Goal: Transaction & Acquisition: Purchase product/service

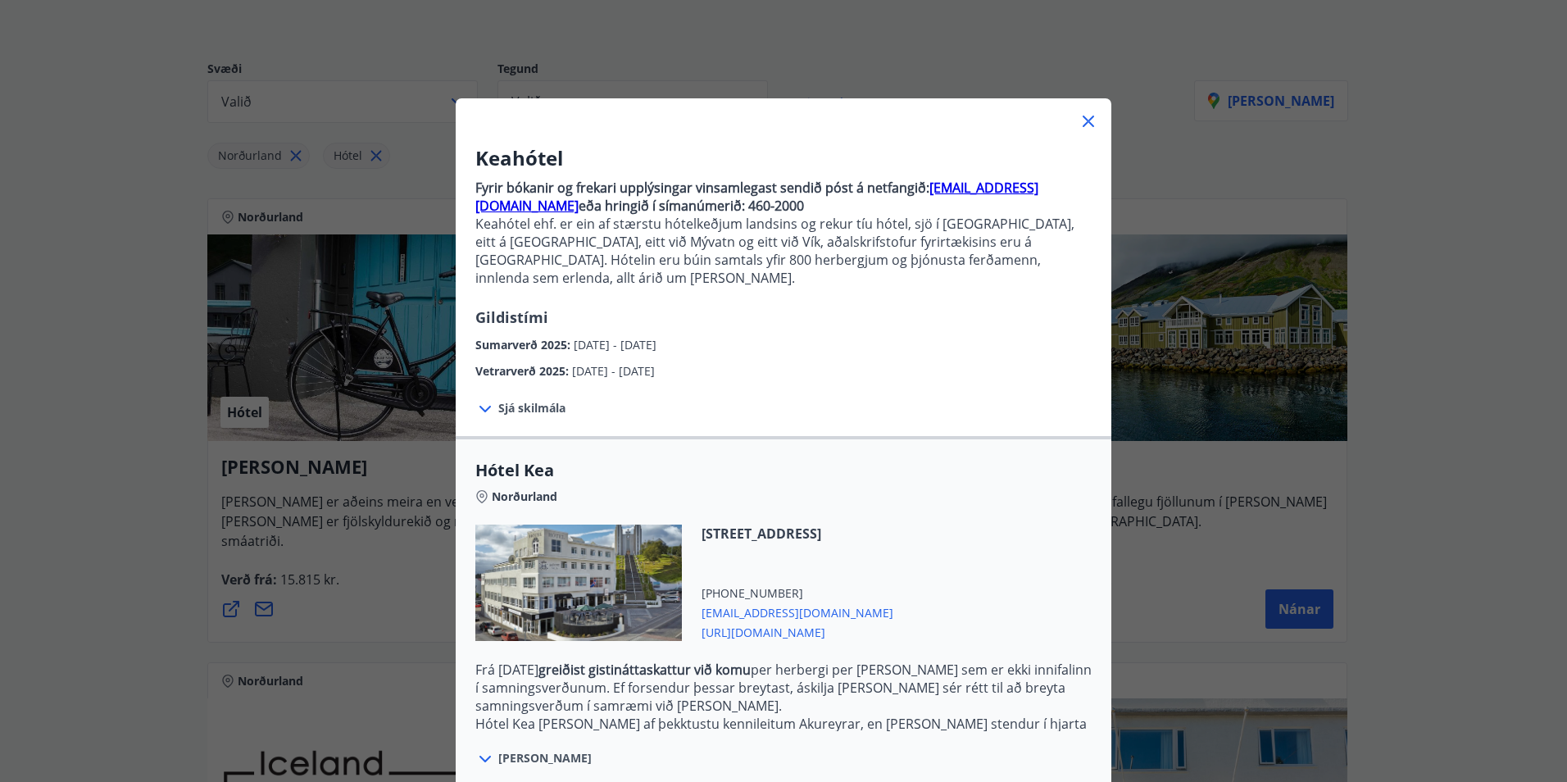
scroll to position [268, 0]
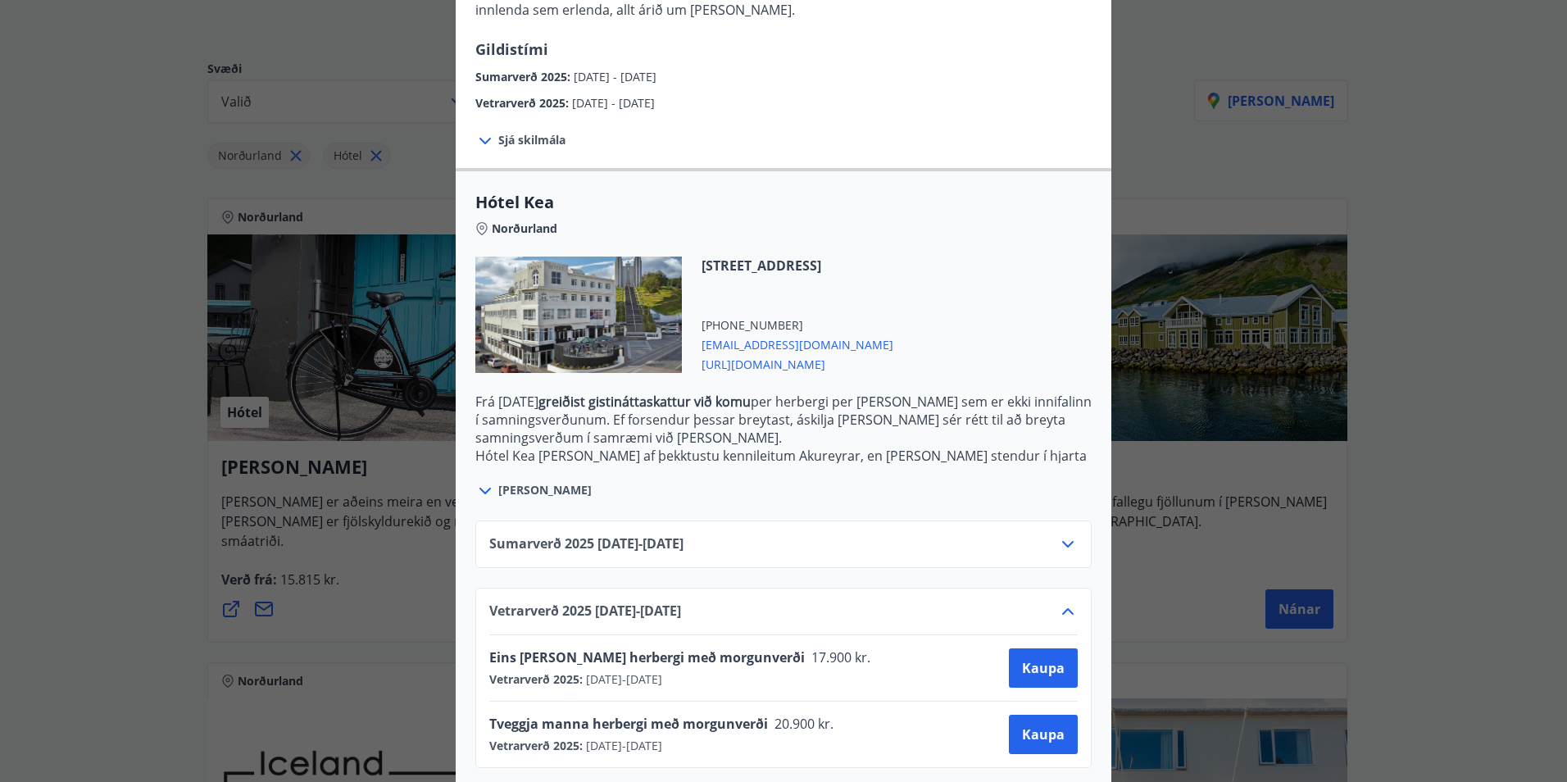
click at [868, 648] on div "Eins [PERSON_NAME] herbergi með morgunverði 17.900 kr. Vetrarverð 2025 : [DATE]…" at bounding box center [783, 667] width 589 height 39
click at [1030, 659] on span "Kaupa" at bounding box center [1043, 668] width 43 height 18
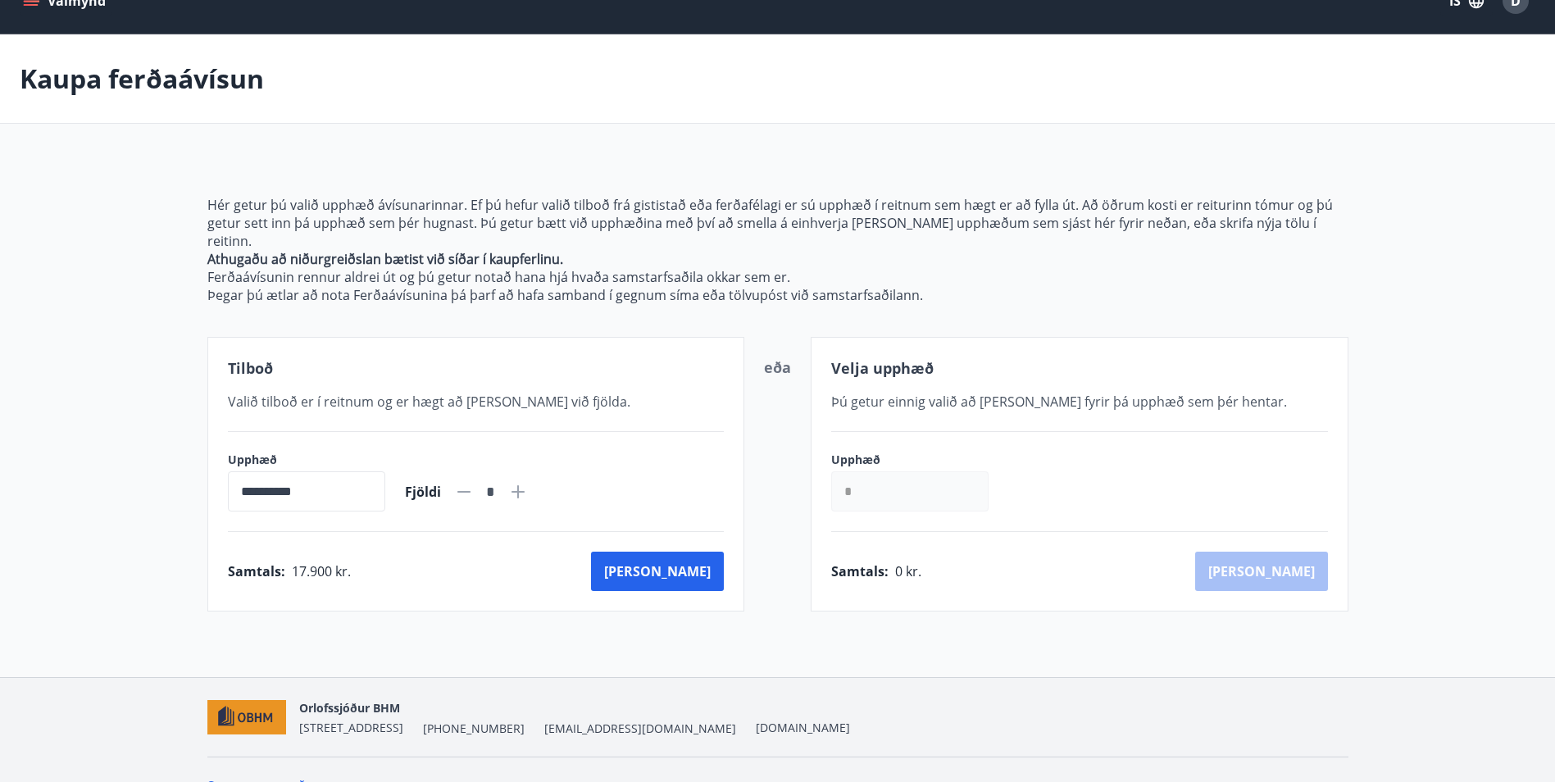
scroll to position [47, 0]
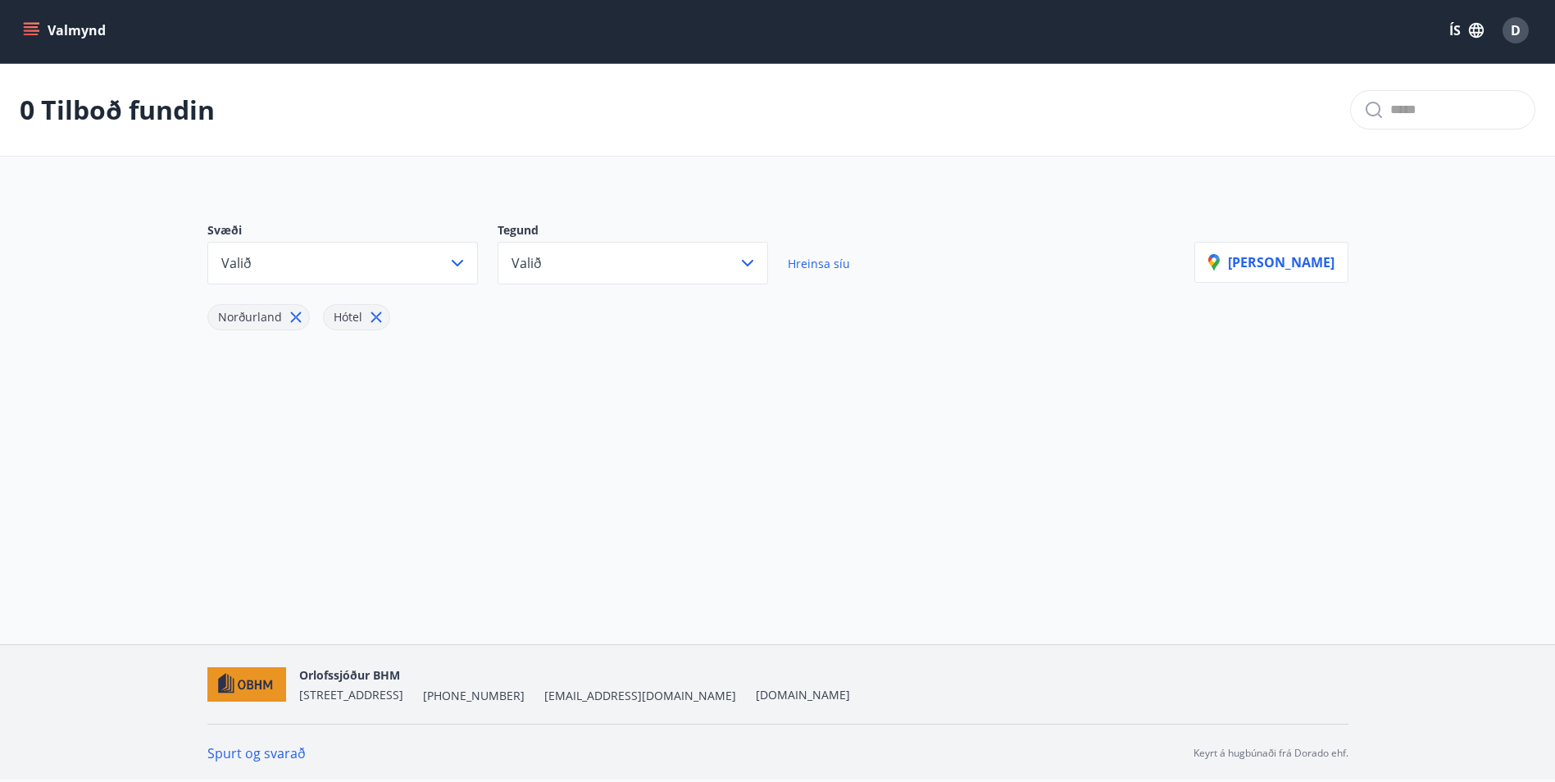
scroll to position [2, 0]
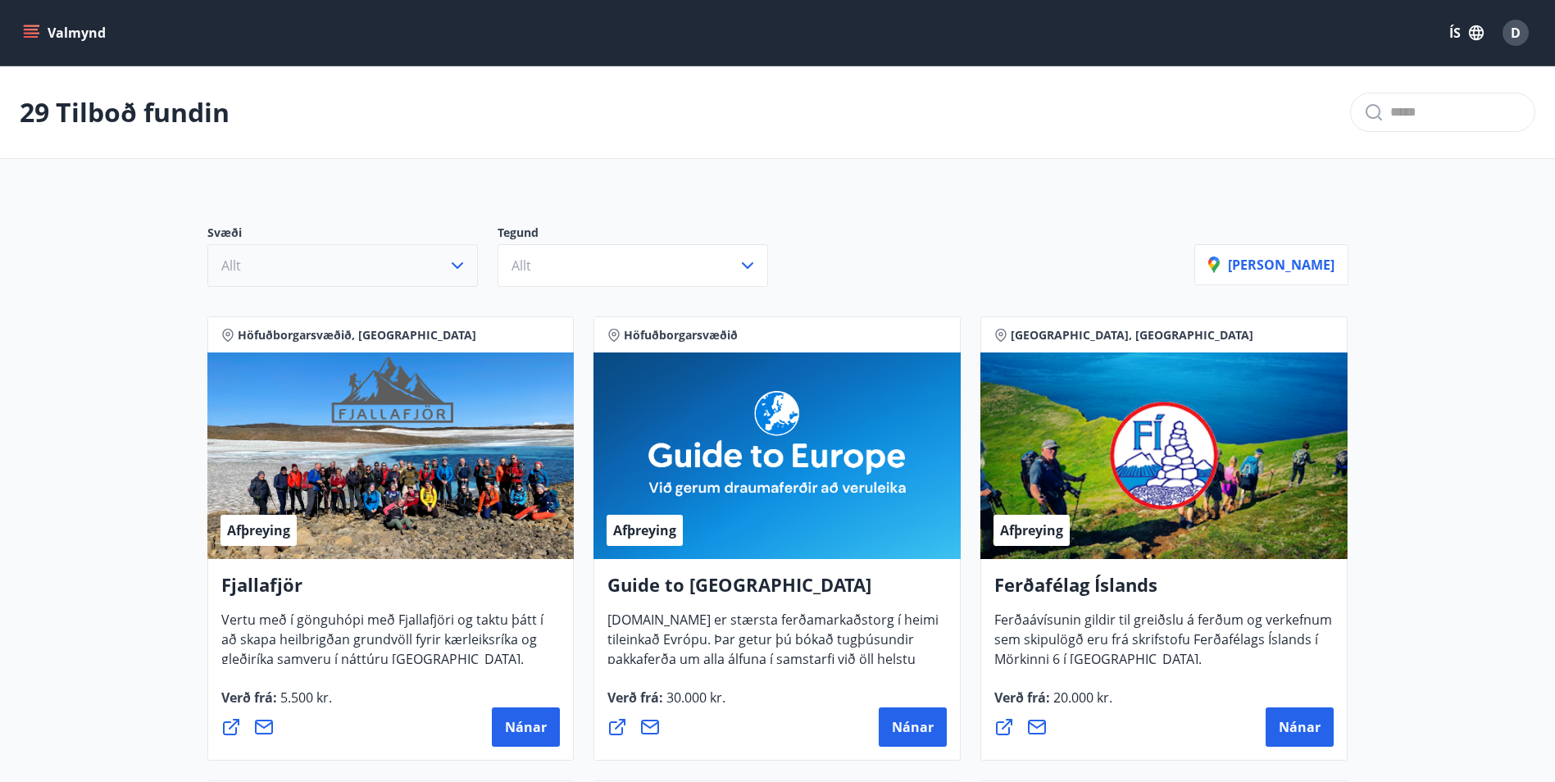
click at [426, 276] on button "Allt" at bounding box center [342, 265] width 271 height 43
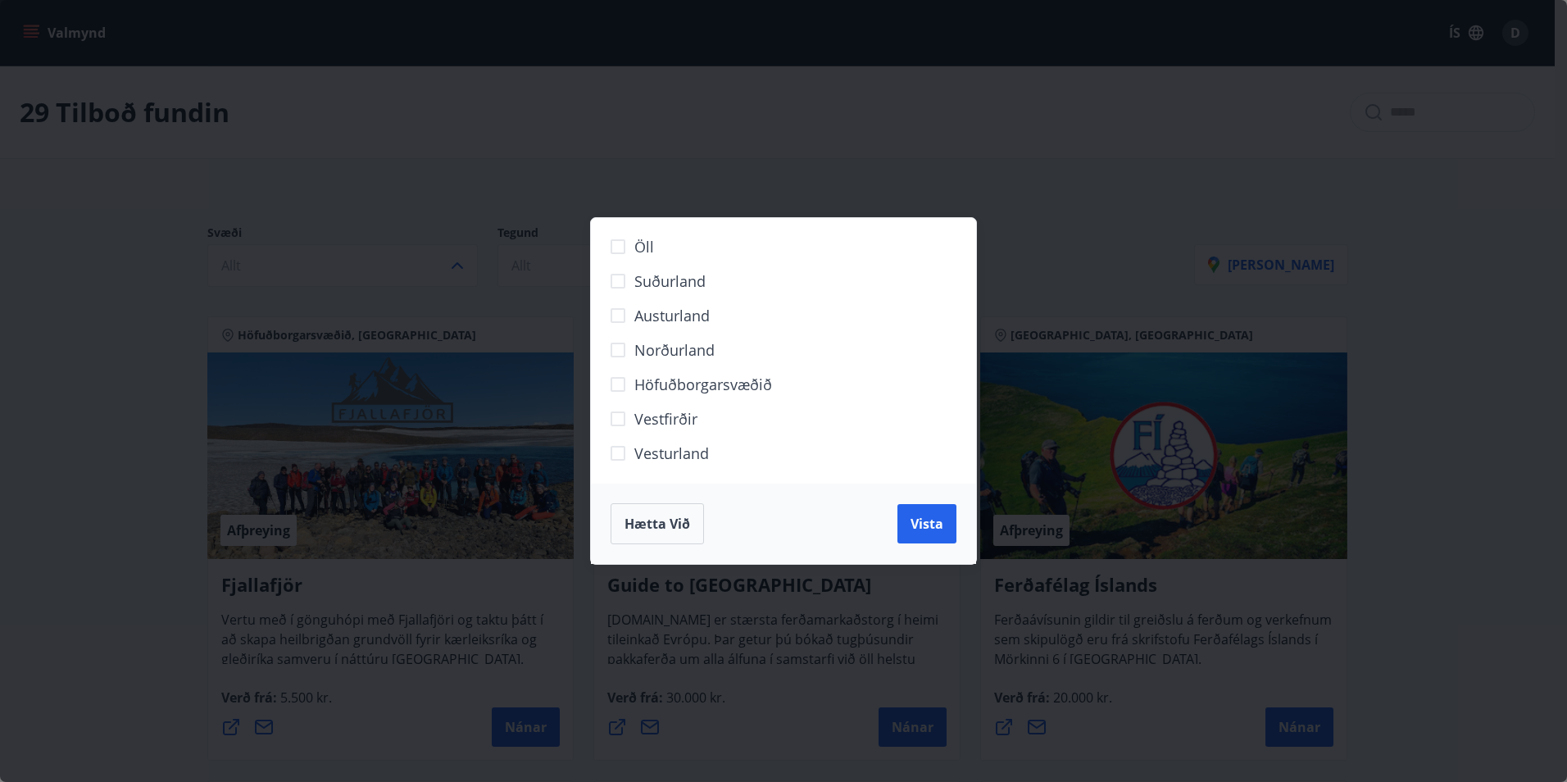
click at [692, 343] on span "Norðurland" at bounding box center [674, 349] width 80 height 21
click at [931, 528] on span "Vista" at bounding box center [927, 524] width 33 height 18
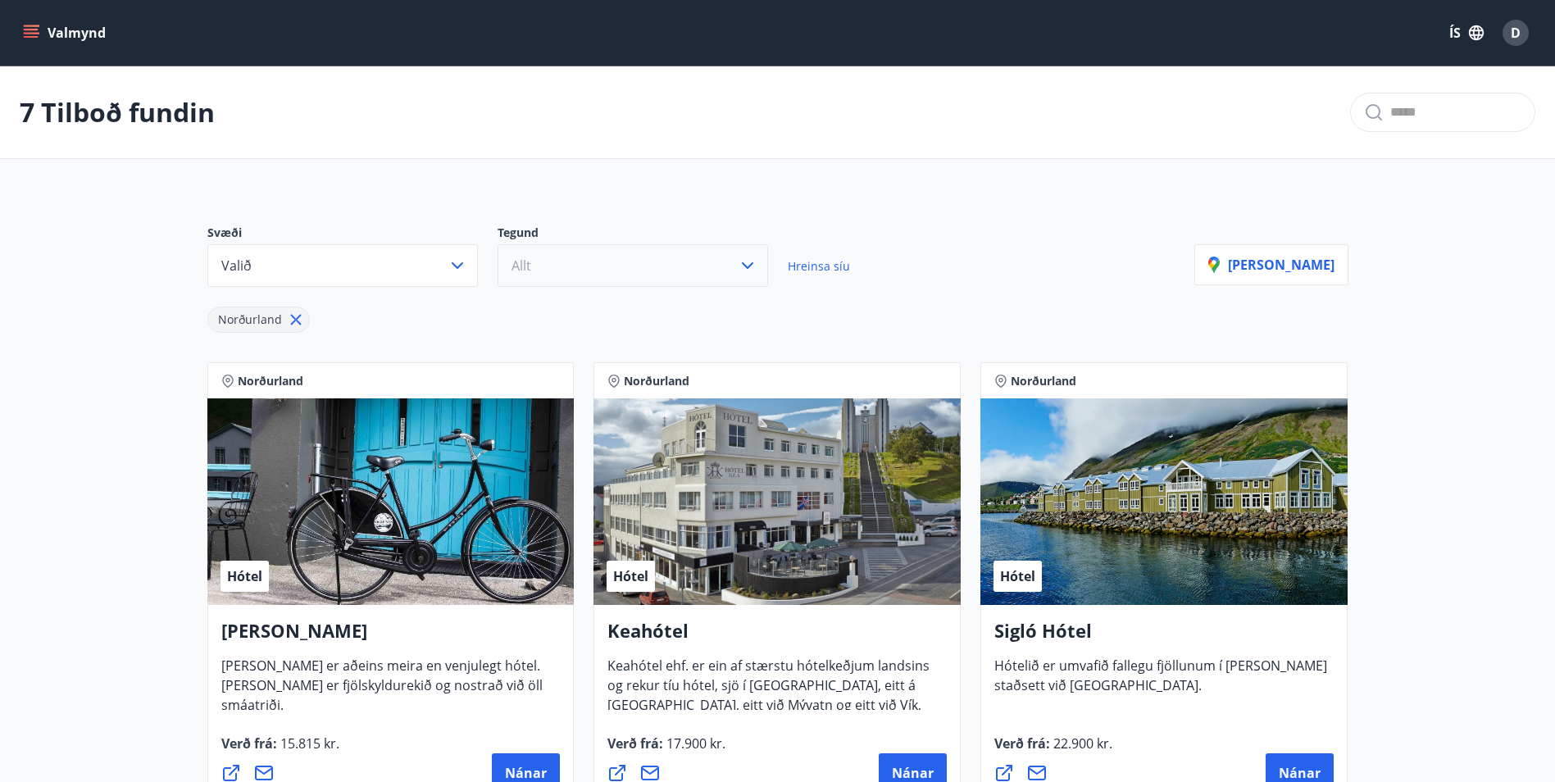
click at [722, 282] on button "Allt" at bounding box center [633, 265] width 271 height 43
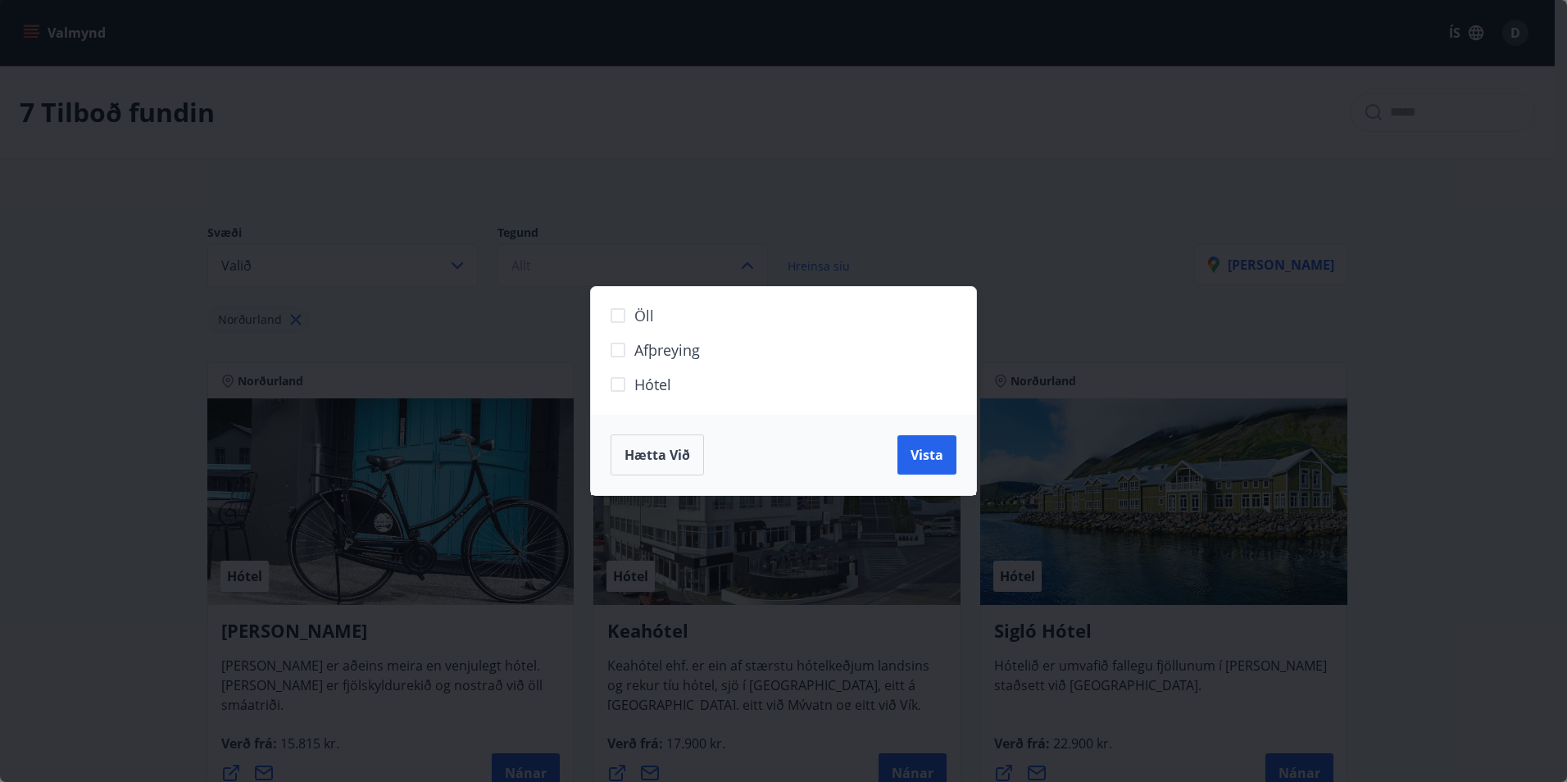
click at [653, 385] on span "Hótel" at bounding box center [652, 384] width 37 height 21
click at [931, 449] on span "Vista" at bounding box center [927, 455] width 33 height 18
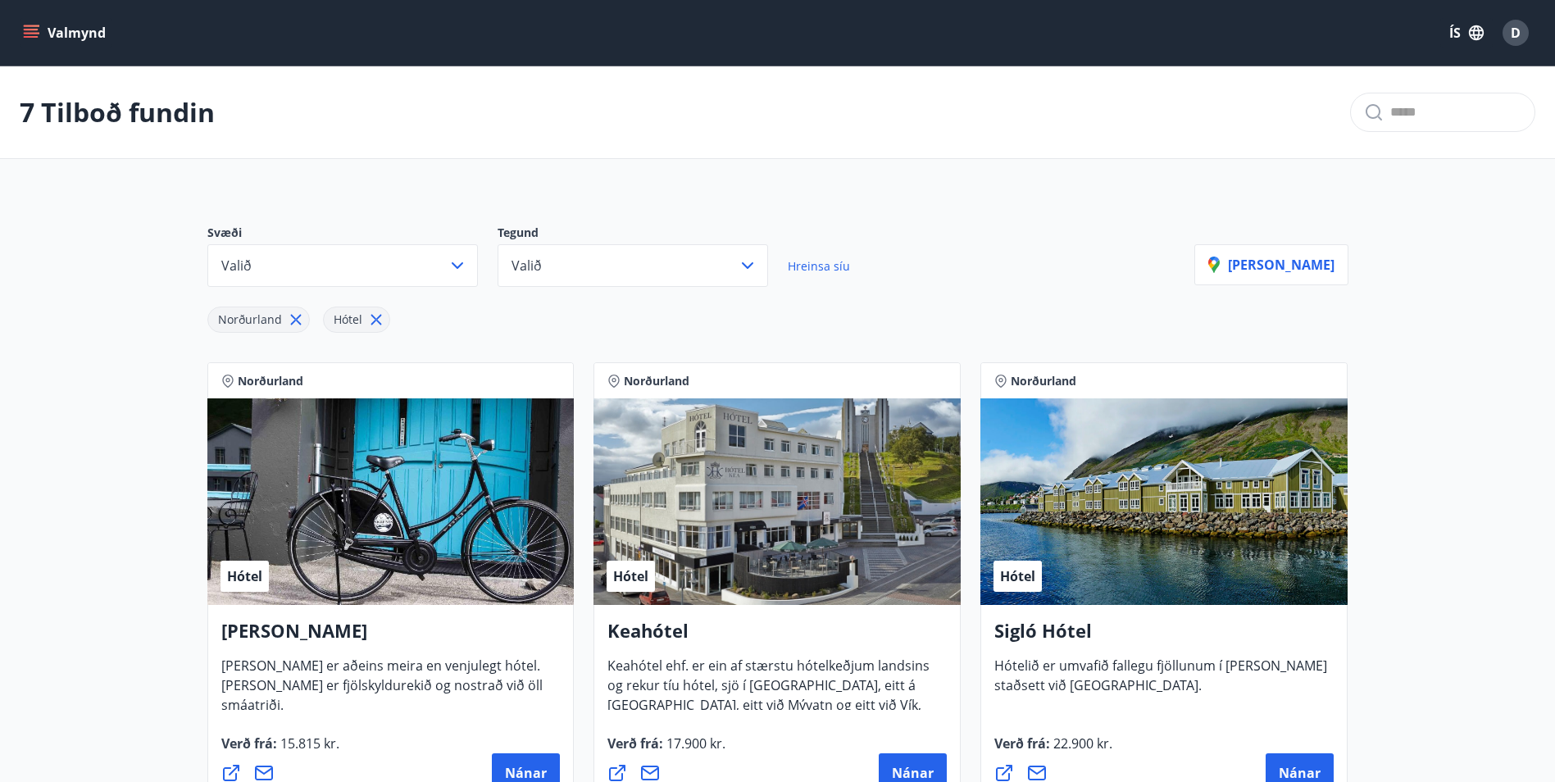
click at [775, 532] on div "Hótel" at bounding box center [776, 501] width 367 height 207
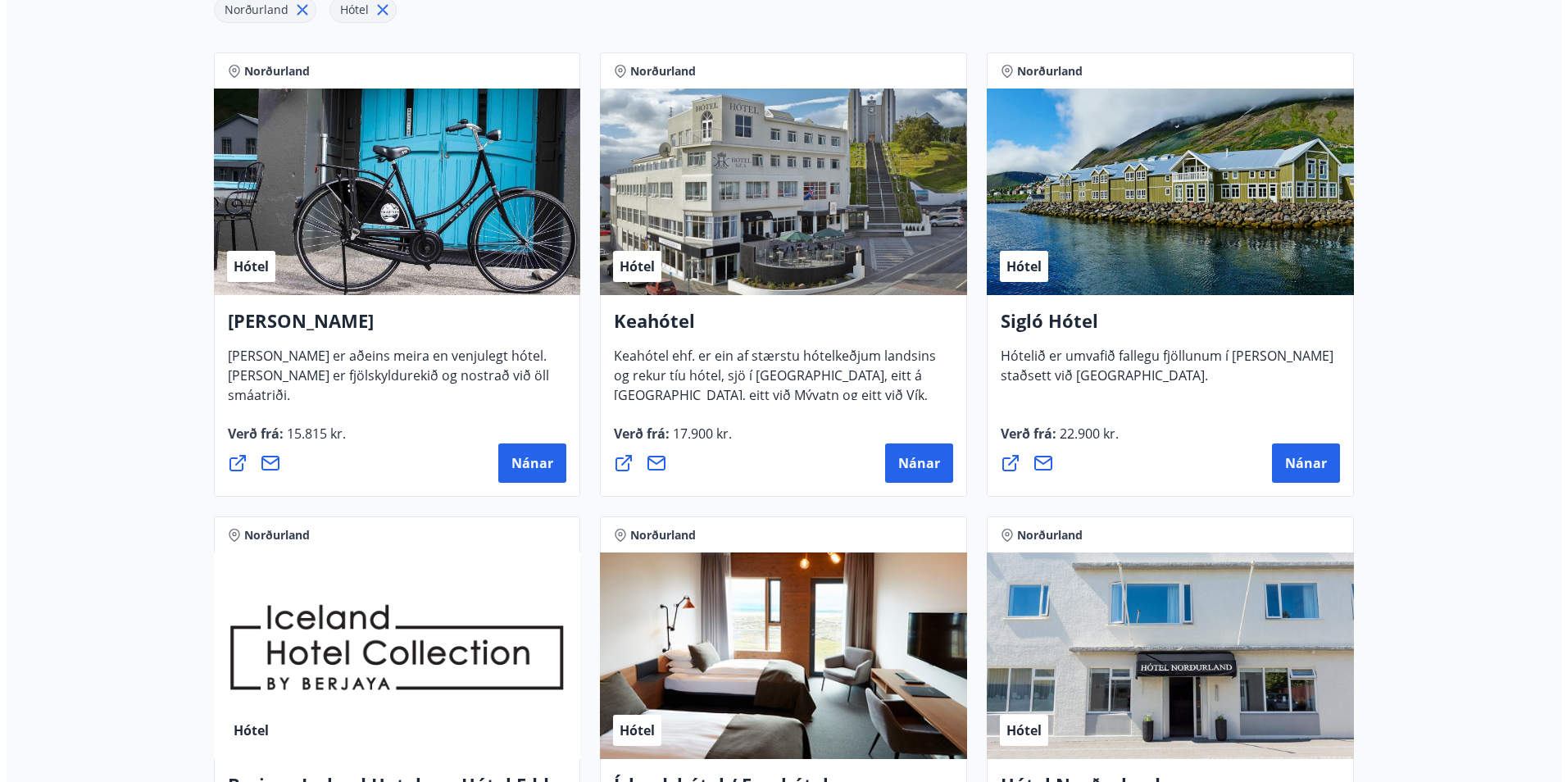
scroll to position [328, 0]
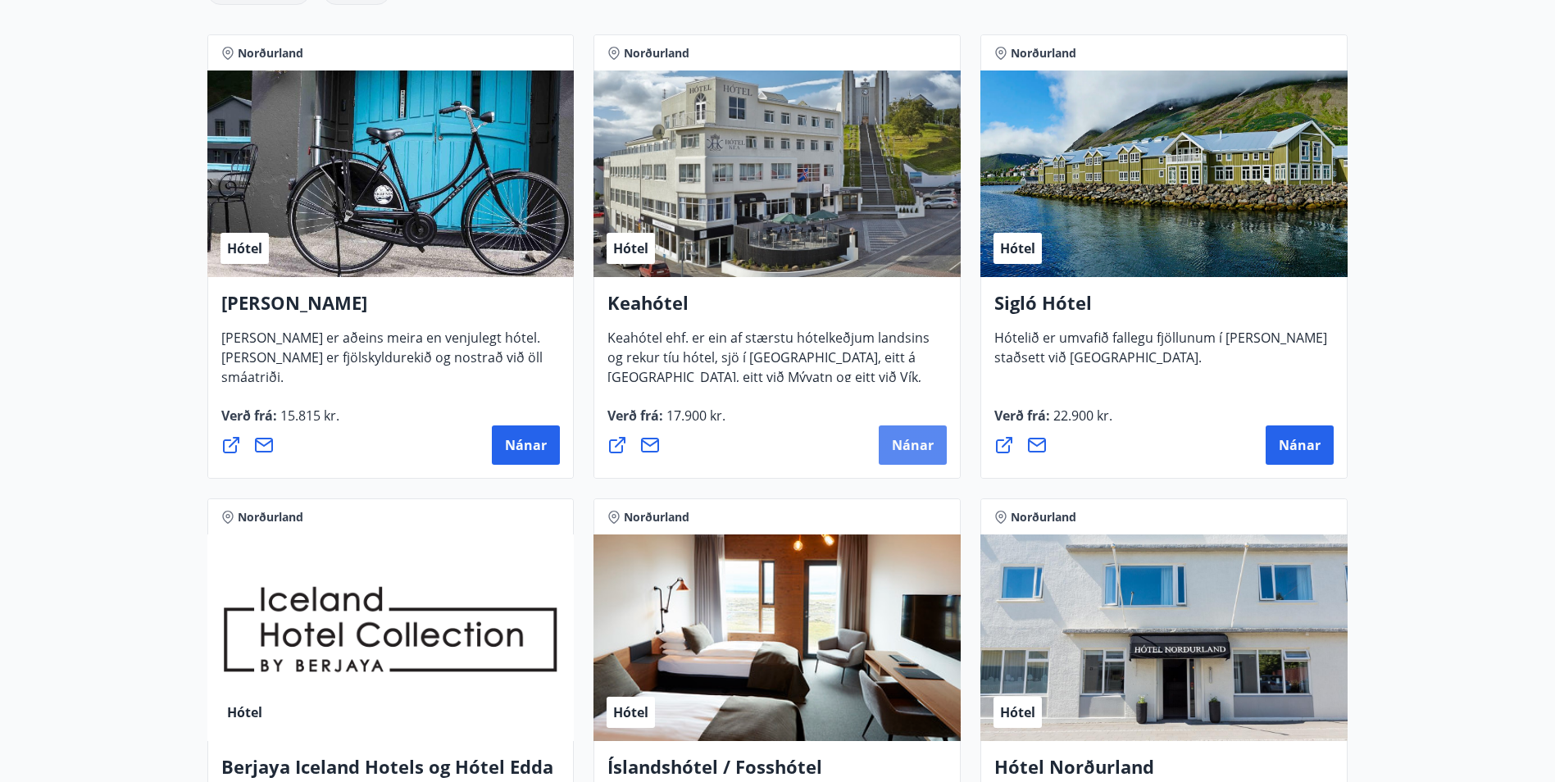
click at [897, 456] on button "Nánar" at bounding box center [913, 444] width 68 height 39
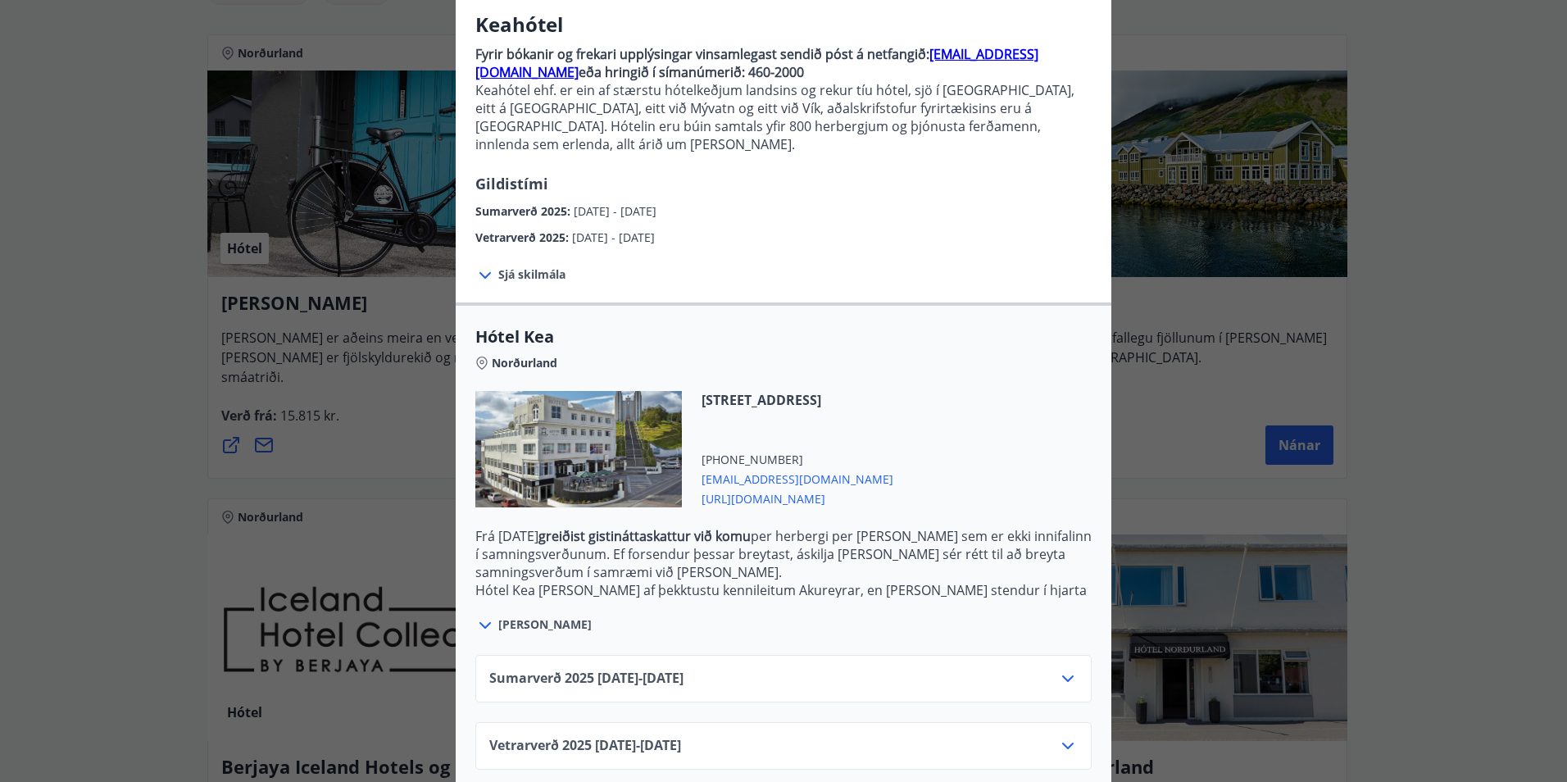
scroll to position [135, 0]
click at [532, 615] on span "[PERSON_NAME]" at bounding box center [544, 623] width 93 height 16
click at [531, 615] on span "[PERSON_NAME]" at bounding box center [544, 623] width 93 height 16
click at [476, 614] on icon at bounding box center [485, 624] width 20 height 20
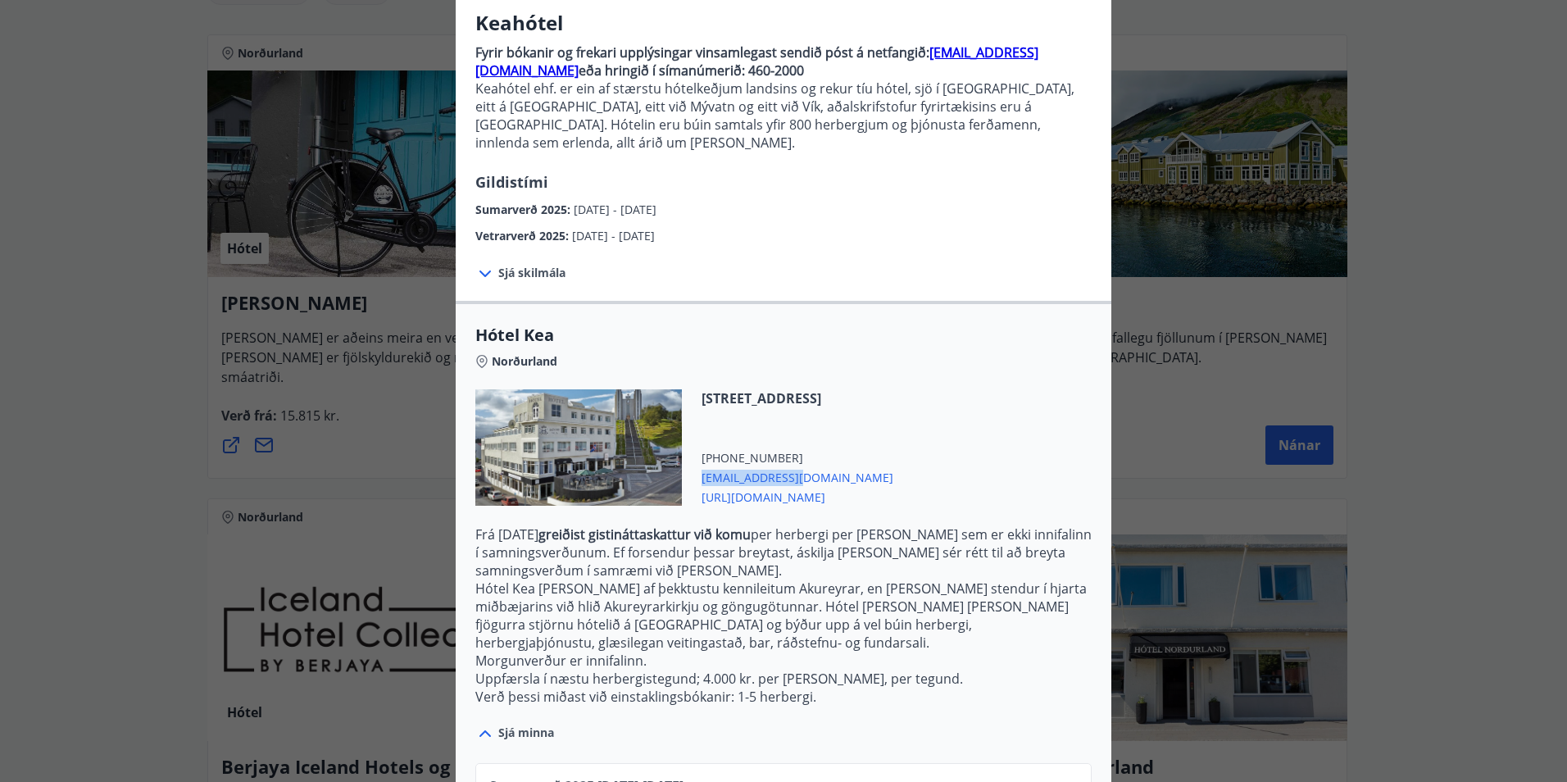
drag, startPoint x: 785, startPoint y: 457, endPoint x: 694, endPoint y: 461, distance: 91.9
click at [694, 461] on div "[STREET_ADDRESS] [PHONE_NUMBER] [EMAIL_ADDRESS][DOMAIN_NAME] [URL][DOMAIN_NAME]" at bounding box center [787, 447] width 211 height 116
copy span "[EMAIL_ADDRESS][DOMAIN_NAME]"
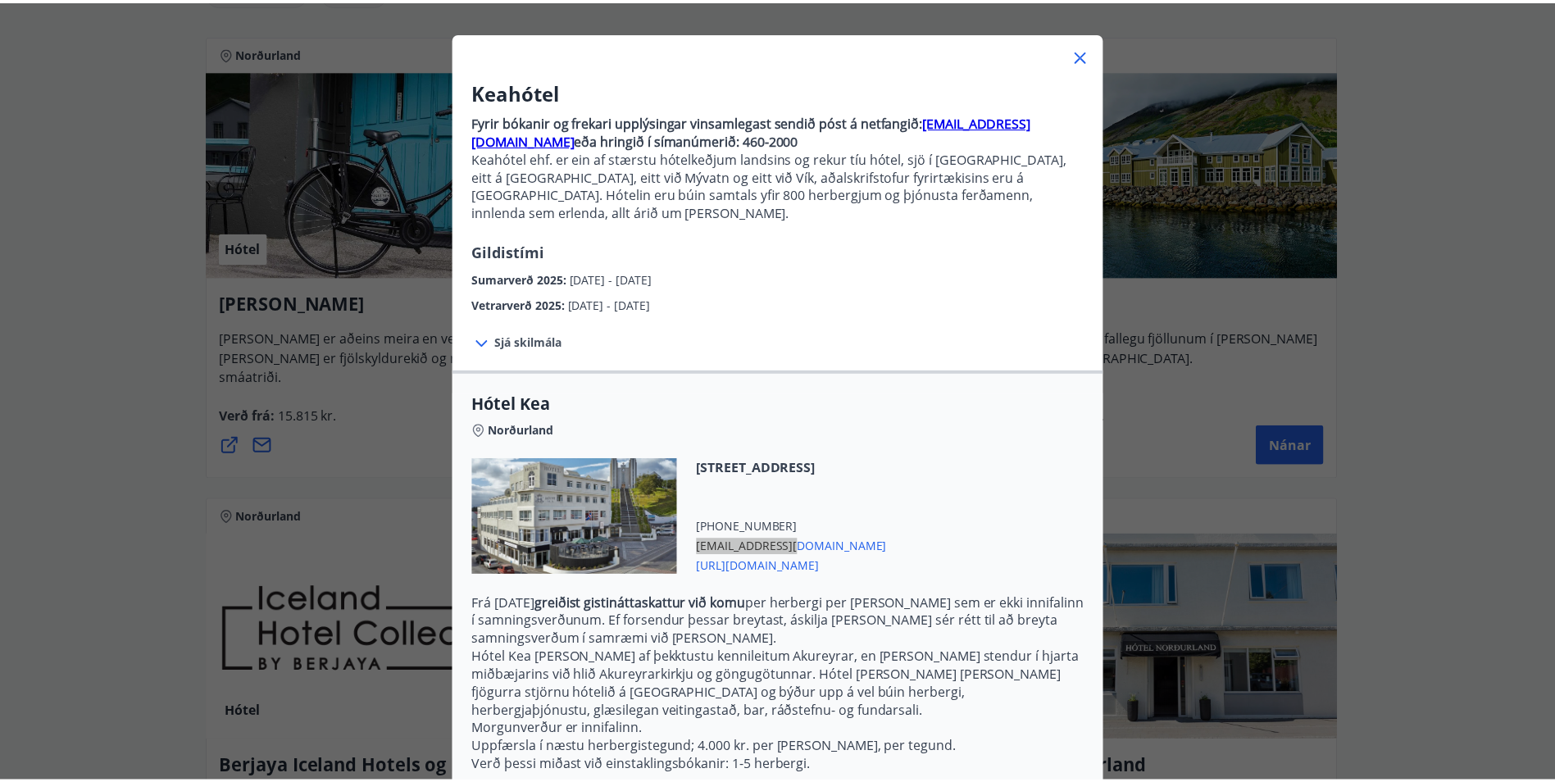
scroll to position [0, 0]
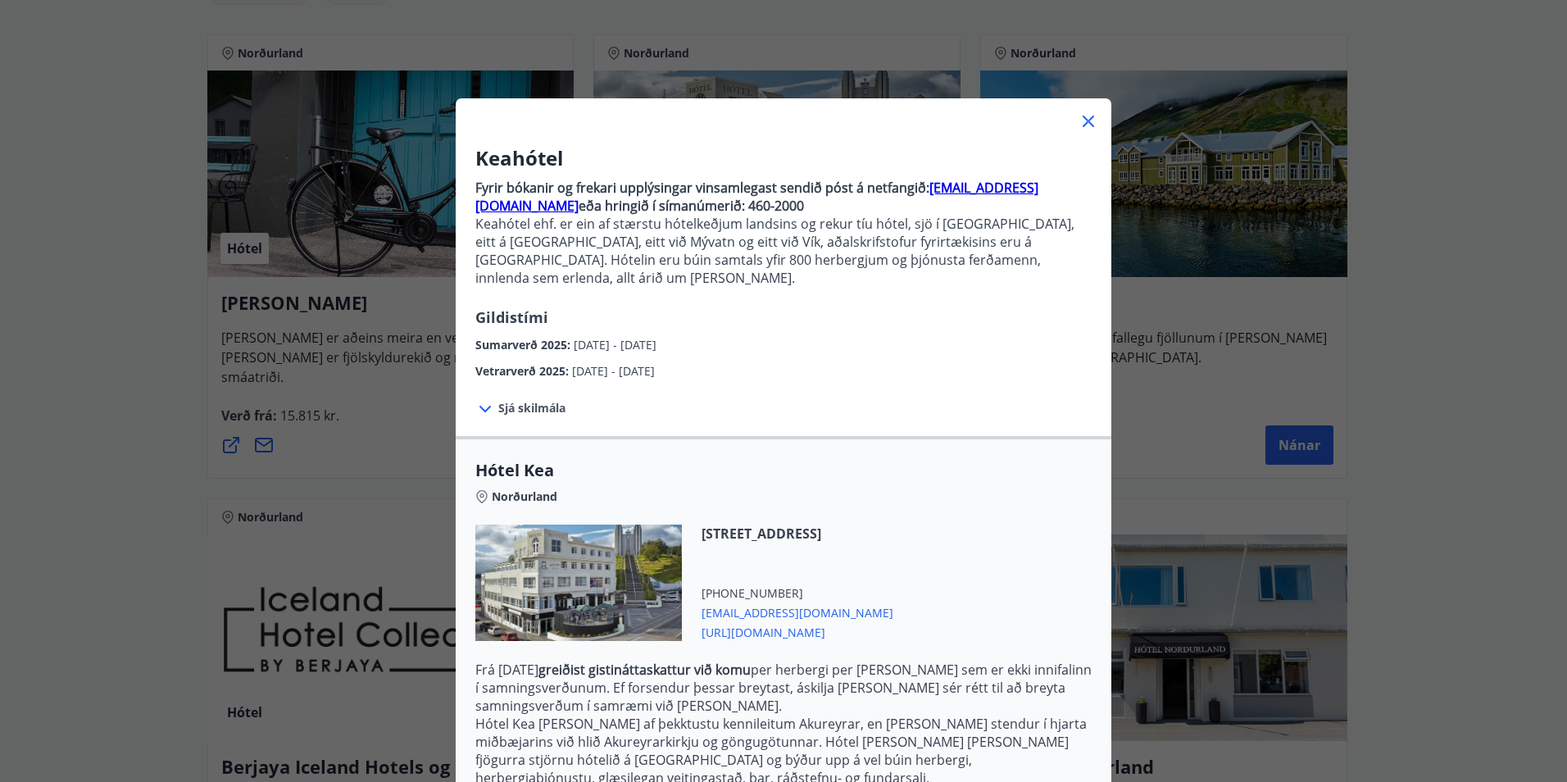
click at [41, 429] on div "Keahótel Fyrir bókanir og frekari upplýsingar vinsamlegast sendið póst á netfan…" at bounding box center [783, 391] width 1567 height 782
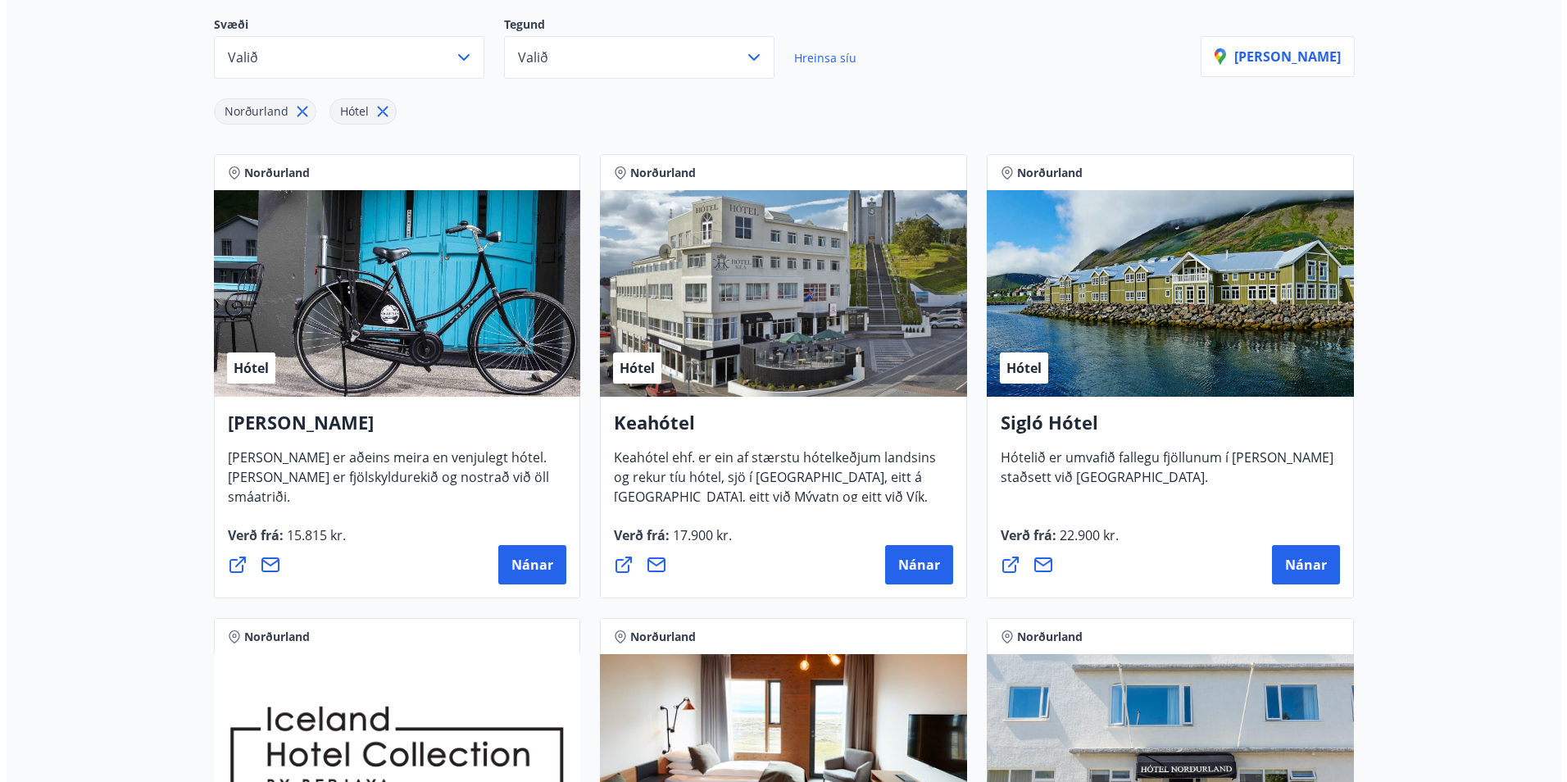
scroll to position [492, 0]
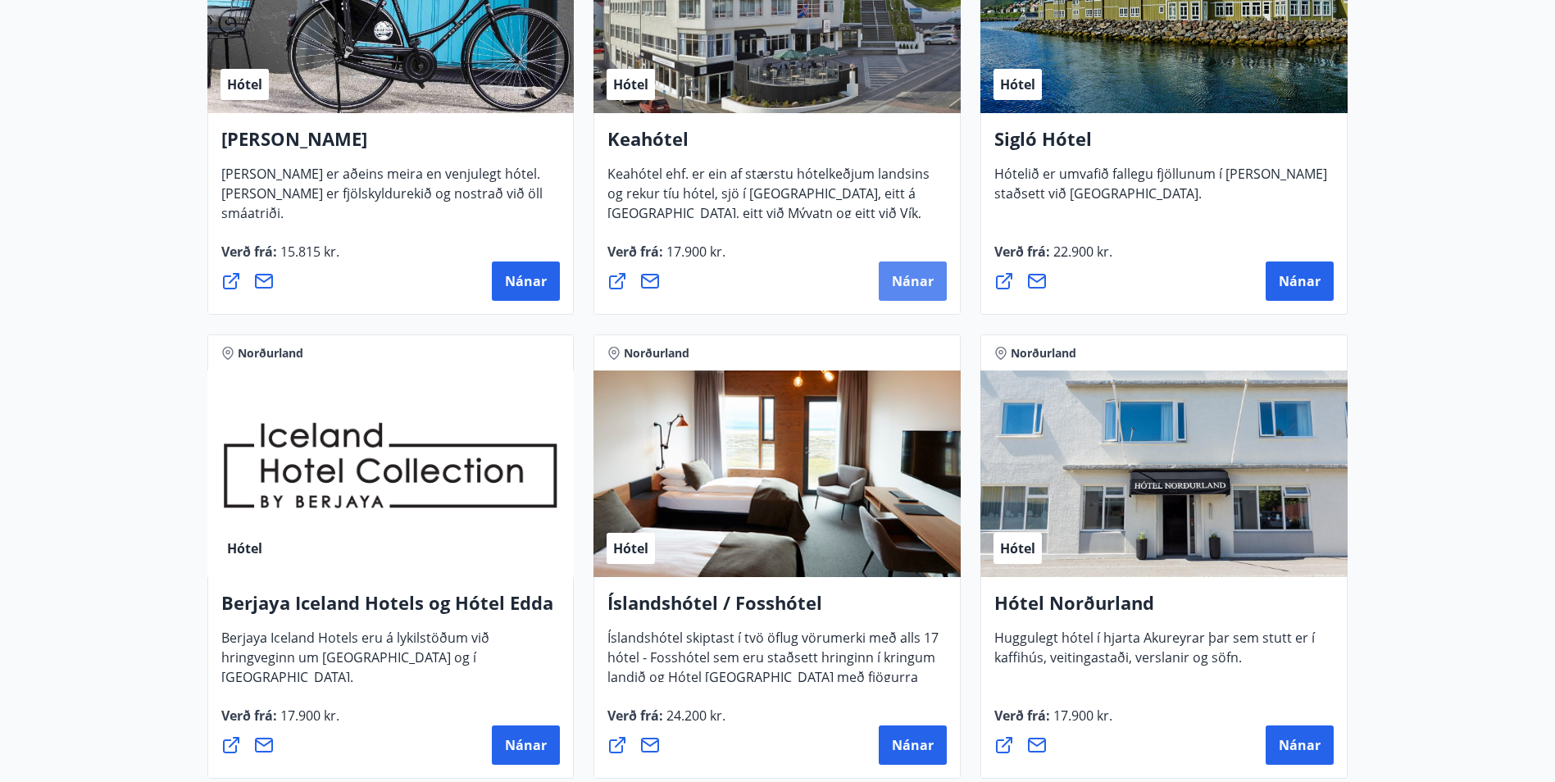
click at [941, 281] on button "Nánar" at bounding box center [913, 280] width 68 height 39
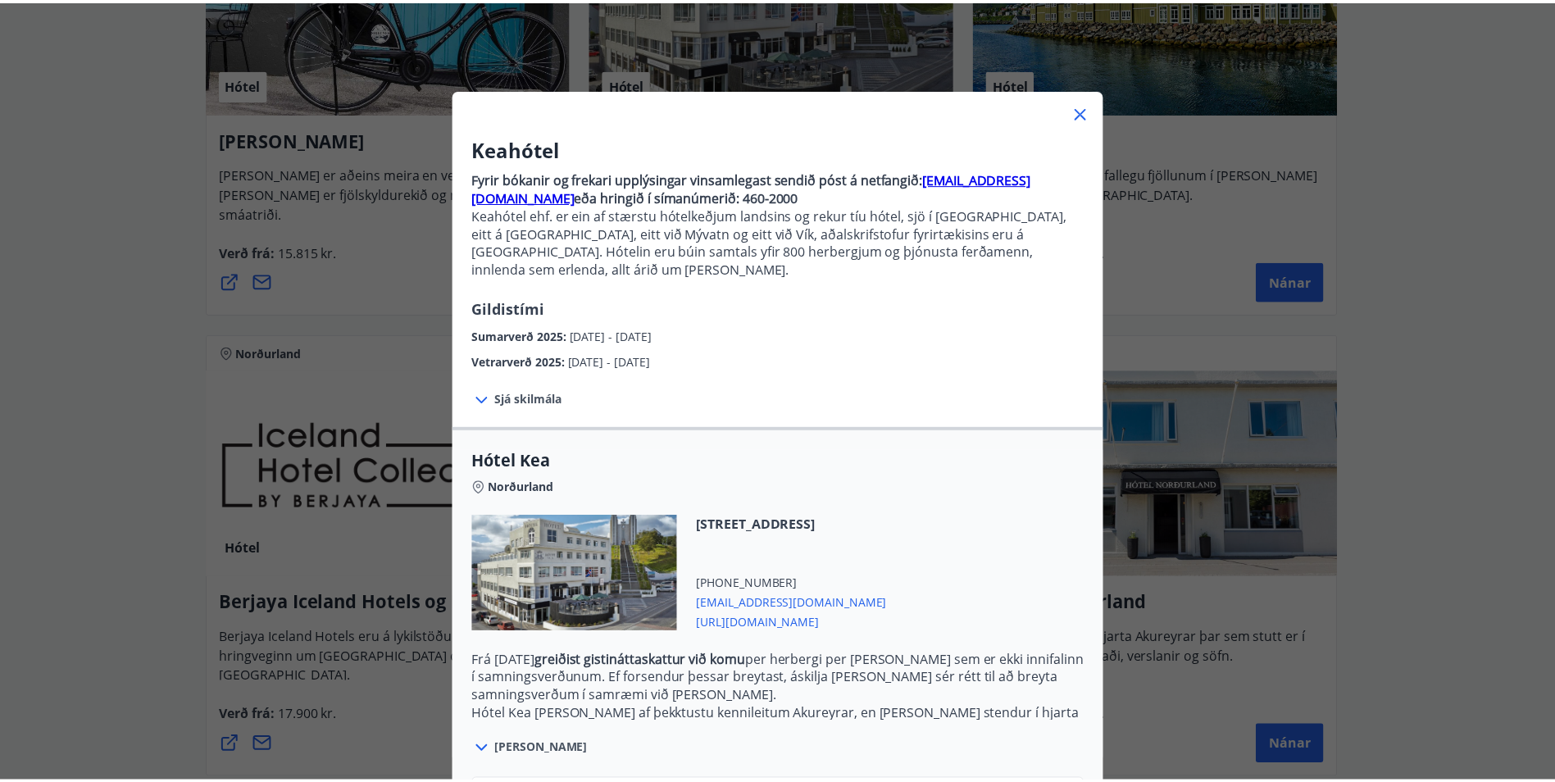
scroll to position [0, 0]
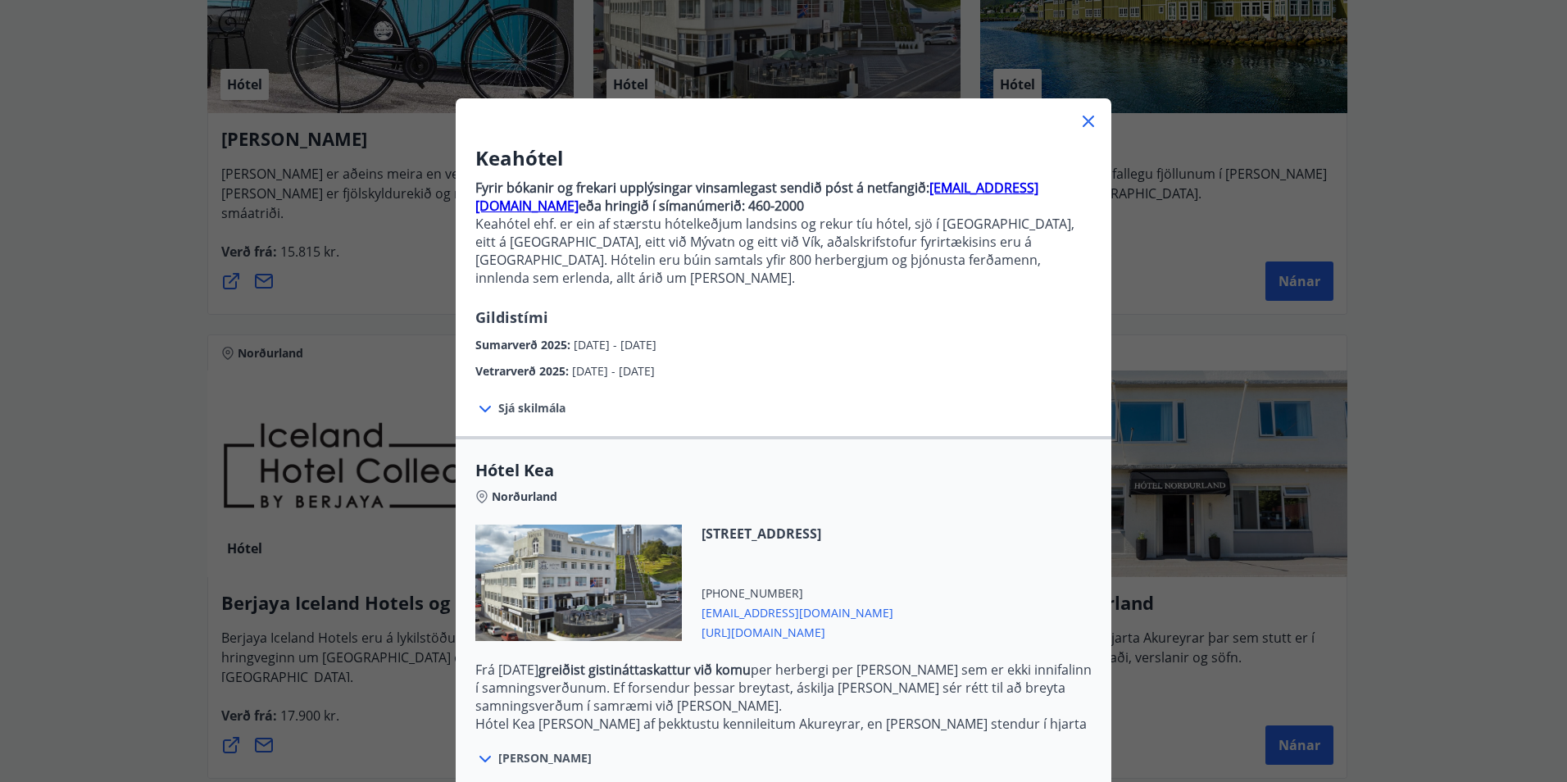
click at [1088, 116] on icon at bounding box center [1089, 121] width 20 height 20
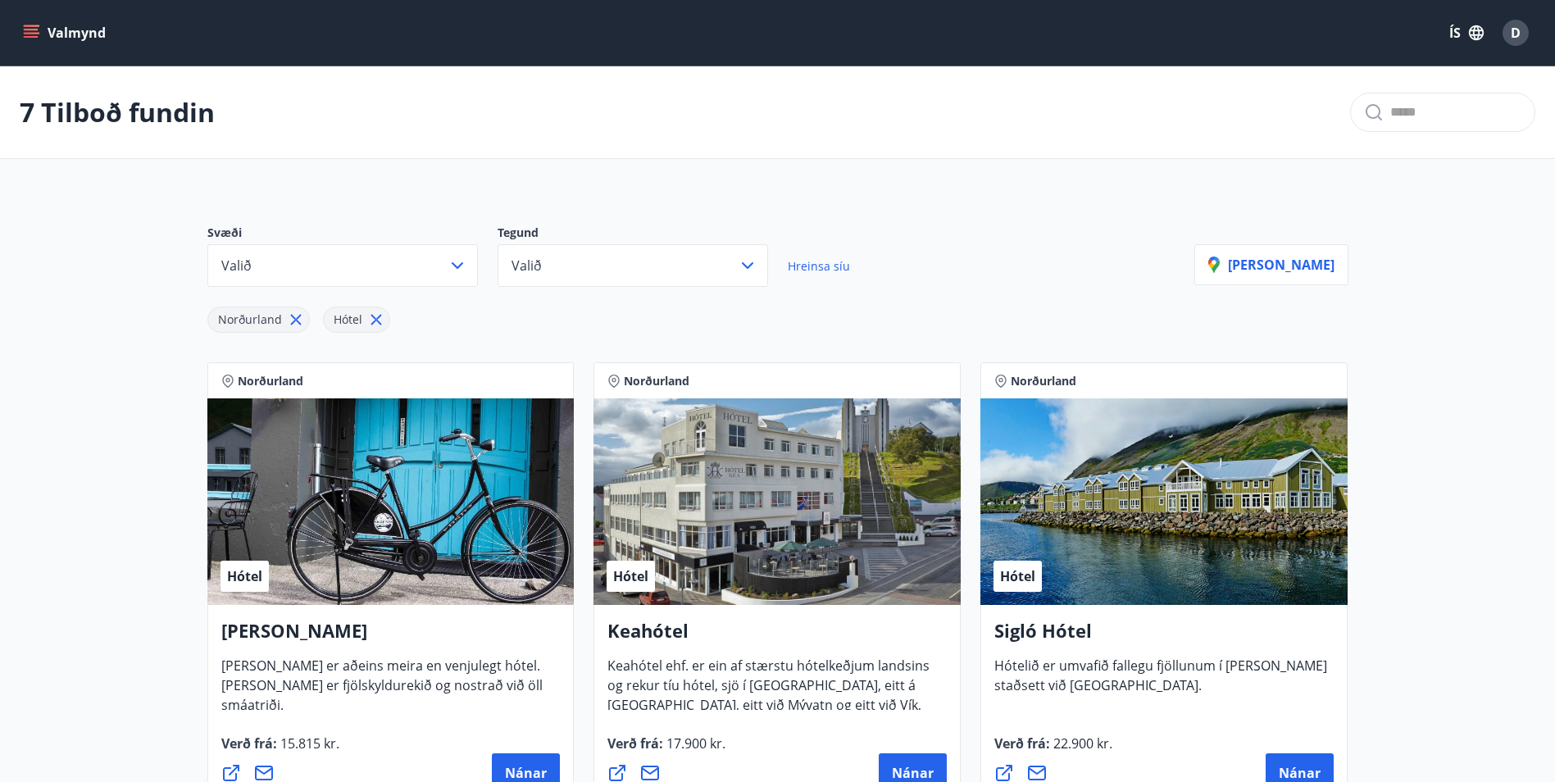
click at [52, 39] on button "Valmynd" at bounding box center [66, 33] width 93 height 30
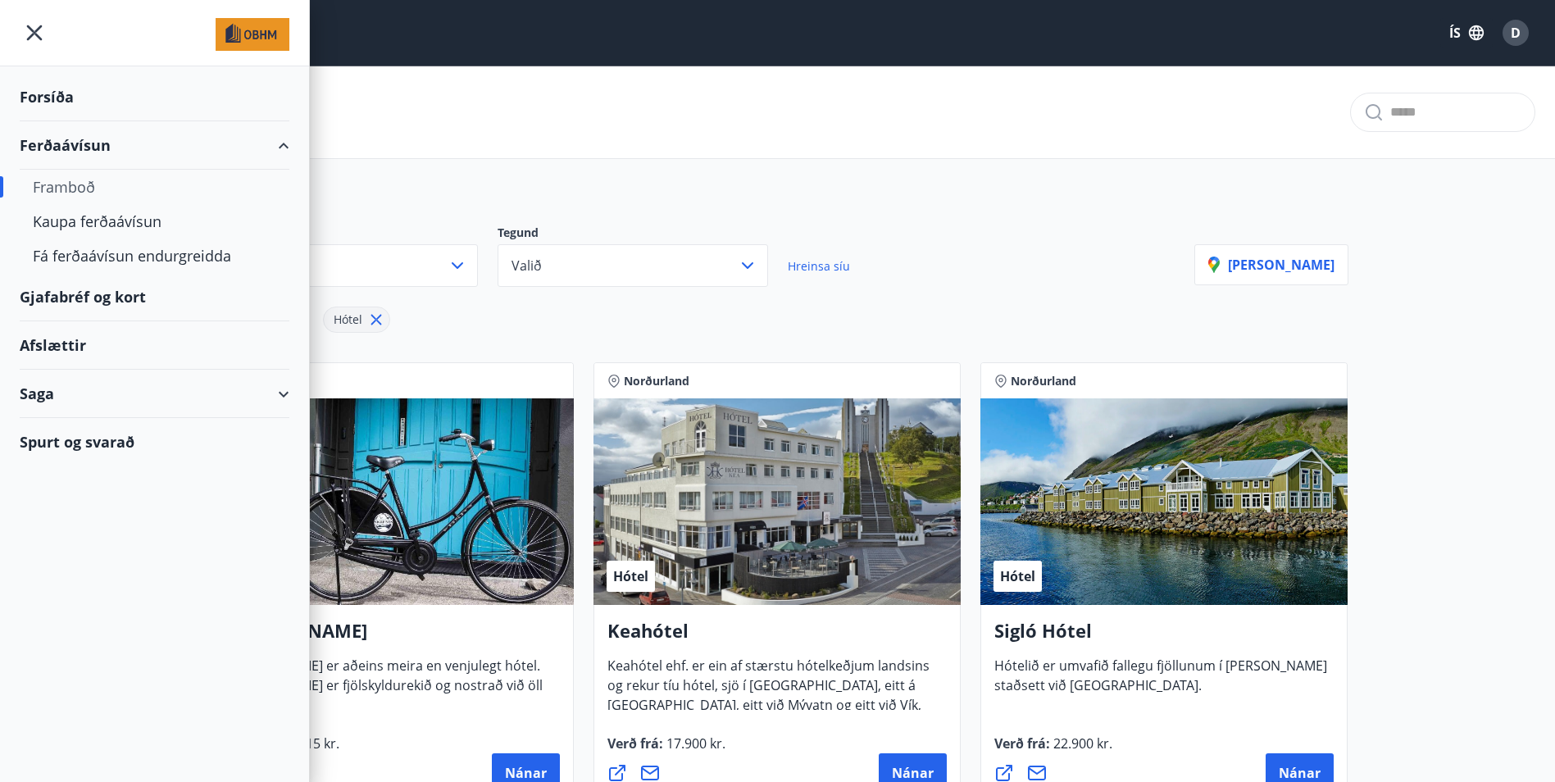
click at [653, 110] on div "7 Tilboð fundin" at bounding box center [777, 112] width 1555 height 93
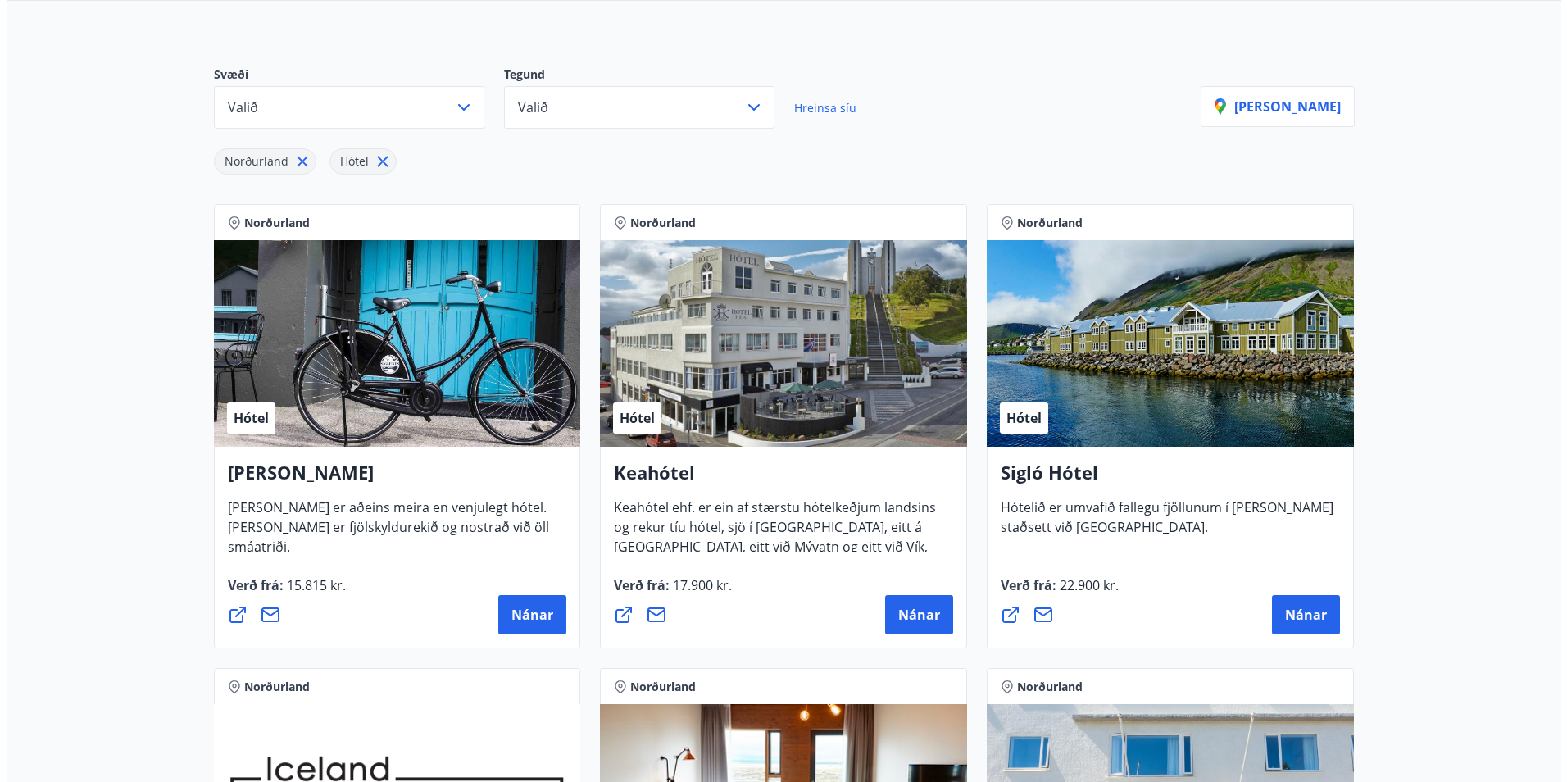
scroll to position [410, 0]
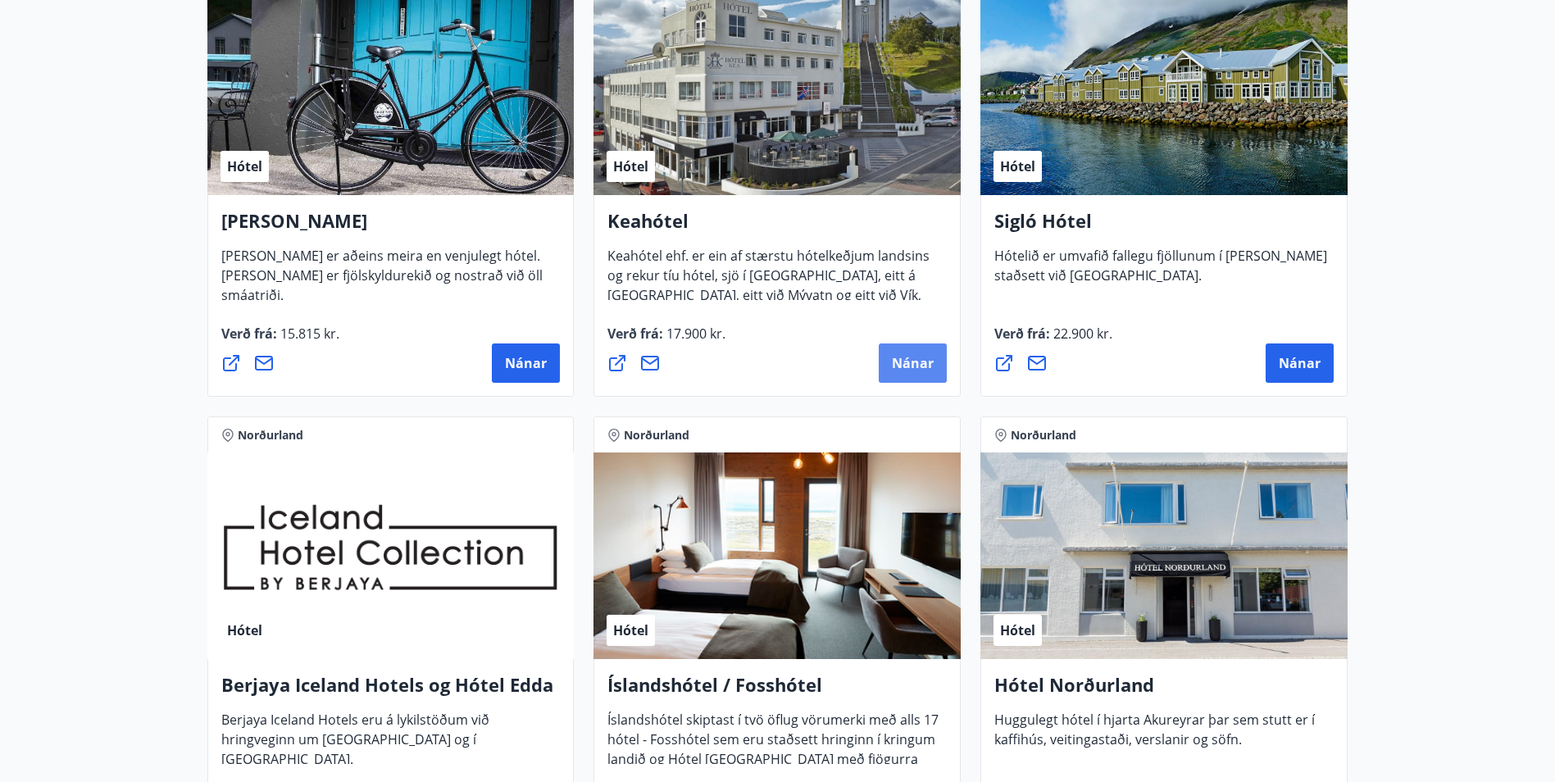
click at [918, 369] on span "Nánar" at bounding box center [913, 363] width 42 height 18
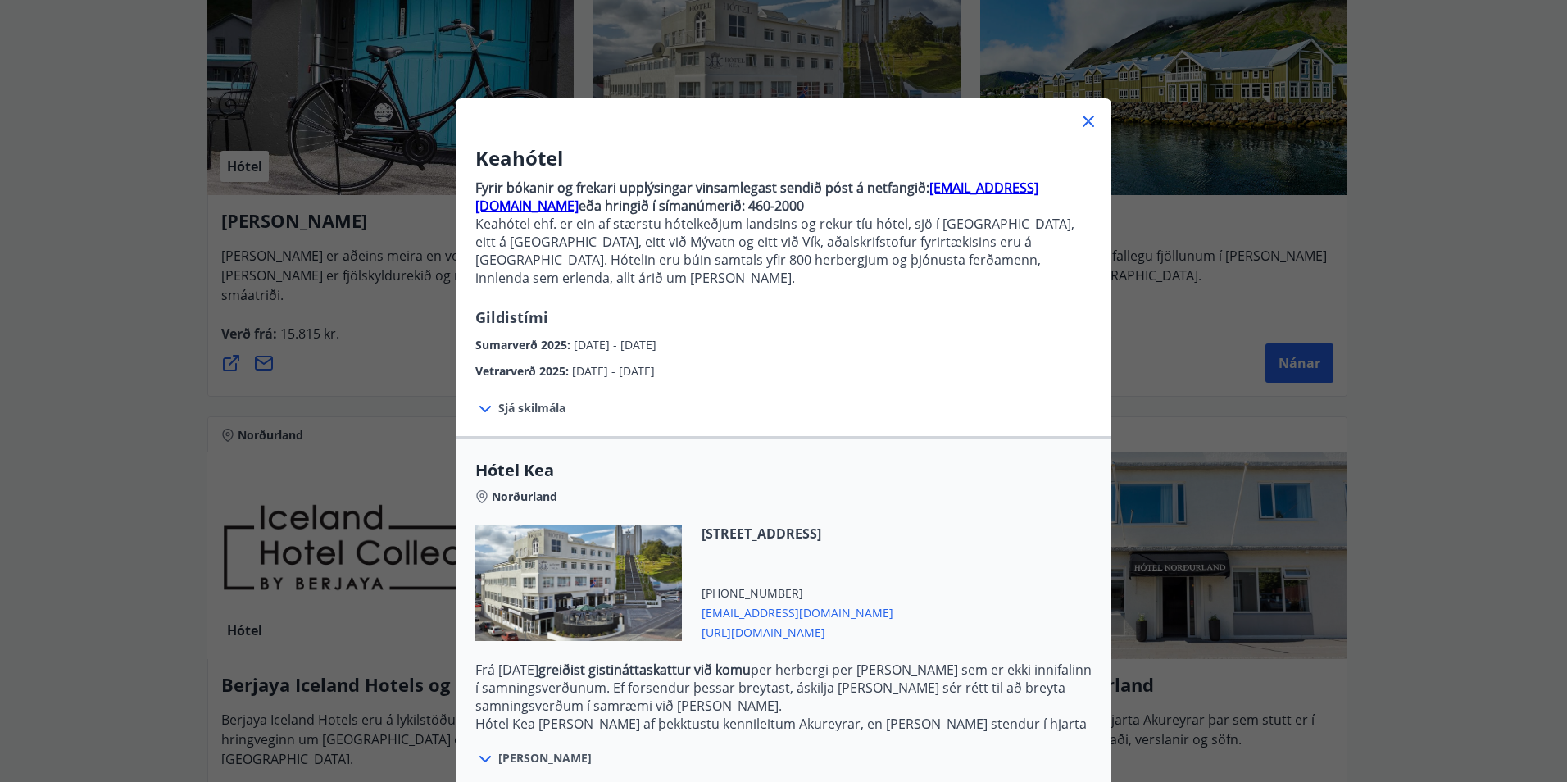
scroll to position [135, 0]
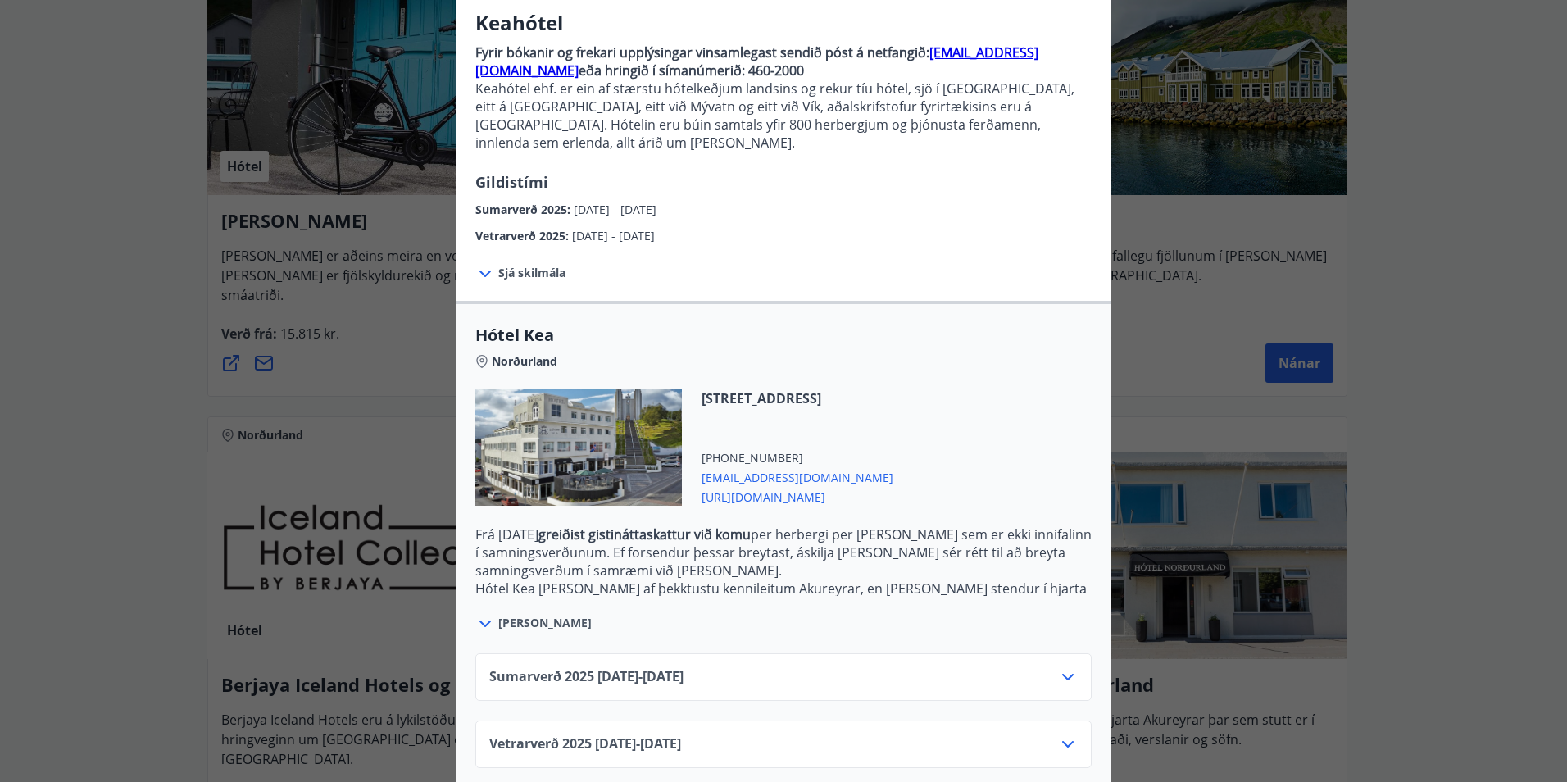
click at [1062, 741] on icon at bounding box center [1067, 744] width 11 height 7
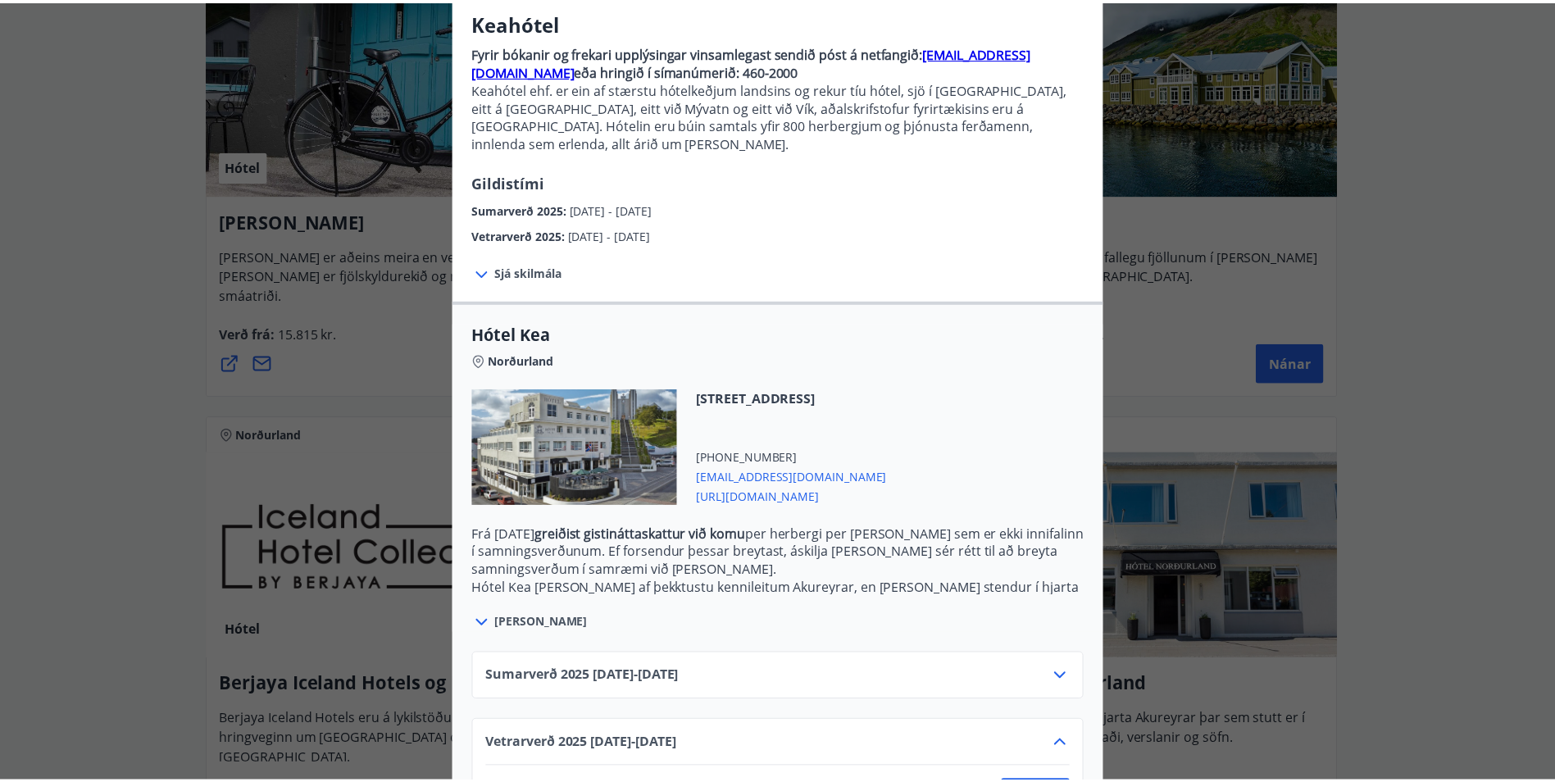
scroll to position [268, 0]
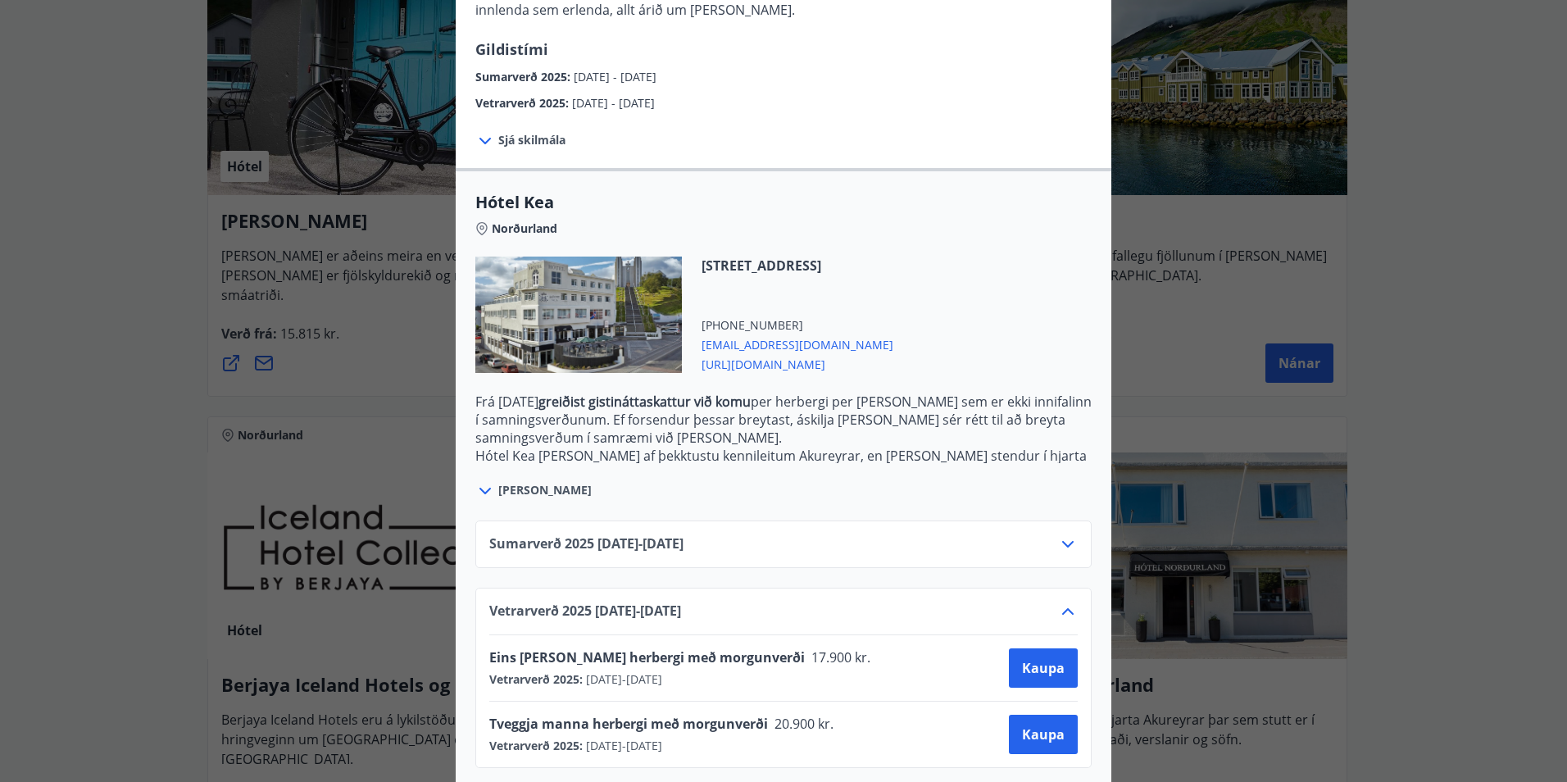
click at [157, 311] on div "Keahótel Fyrir bókanir og frekari upplýsingar vinsamlegast sendið póst á netfan…" at bounding box center [783, 123] width 1567 height 782
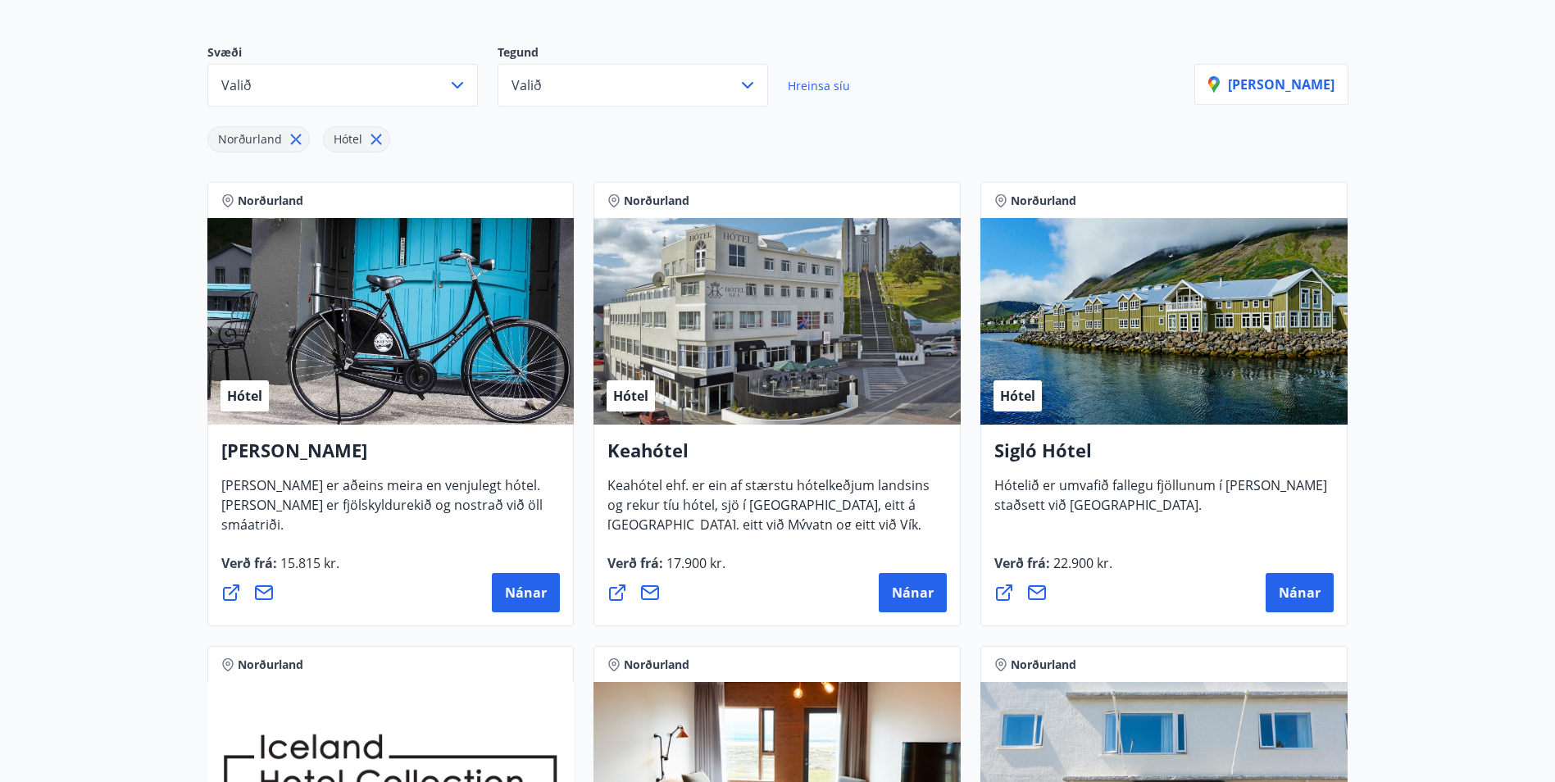
scroll to position [164, 0]
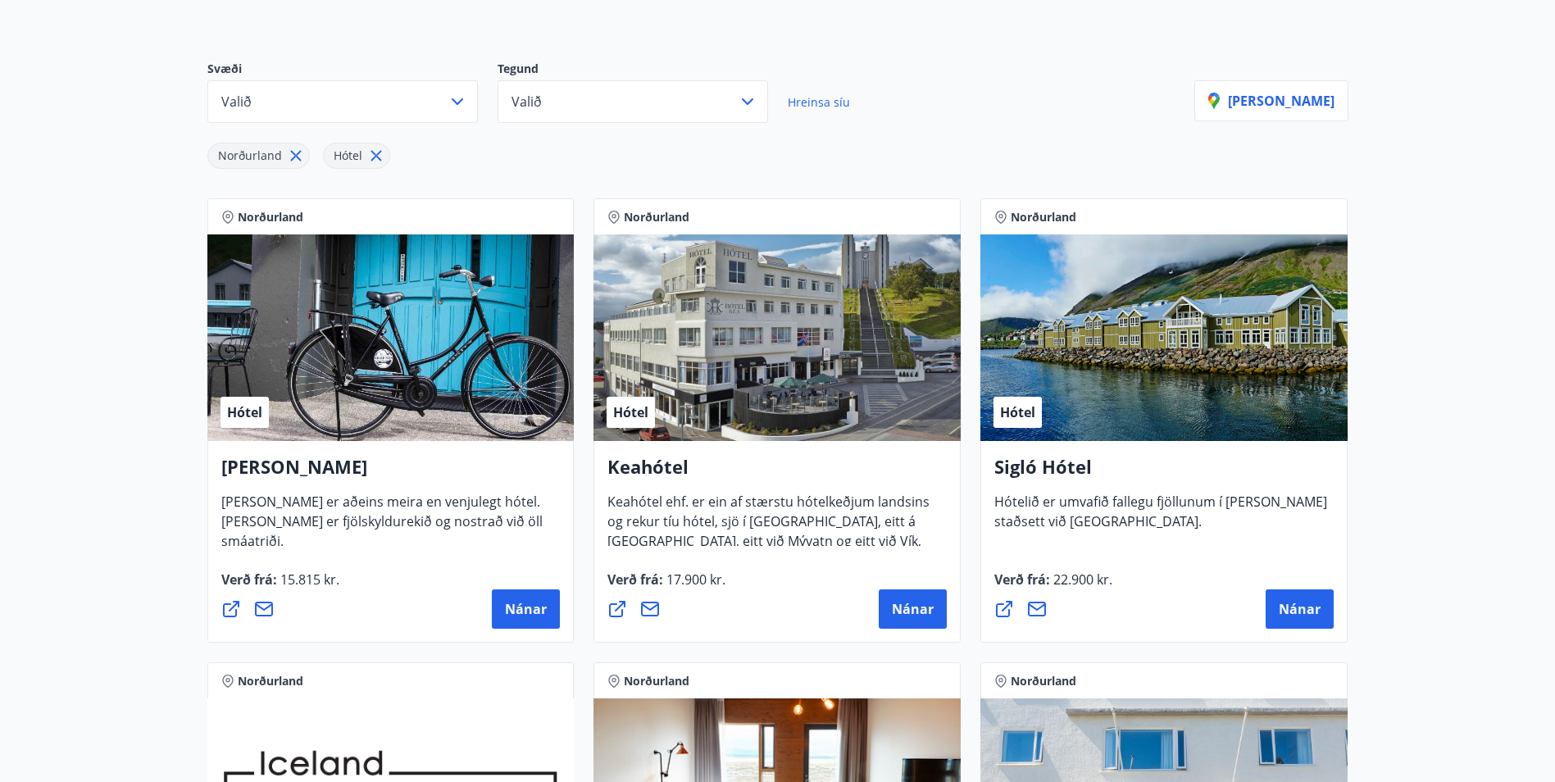
click at [160, 584] on main "7 Tilboð fundin Svæði Valið Tegund Valið Hreinsa síu [GEOGRAPHIC_DATA] [PERSON_…" at bounding box center [777, 741] width 1555 height 1678
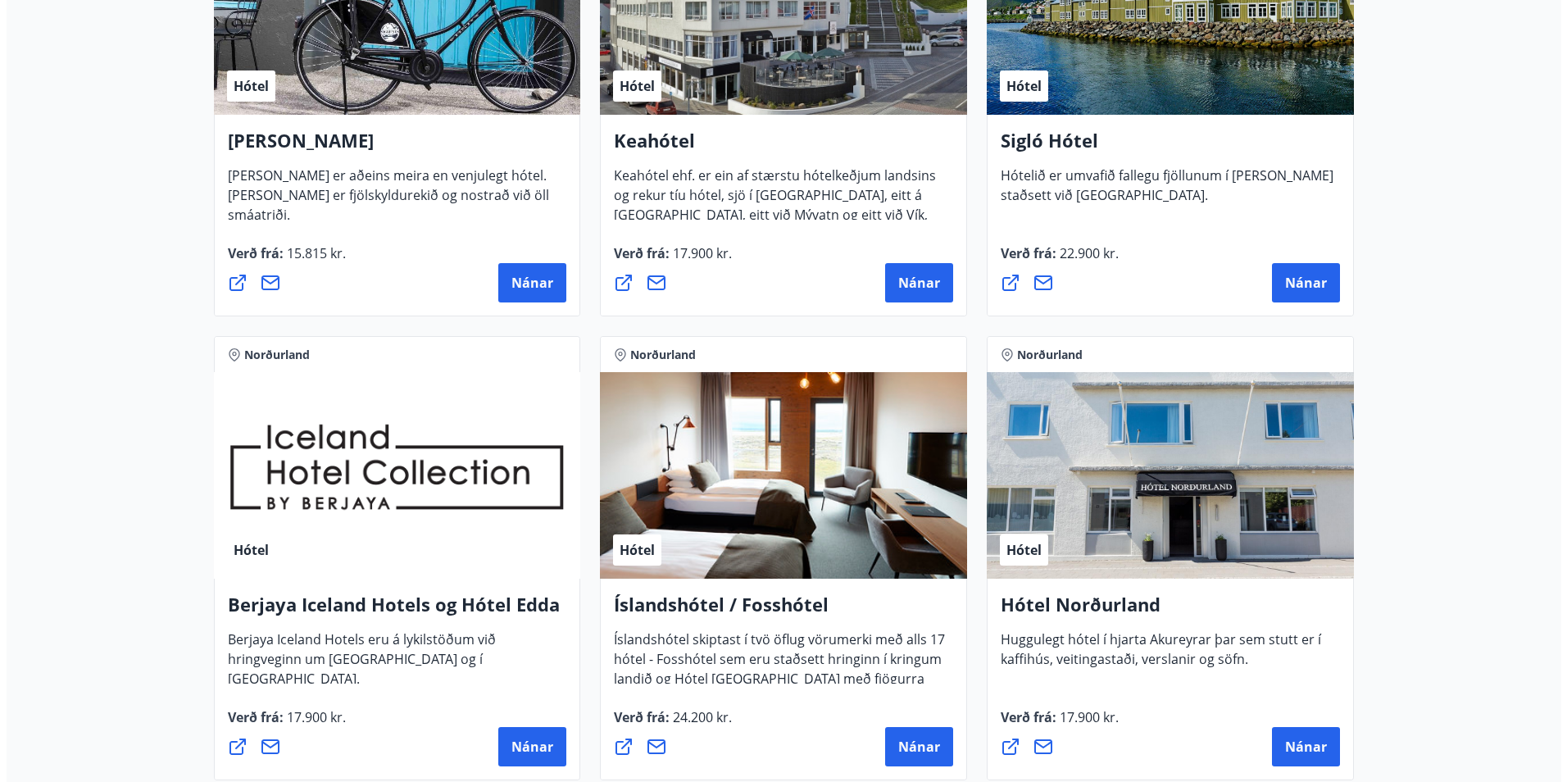
scroll to position [574, 0]
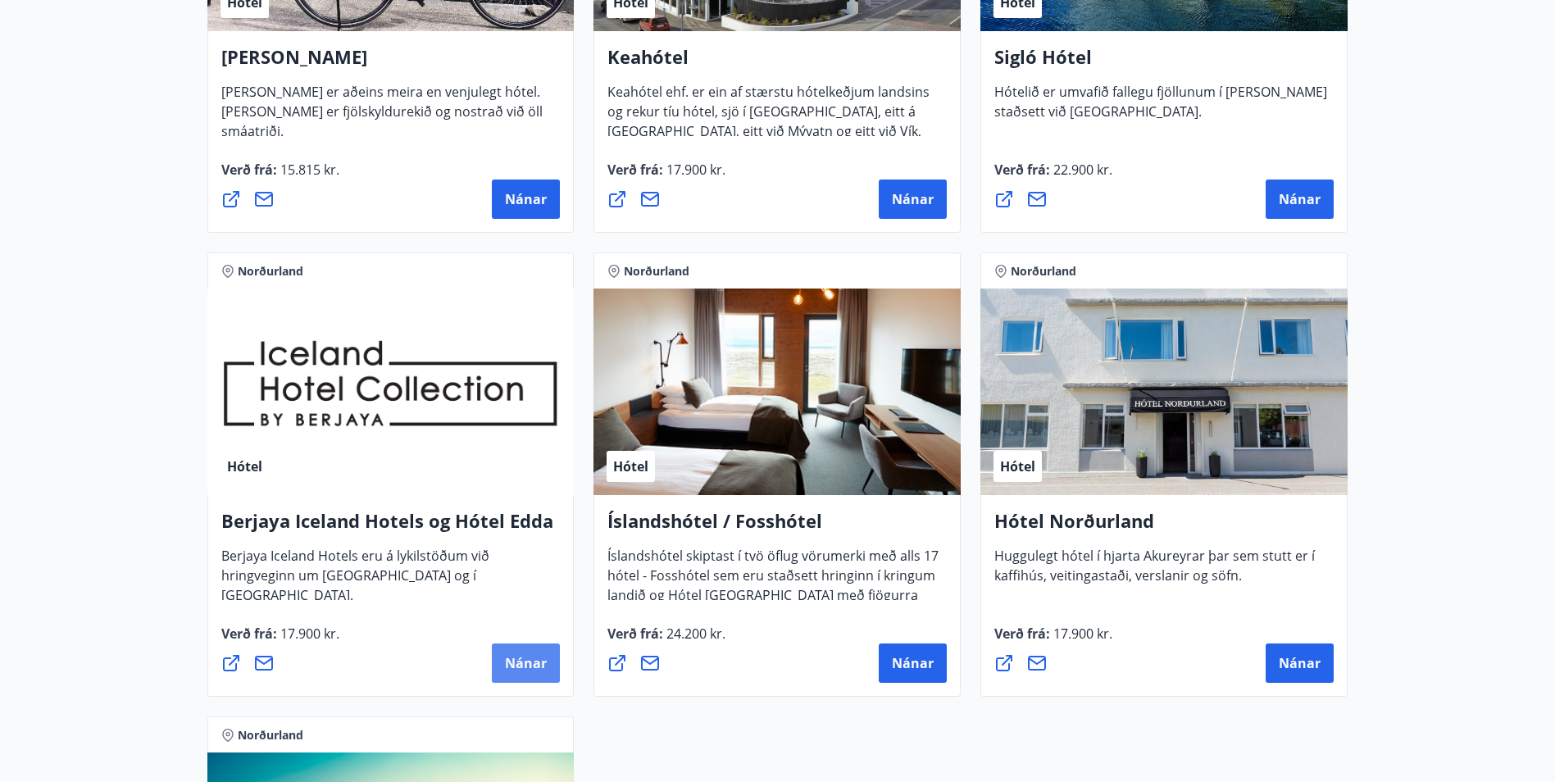
click at [509, 671] on span "Nánar" at bounding box center [526, 663] width 42 height 18
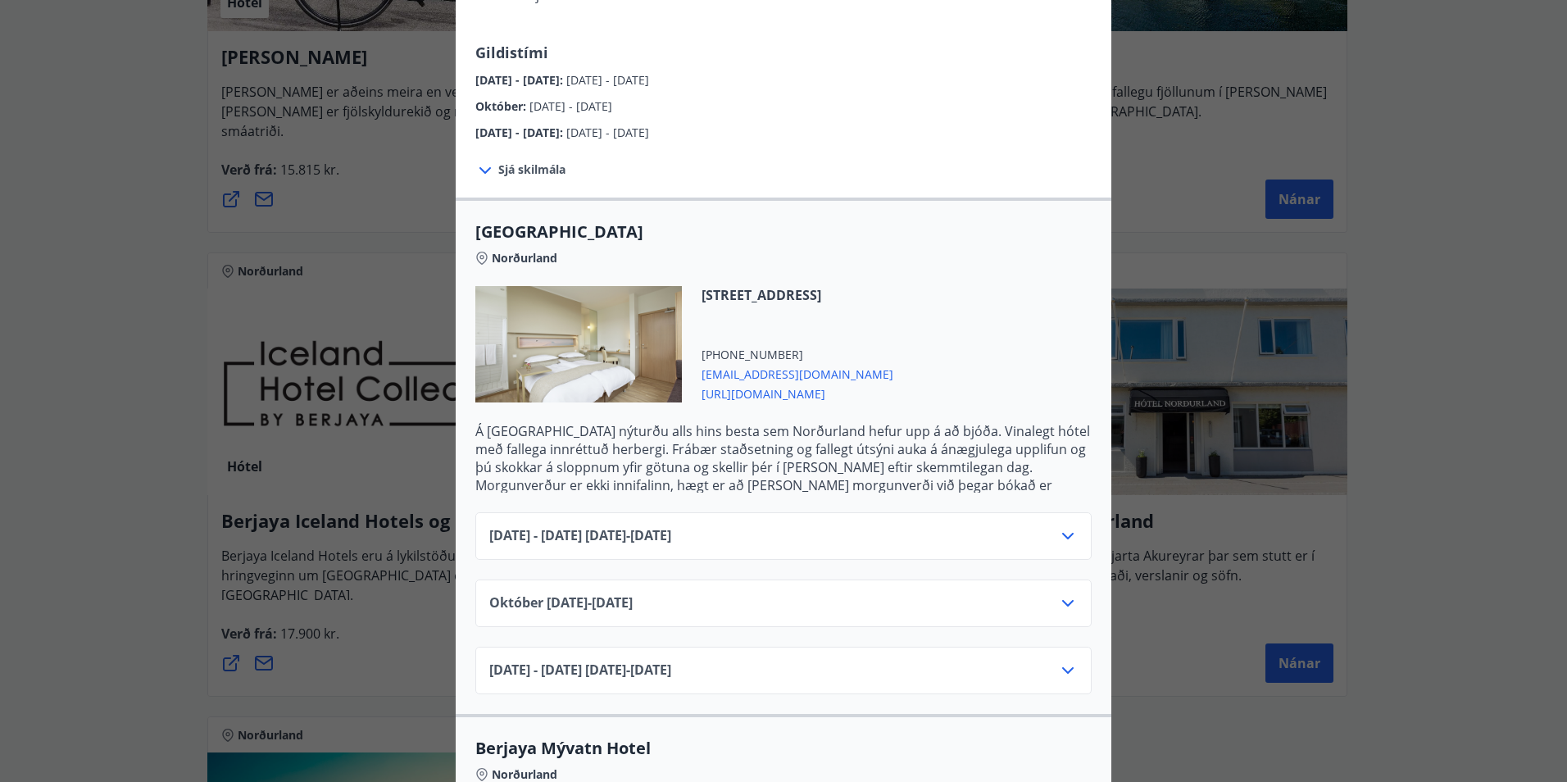
scroll to position [246, 0]
click at [1058, 594] on icon at bounding box center [1068, 604] width 20 height 20
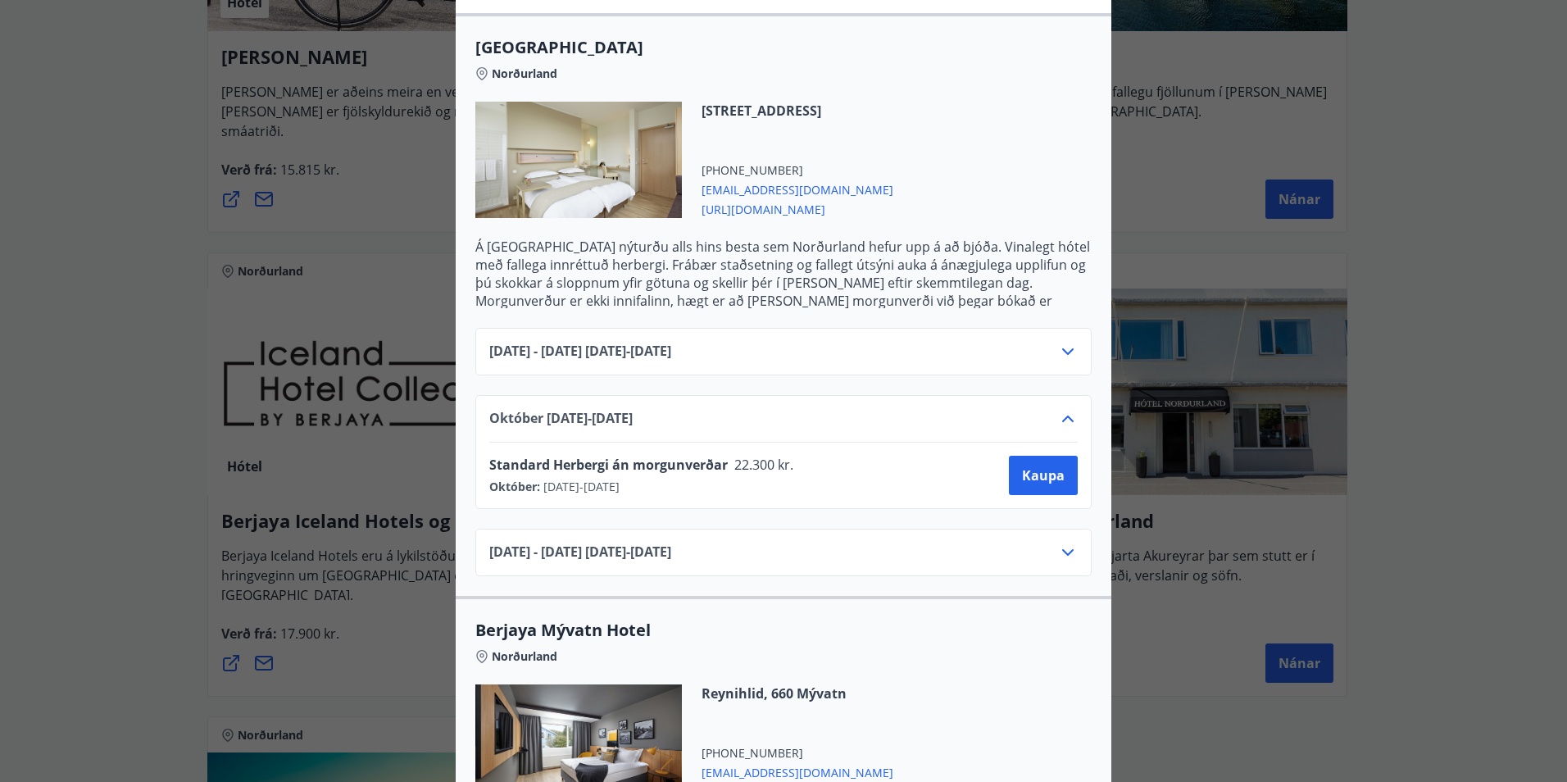
scroll to position [492, 0]
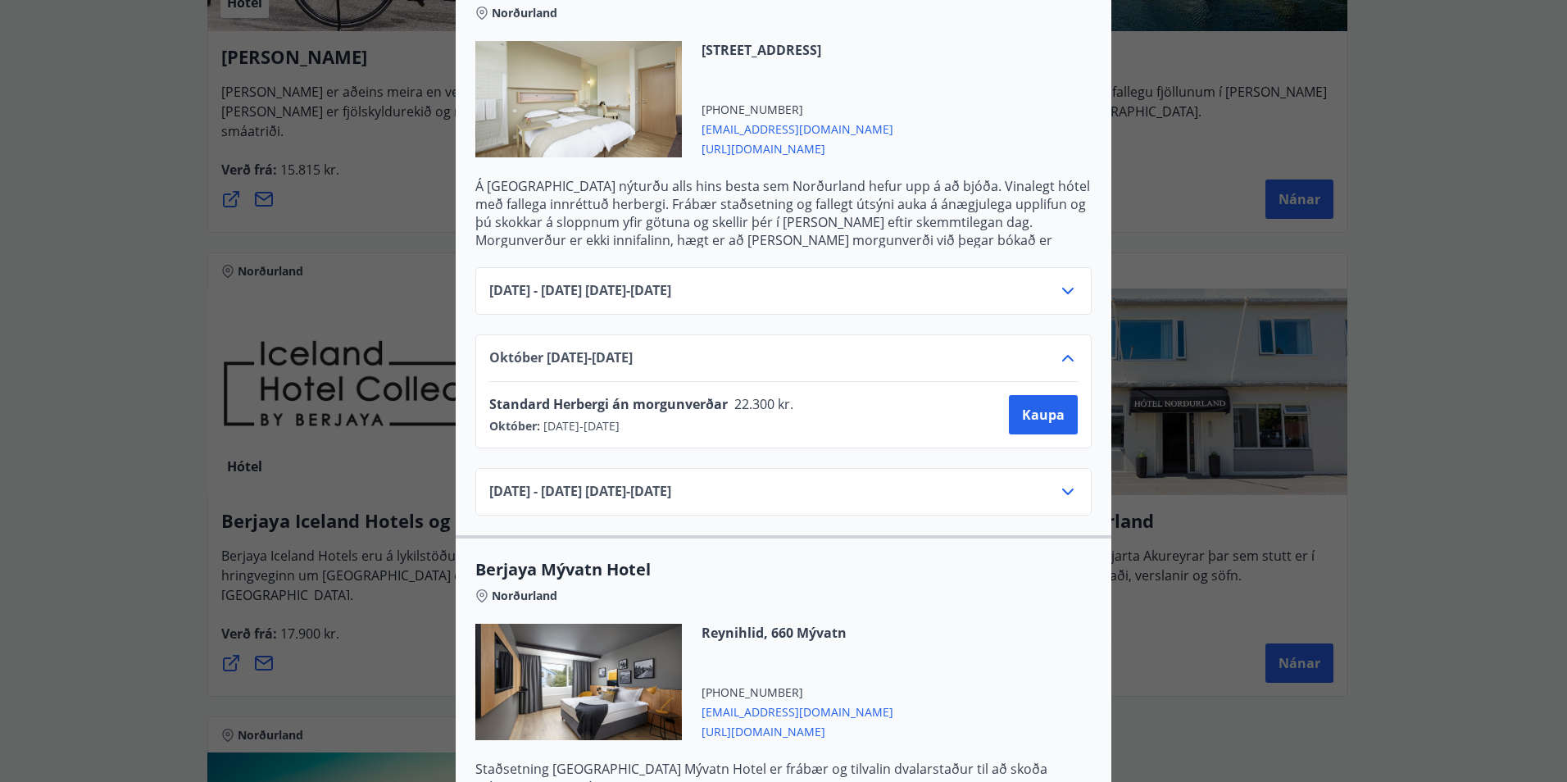
click at [1065, 348] on icon at bounding box center [1068, 358] width 20 height 20
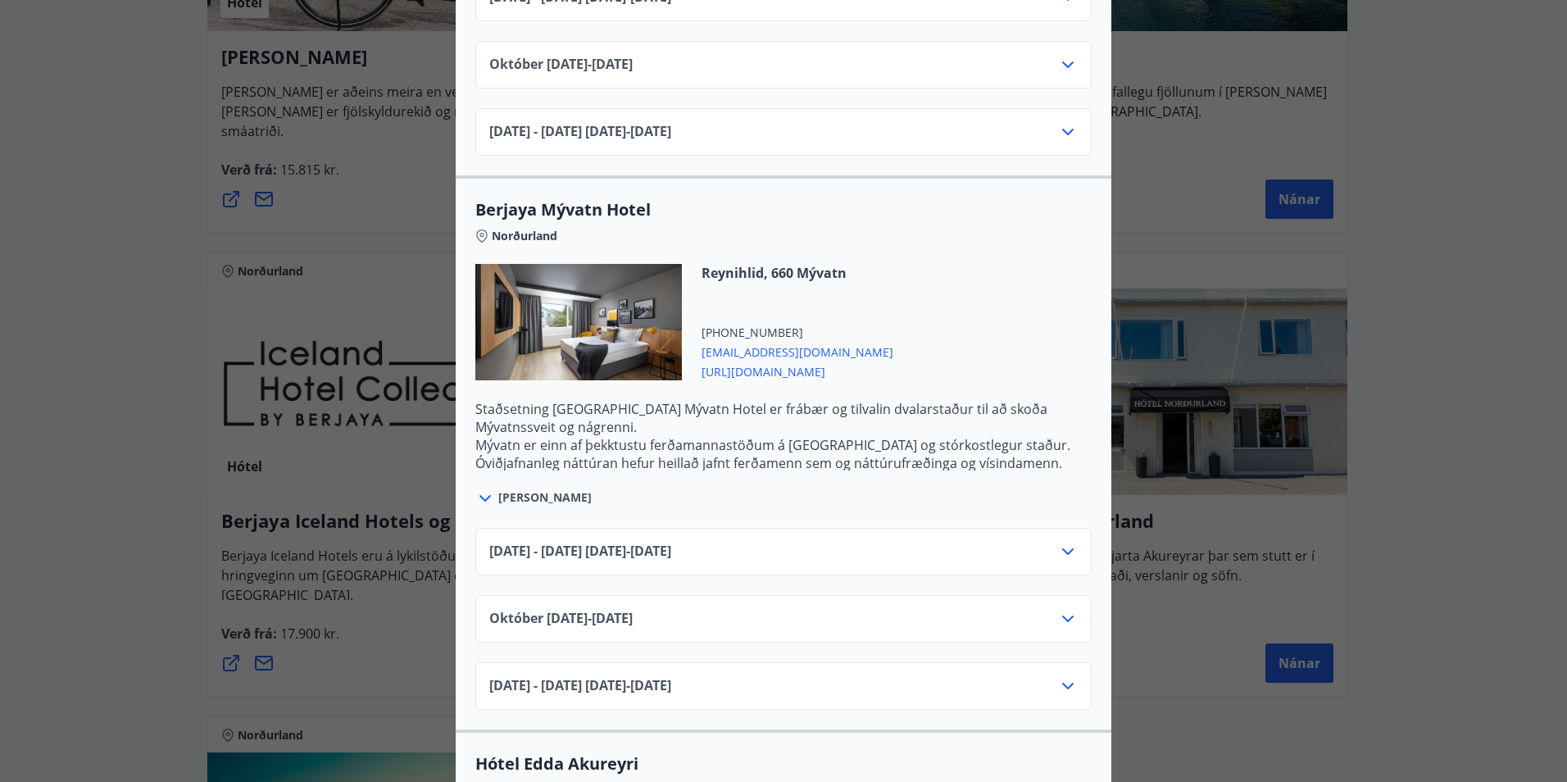
scroll to position [293, 0]
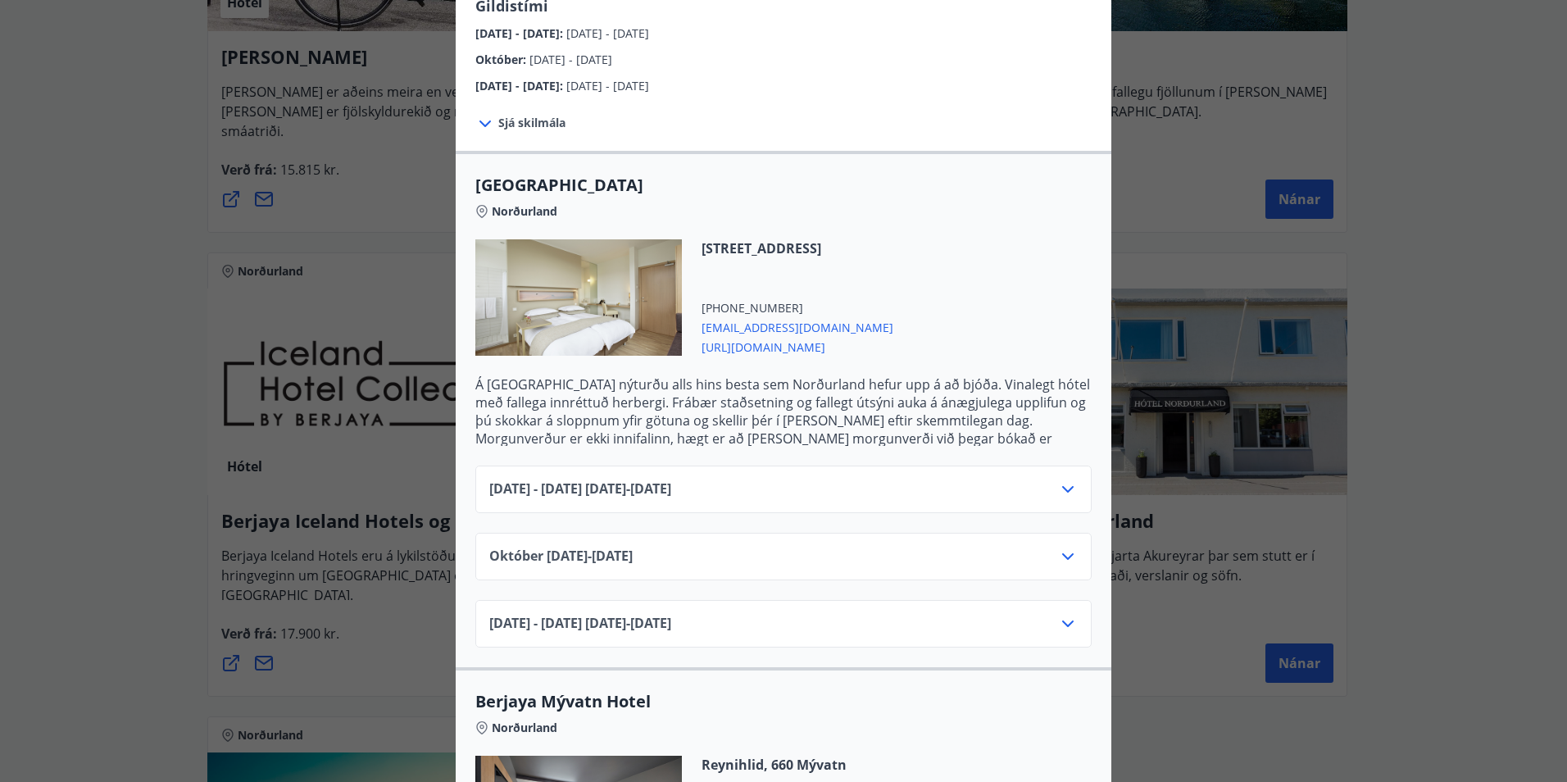
click at [1064, 547] on icon at bounding box center [1068, 557] width 20 height 20
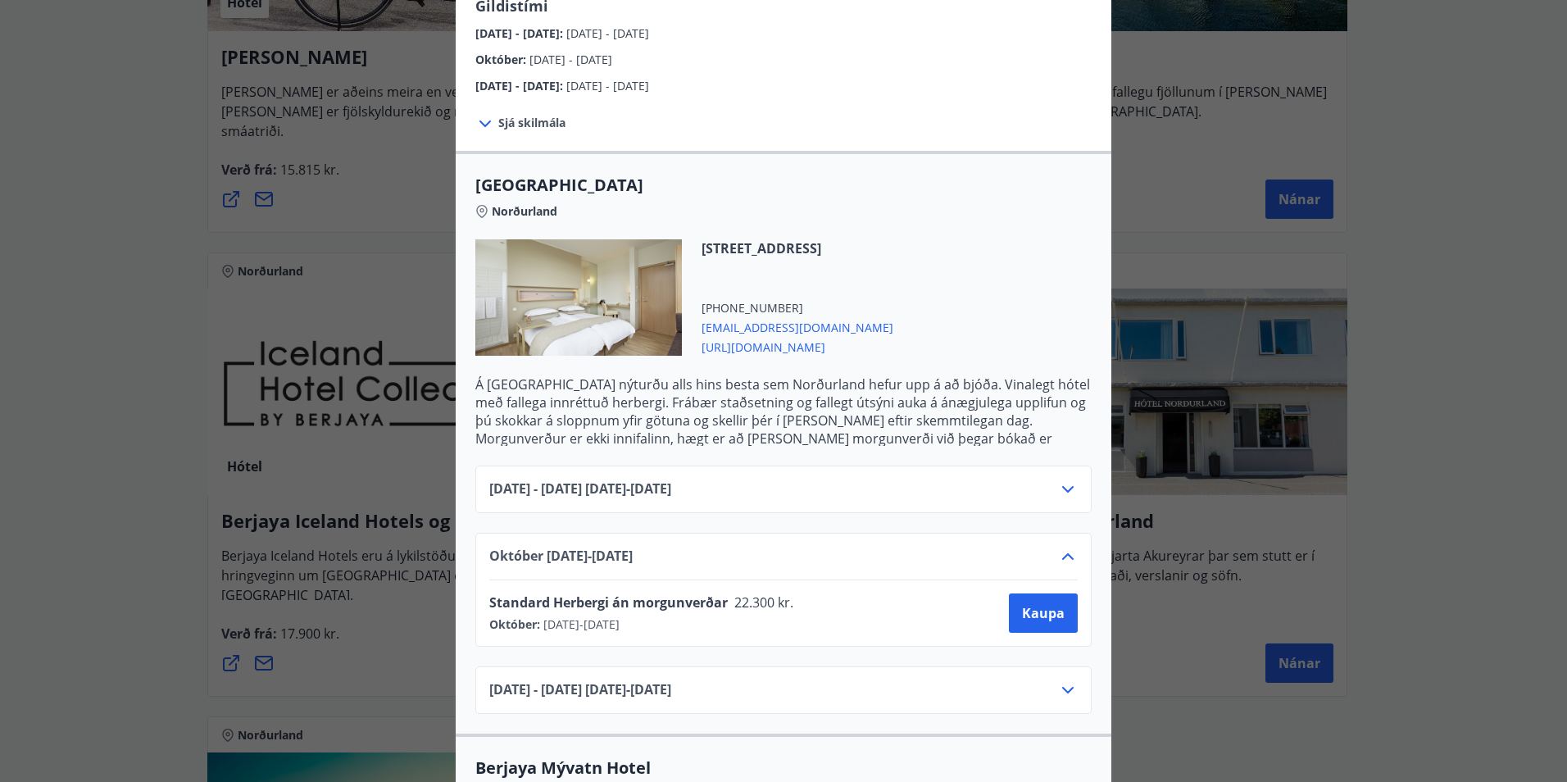
click at [1064, 547] on icon at bounding box center [1068, 557] width 20 height 20
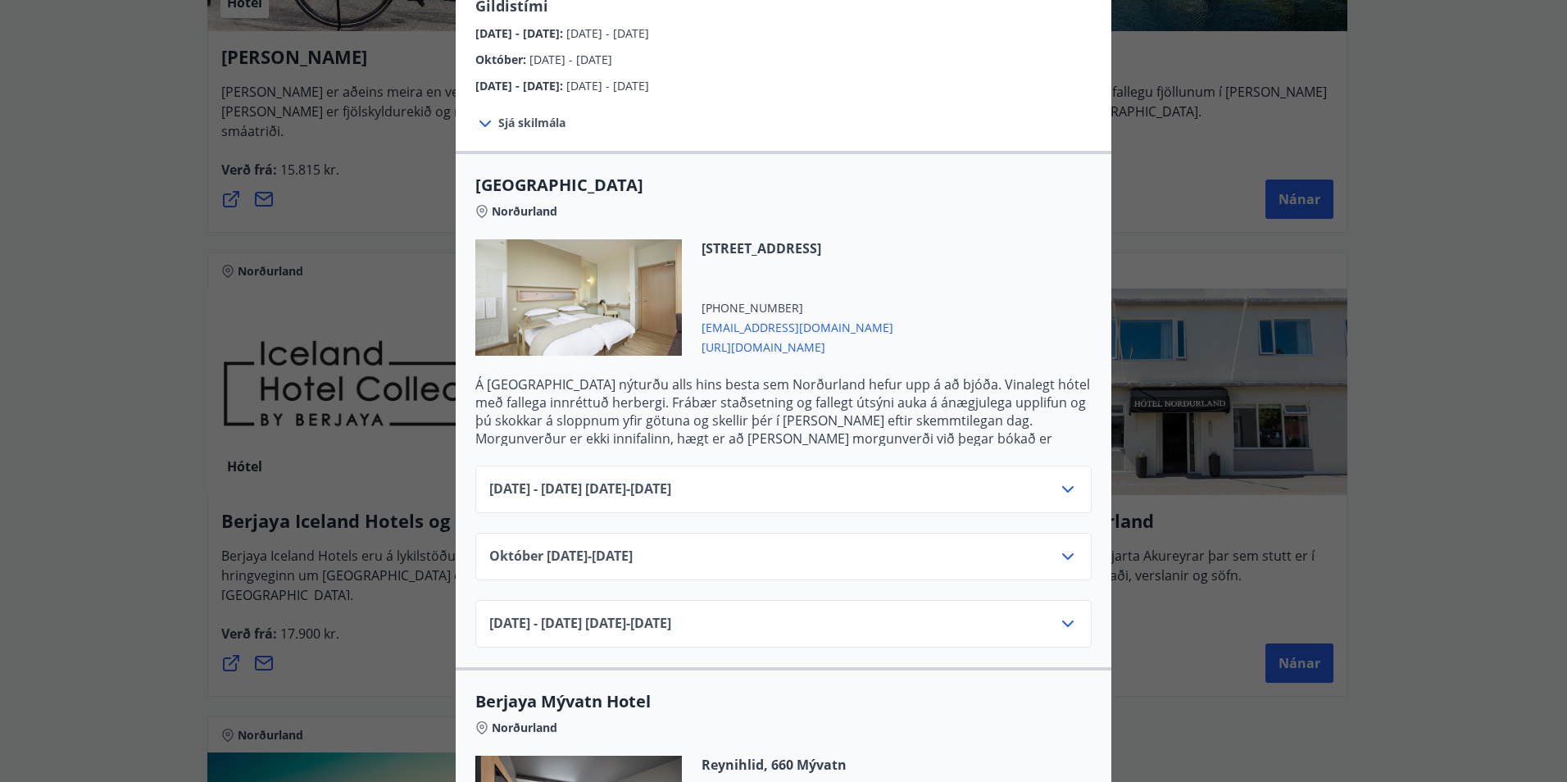
click at [1441, 538] on div "Berjaya Iceland Hotels og Hótel Edda Berjaya Iceland Hotels og Hótel Edda eru h…" at bounding box center [783, 391] width 1567 height 782
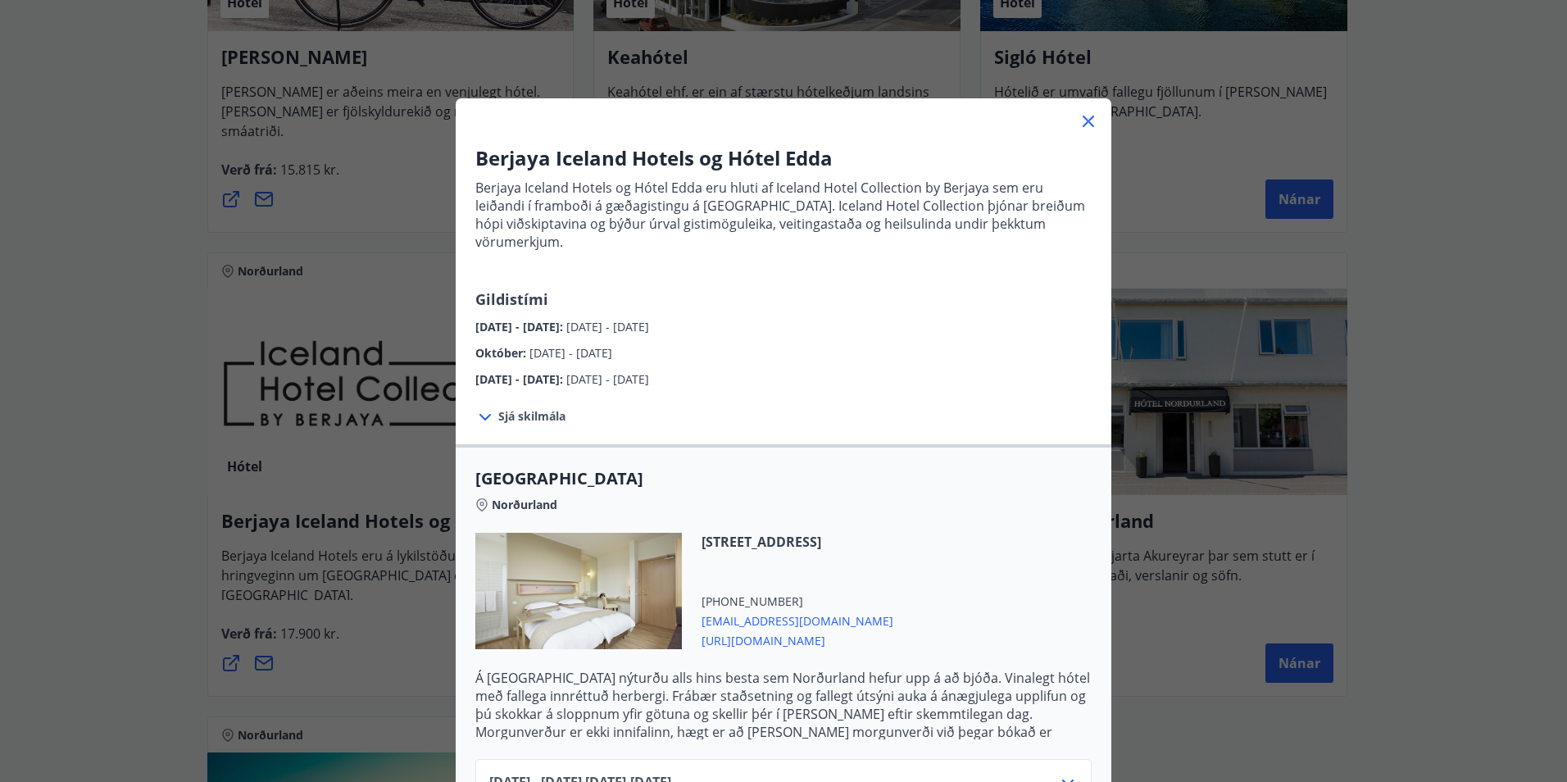
click at [1247, 530] on div "Berjaya Iceland Hotels og Hótel Edda Berjaya Iceland Hotels og Hótel Edda eru h…" at bounding box center [783, 391] width 1567 height 782
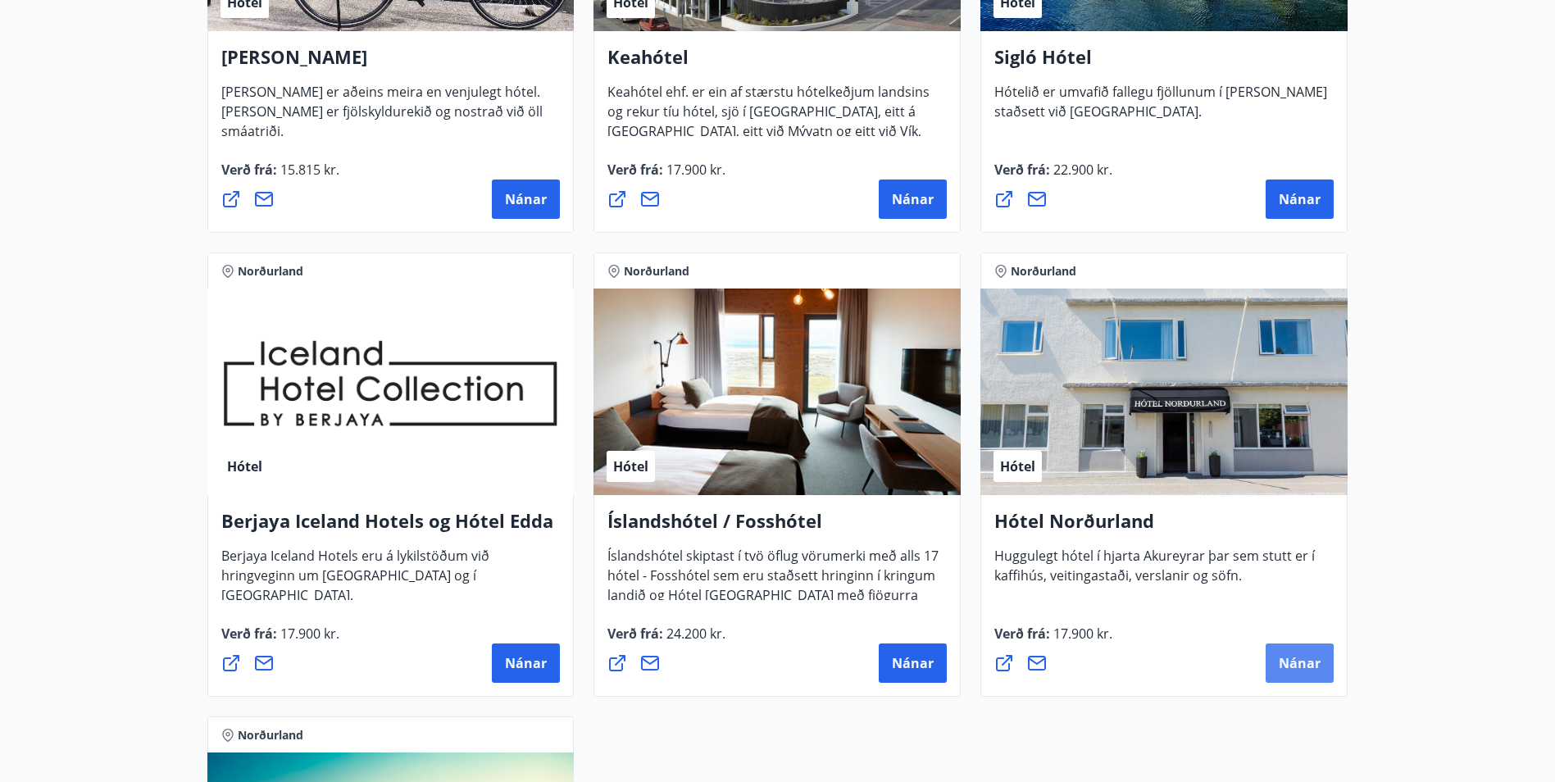
click at [1282, 667] on span "Nánar" at bounding box center [1300, 663] width 42 height 18
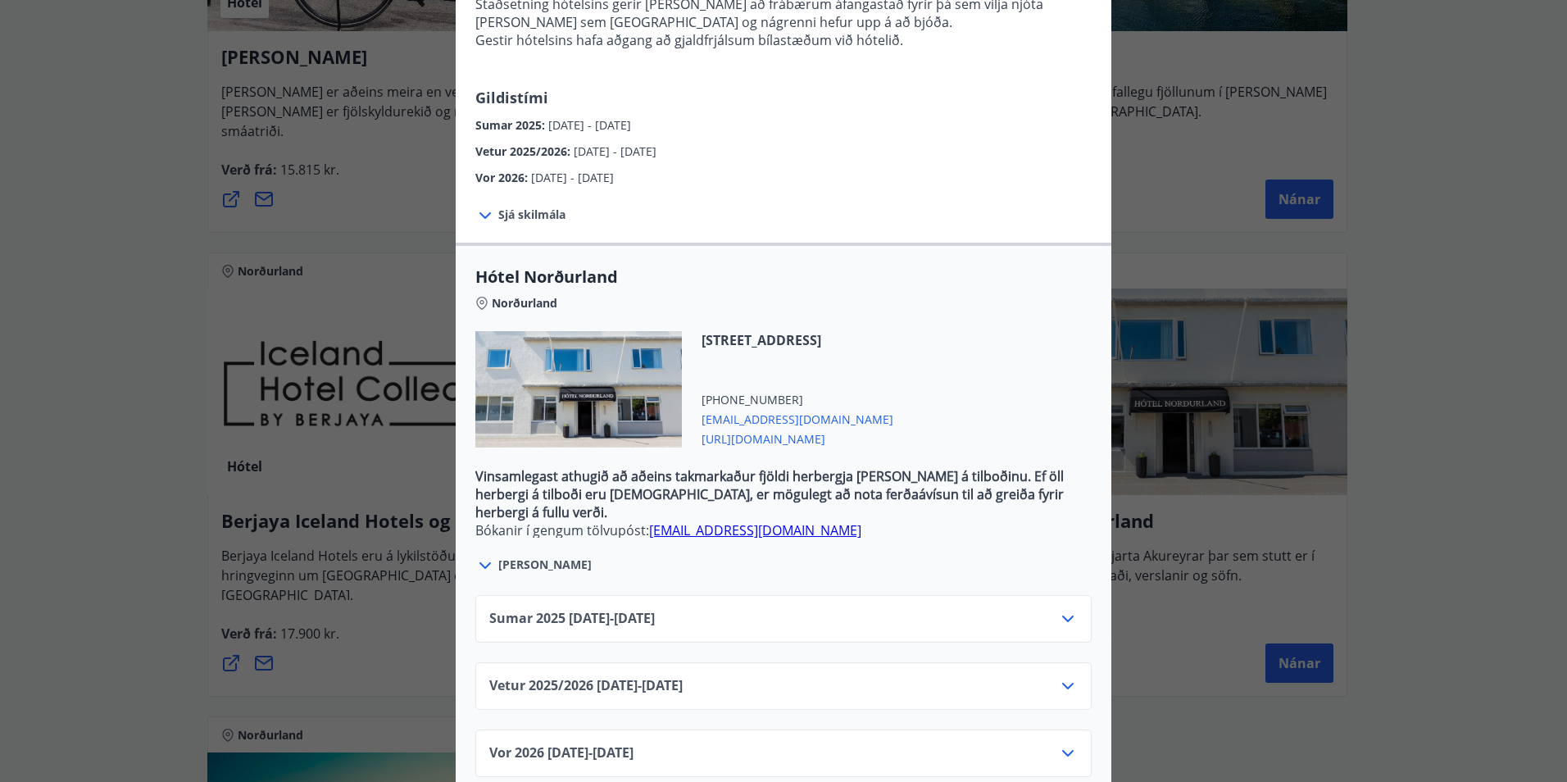
scroll to position [319, 0]
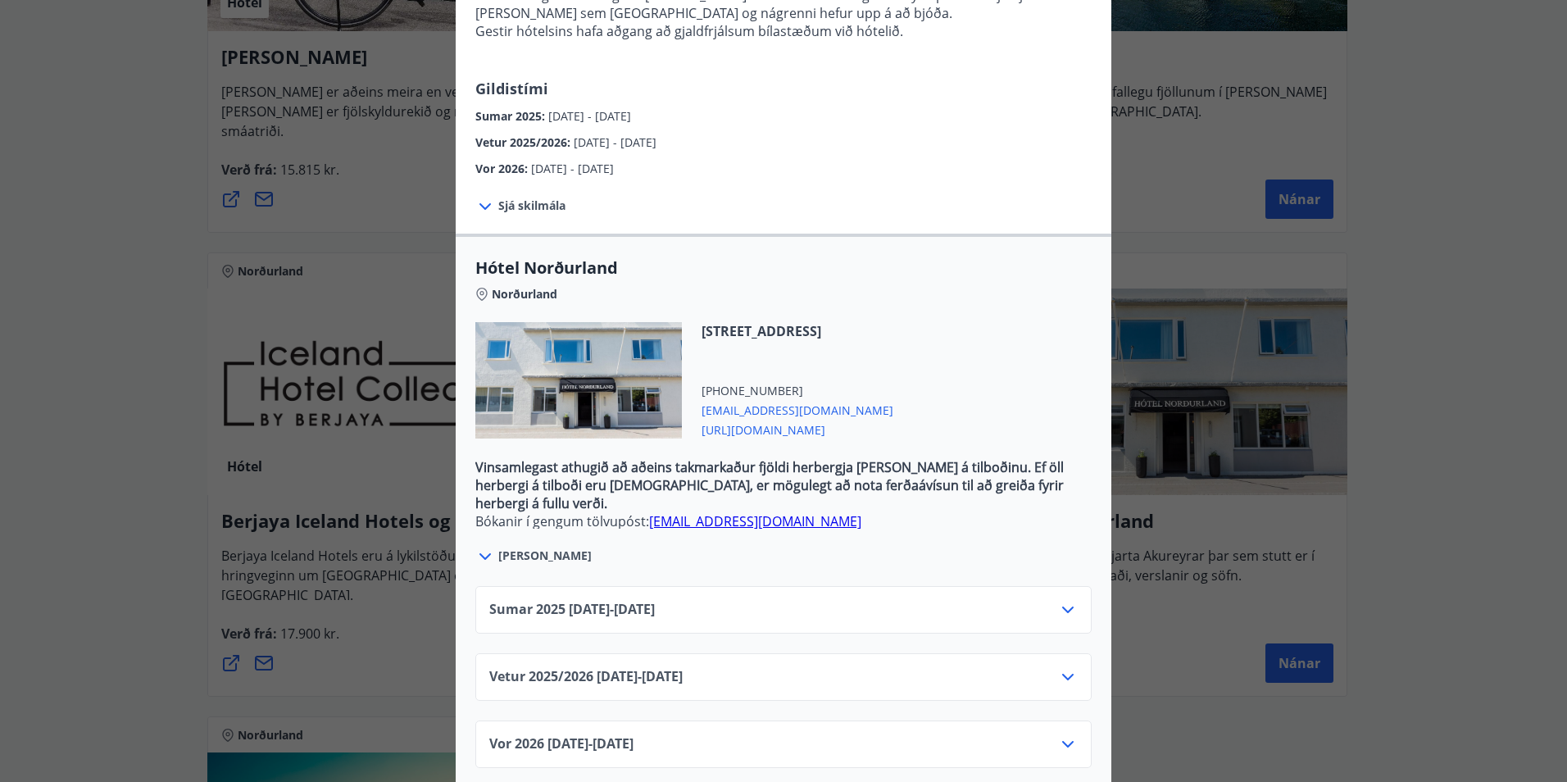
click at [1063, 667] on icon at bounding box center [1068, 677] width 20 height 20
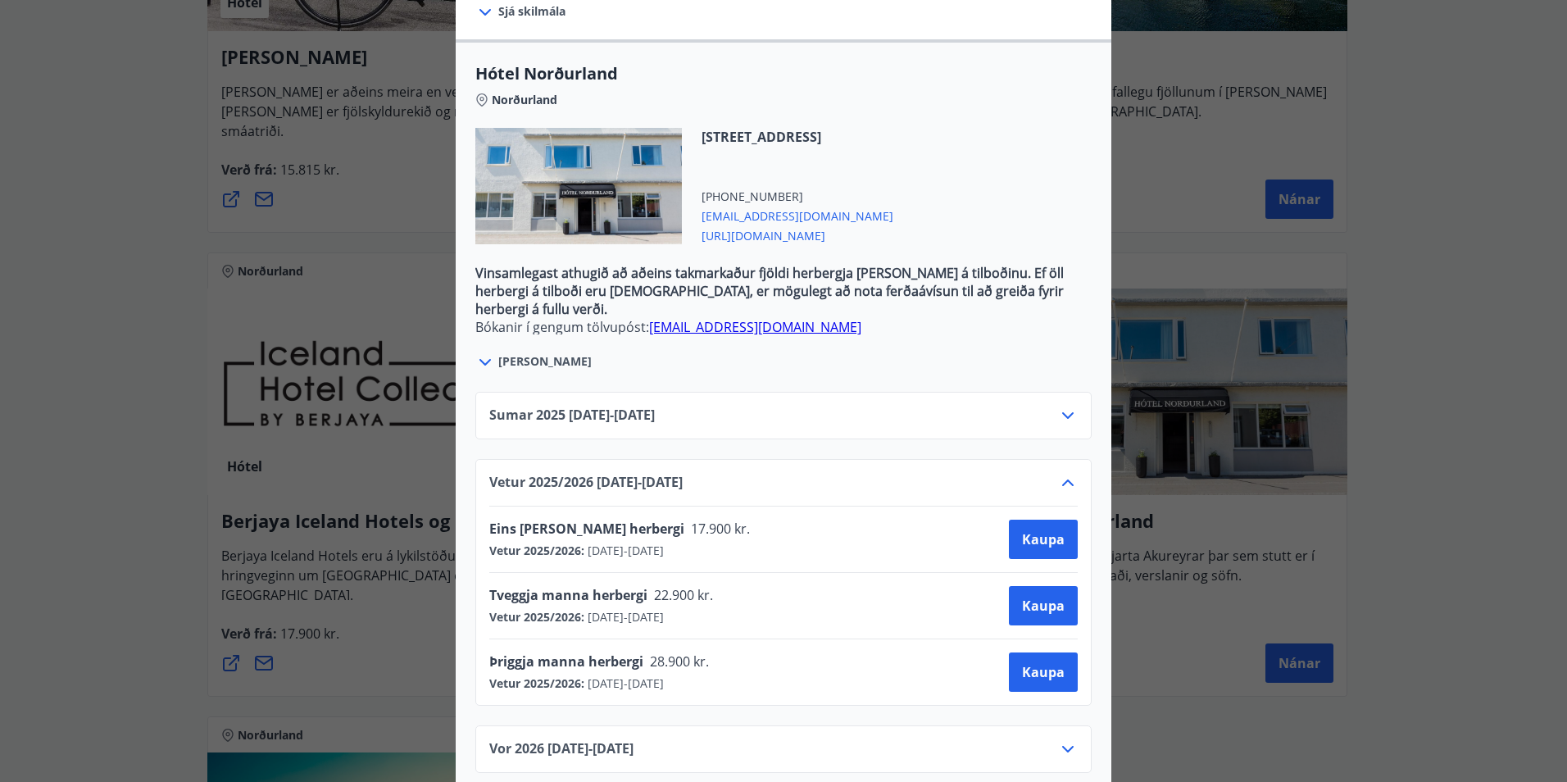
scroll to position [518, 0]
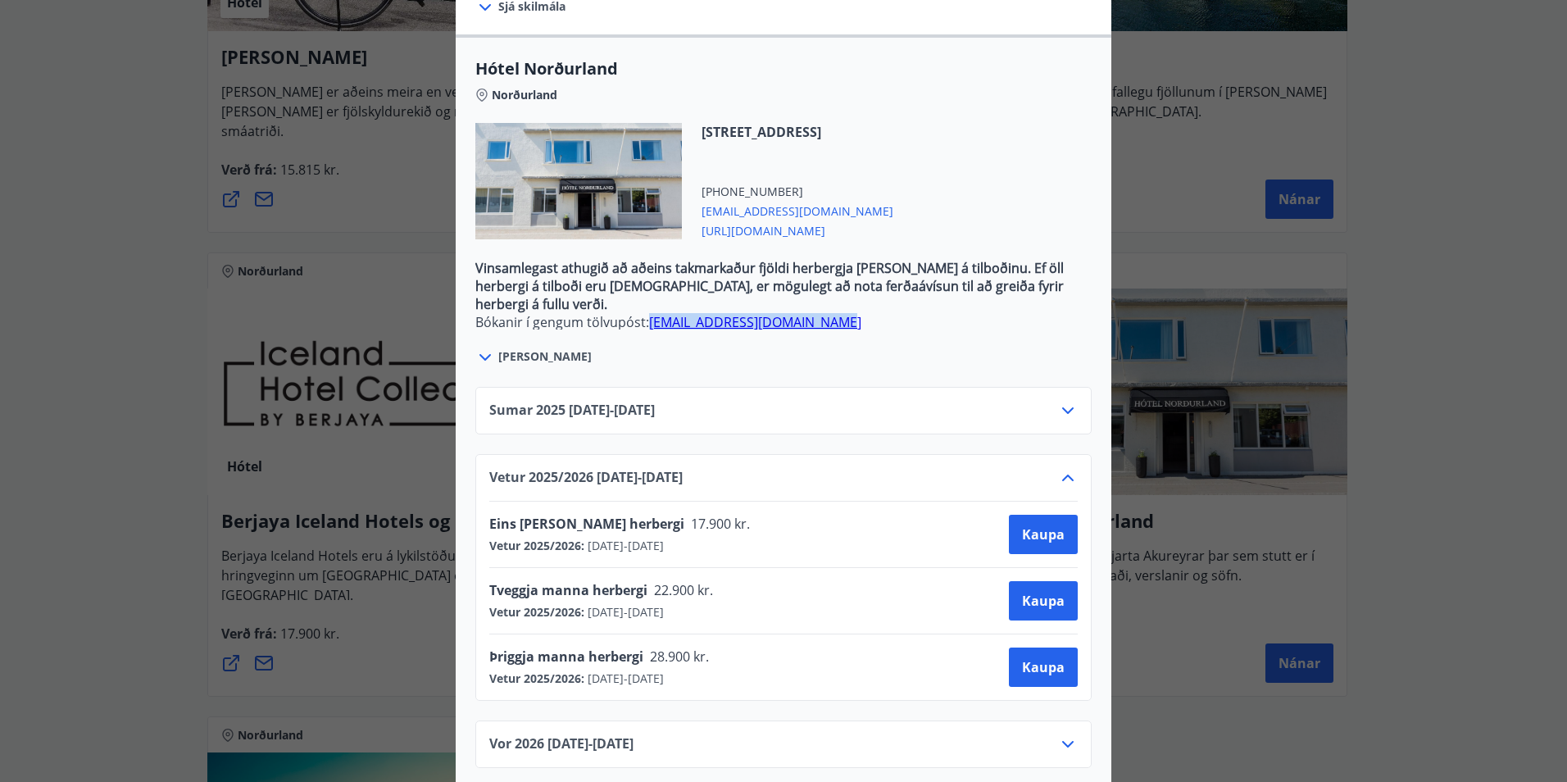
drag, startPoint x: 827, startPoint y: 288, endPoint x: 646, endPoint y: 288, distance: 181.2
click at [646, 313] on p "Bókanir í gengum tölvupóst: [EMAIL_ADDRESS][DOMAIN_NAME]" at bounding box center [783, 322] width 616 height 18
copy link "[EMAIL_ADDRESS][DOMAIN_NAME]"
click at [89, 331] on div "Hótel Norðurland Bókanir í gengum tölvupóst: [EMAIL_ADDRESS][DOMAIN_NAME] Taka …" at bounding box center [783, 391] width 1567 height 782
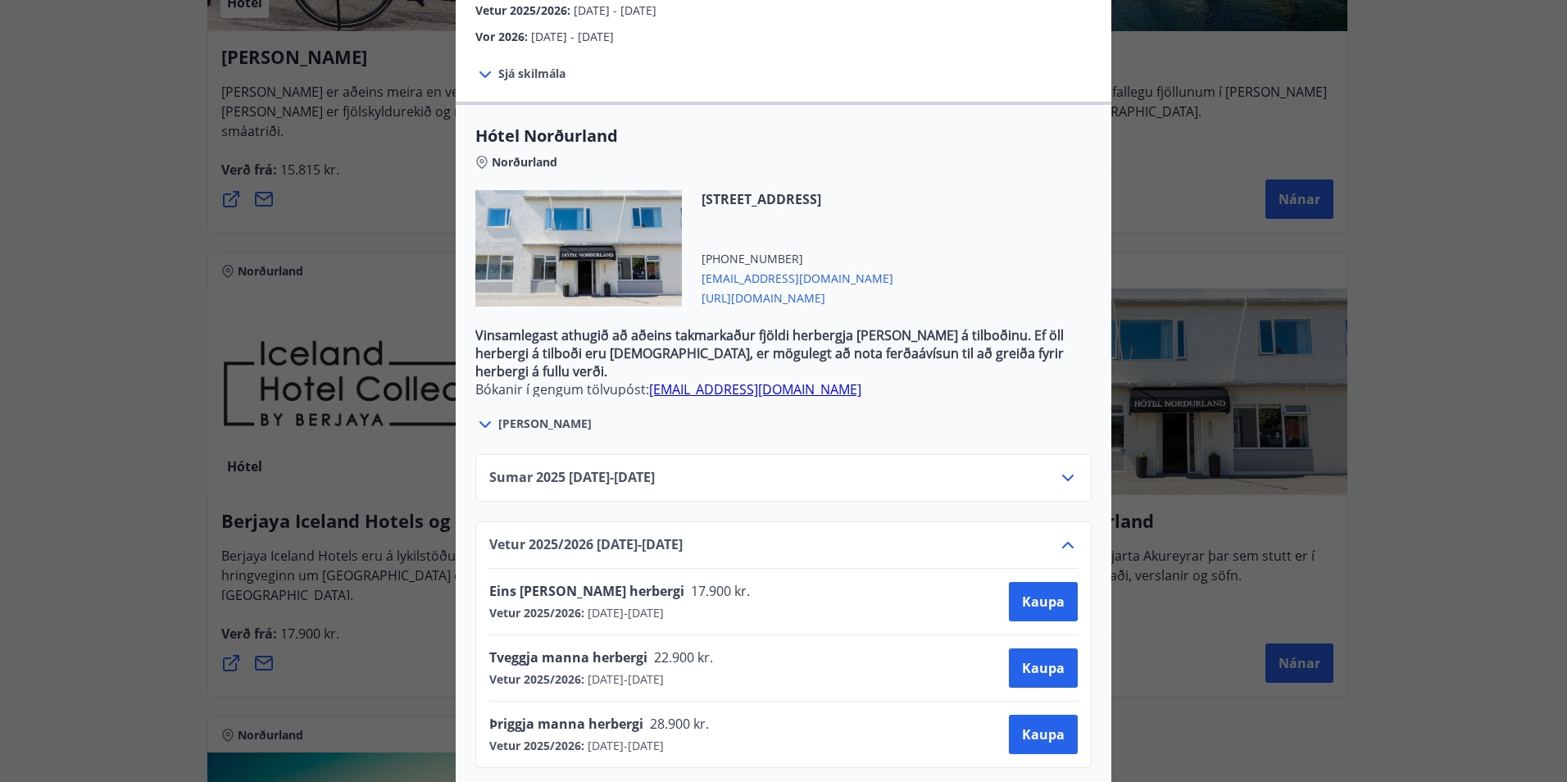
scroll to position [492, 0]
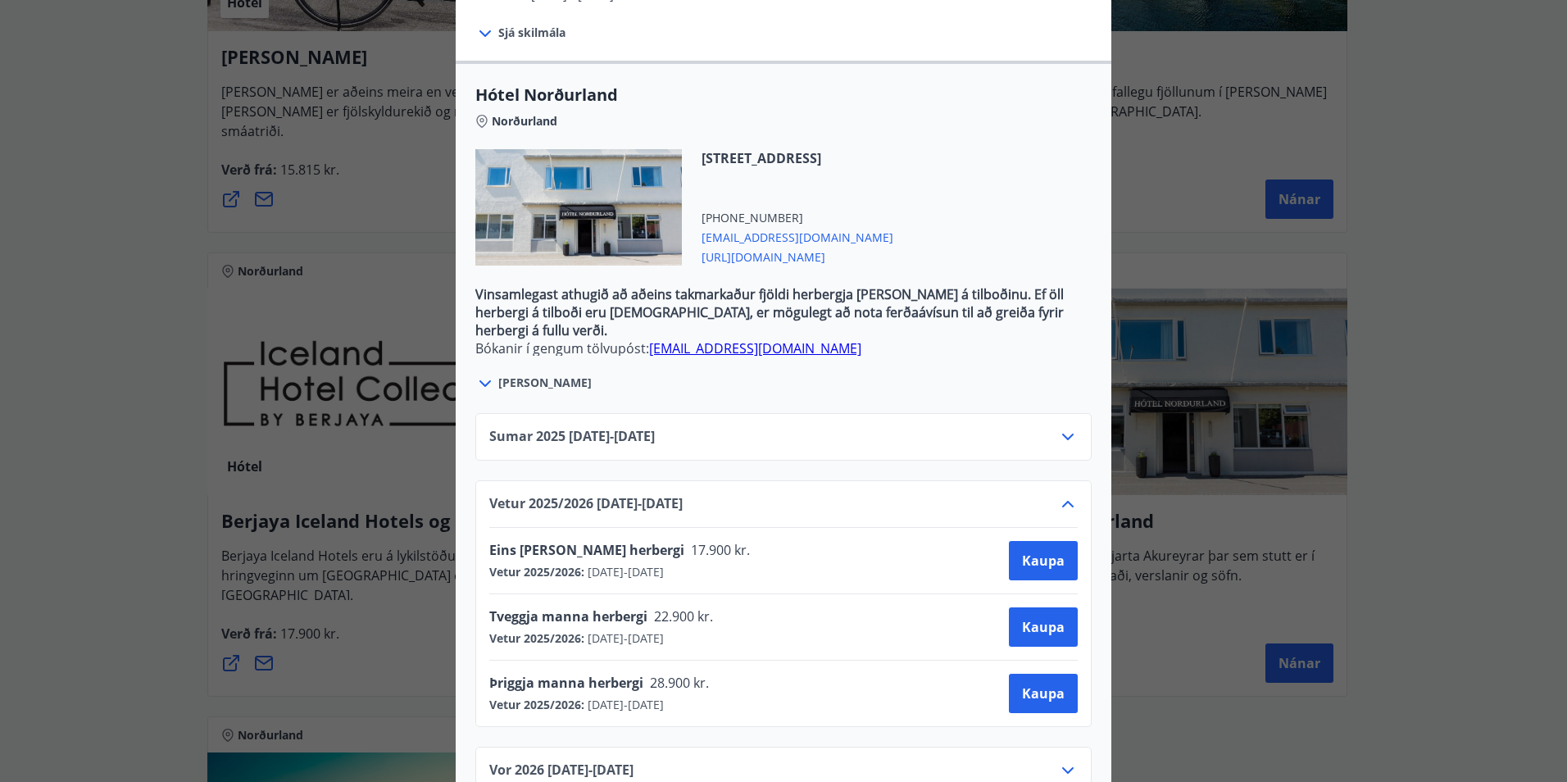
click at [1408, 496] on div "Hótel Norðurland Bókanir í gengum tölvupóst: [EMAIL_ADDRESS][DOMAIN_NAME] Taka …" at bounding box center [783, 391] width 1567 height 782
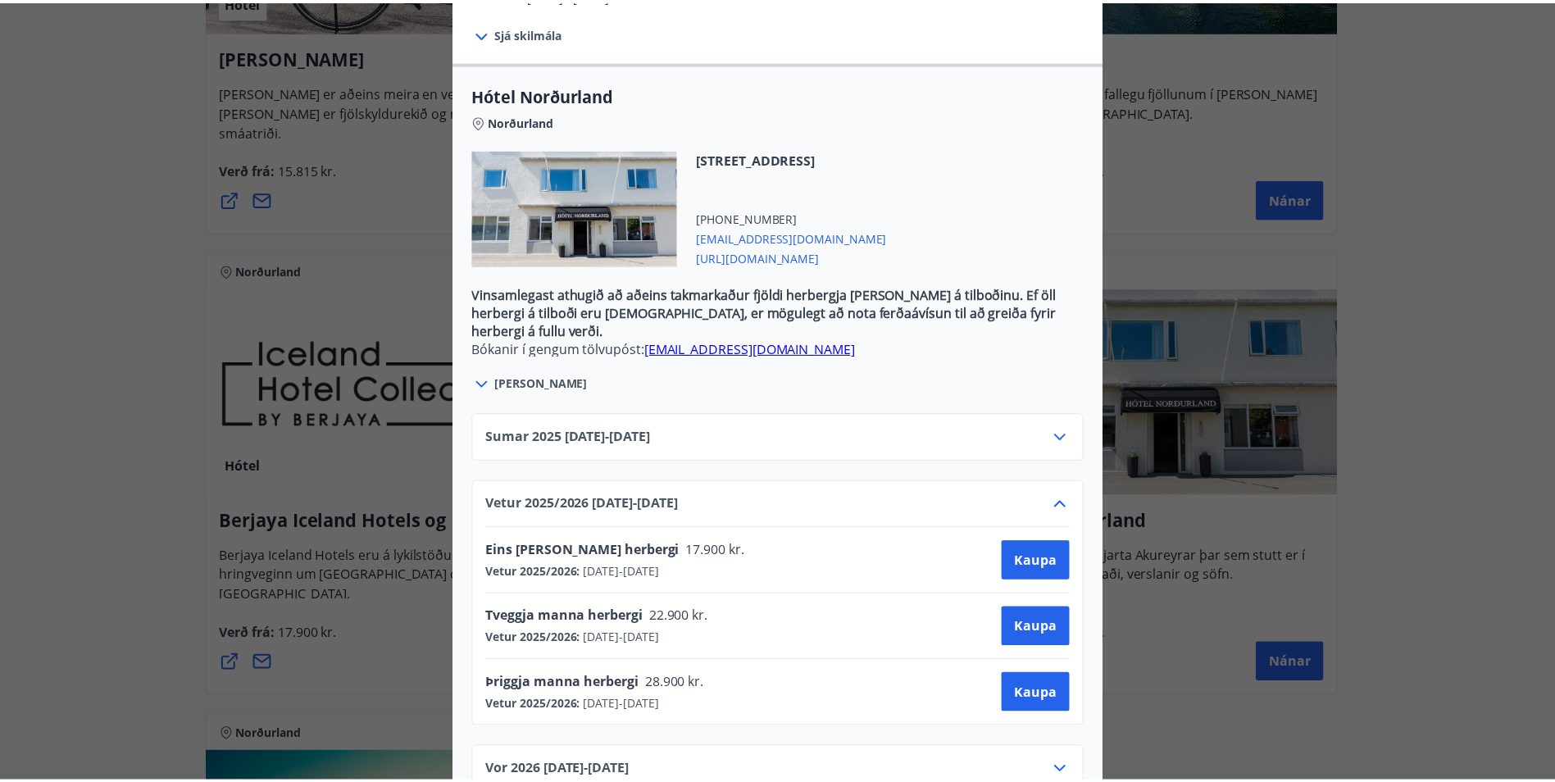
scroll to position [0, 0]
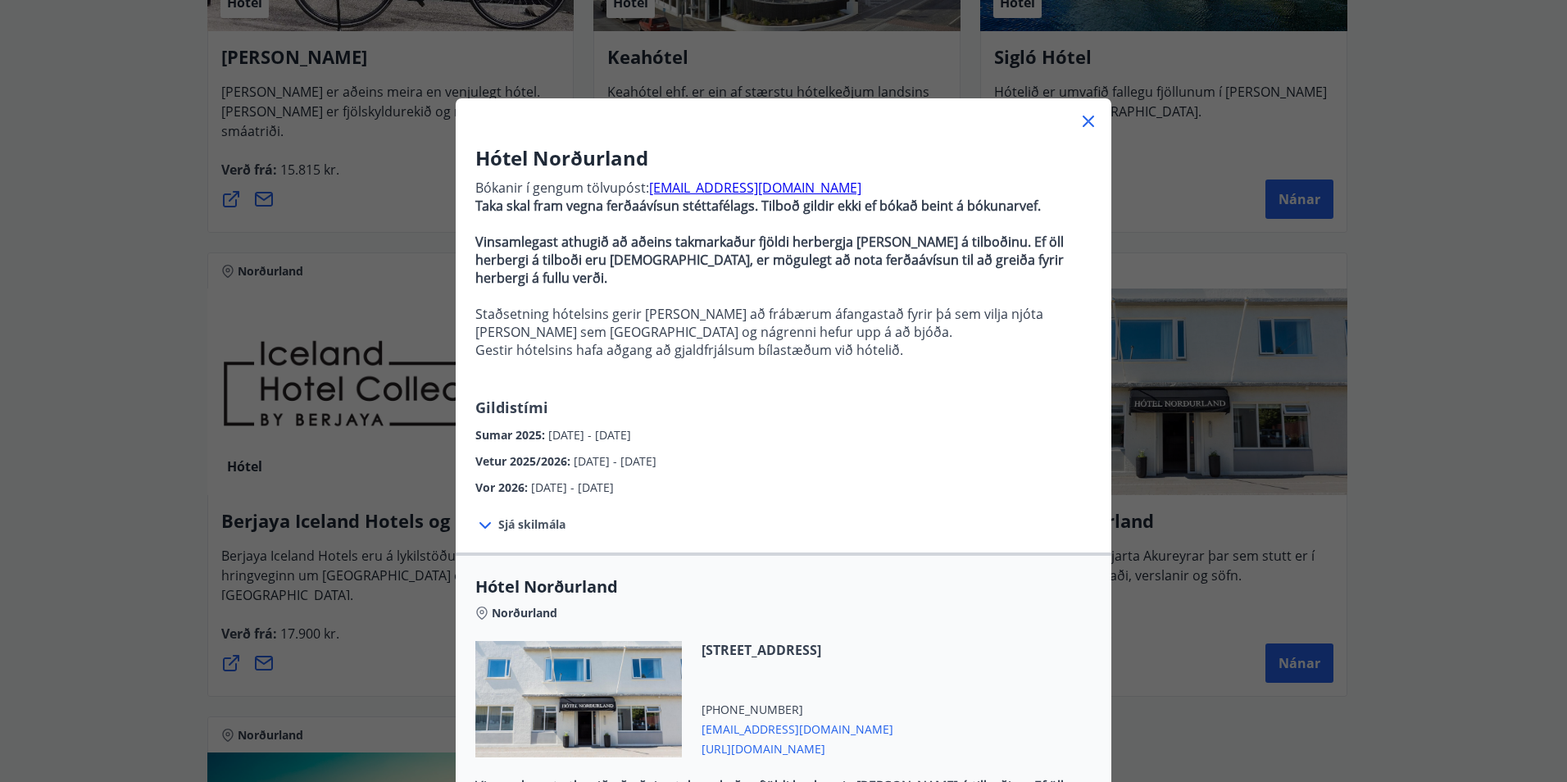
click at [1081, 115] on icon at bounding box center [1089, 121] width 20 height 20
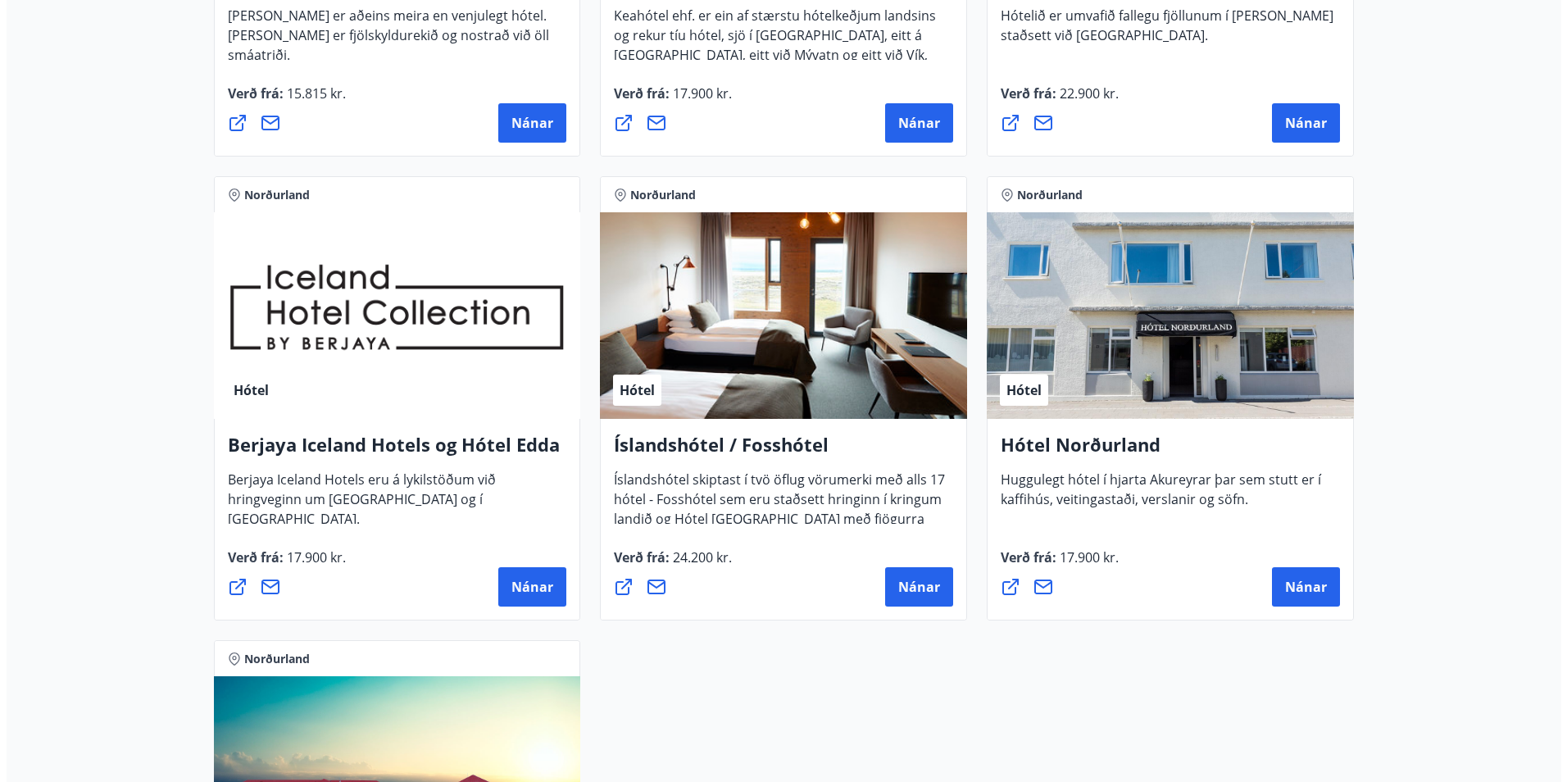
scroll to position [656, 0]
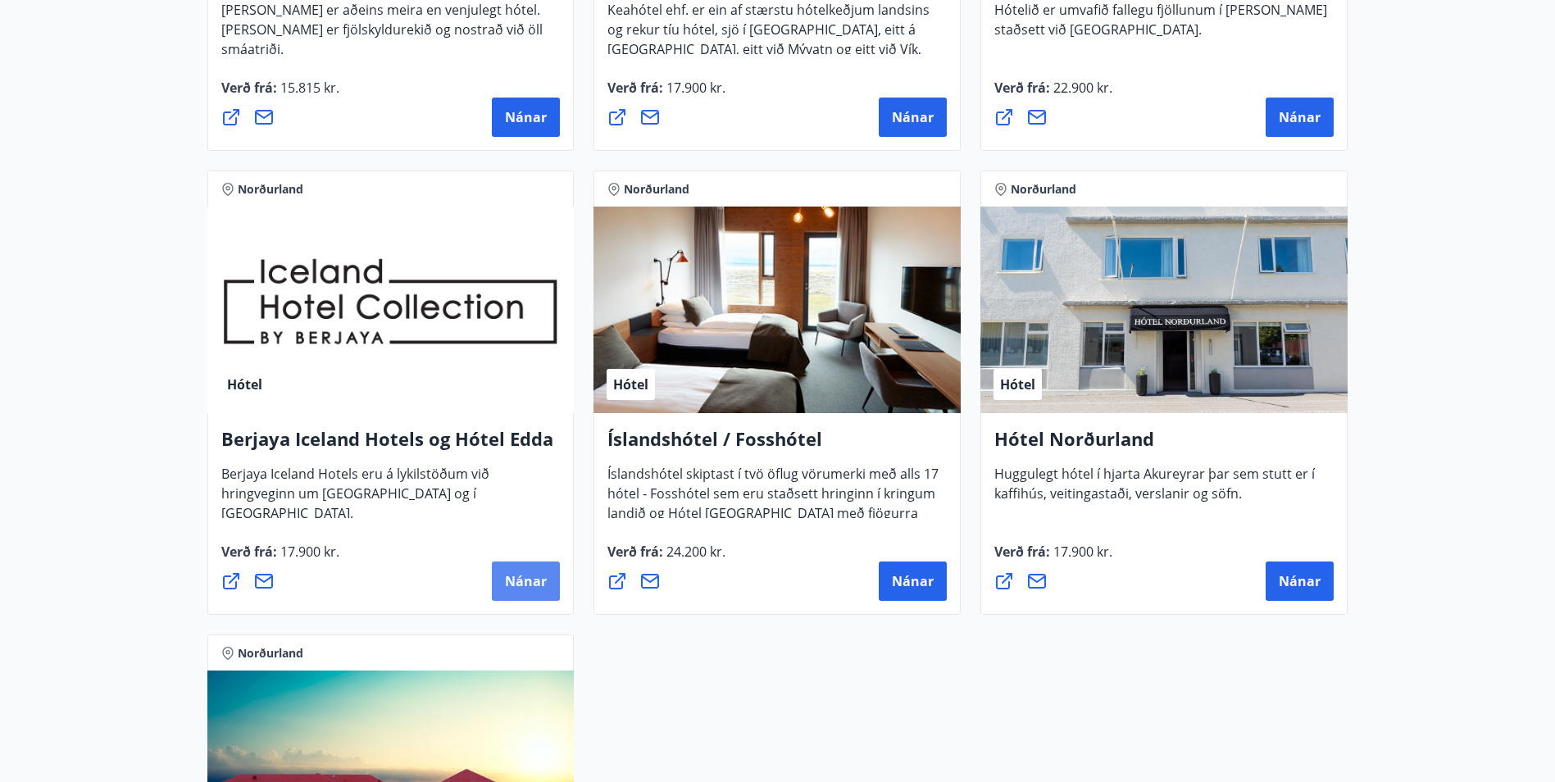
click at [532, 580] on span "Nánar" at bounding box center [526, 581] width 42 height 18
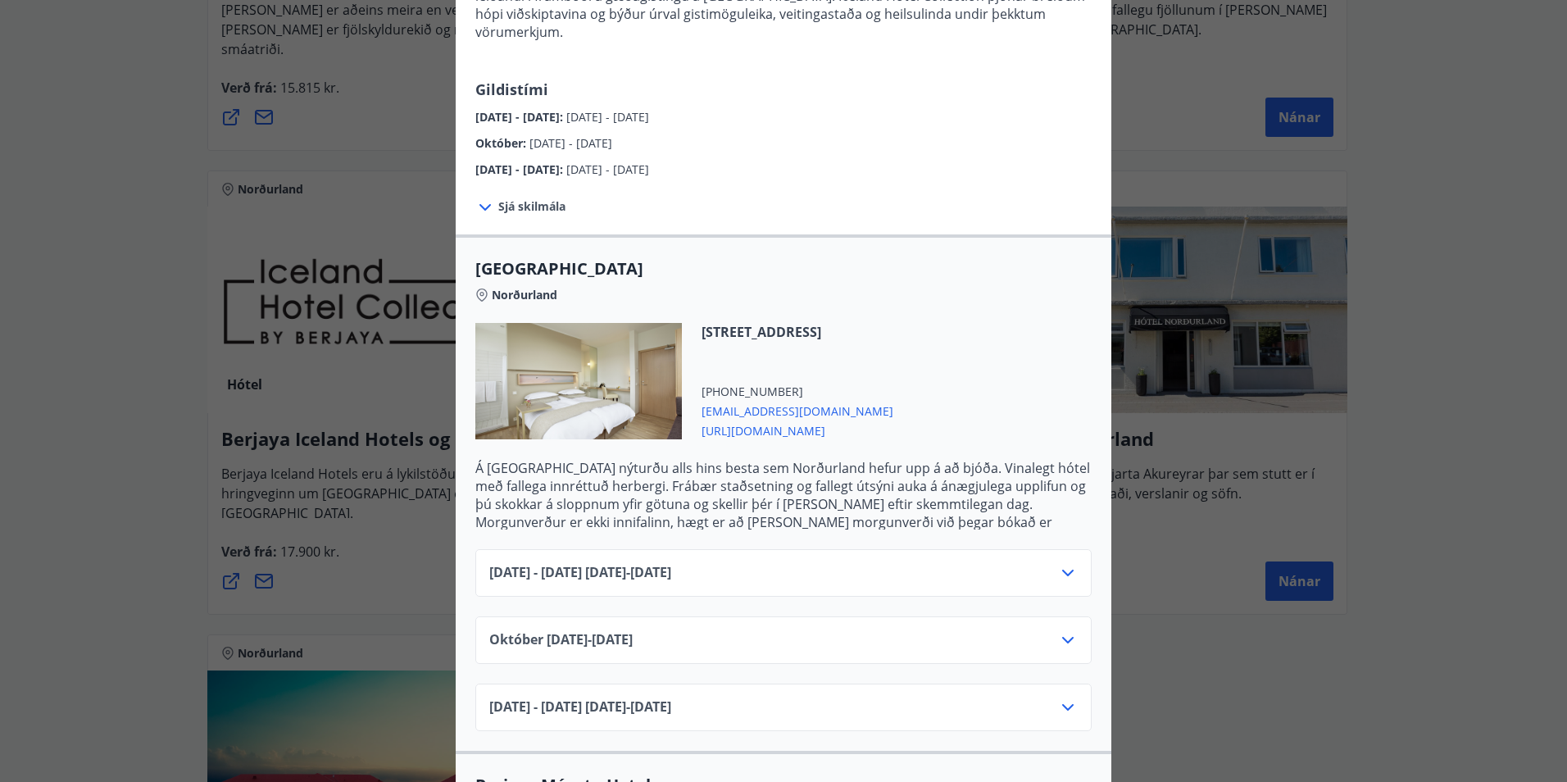
scroll to position [246, 0]
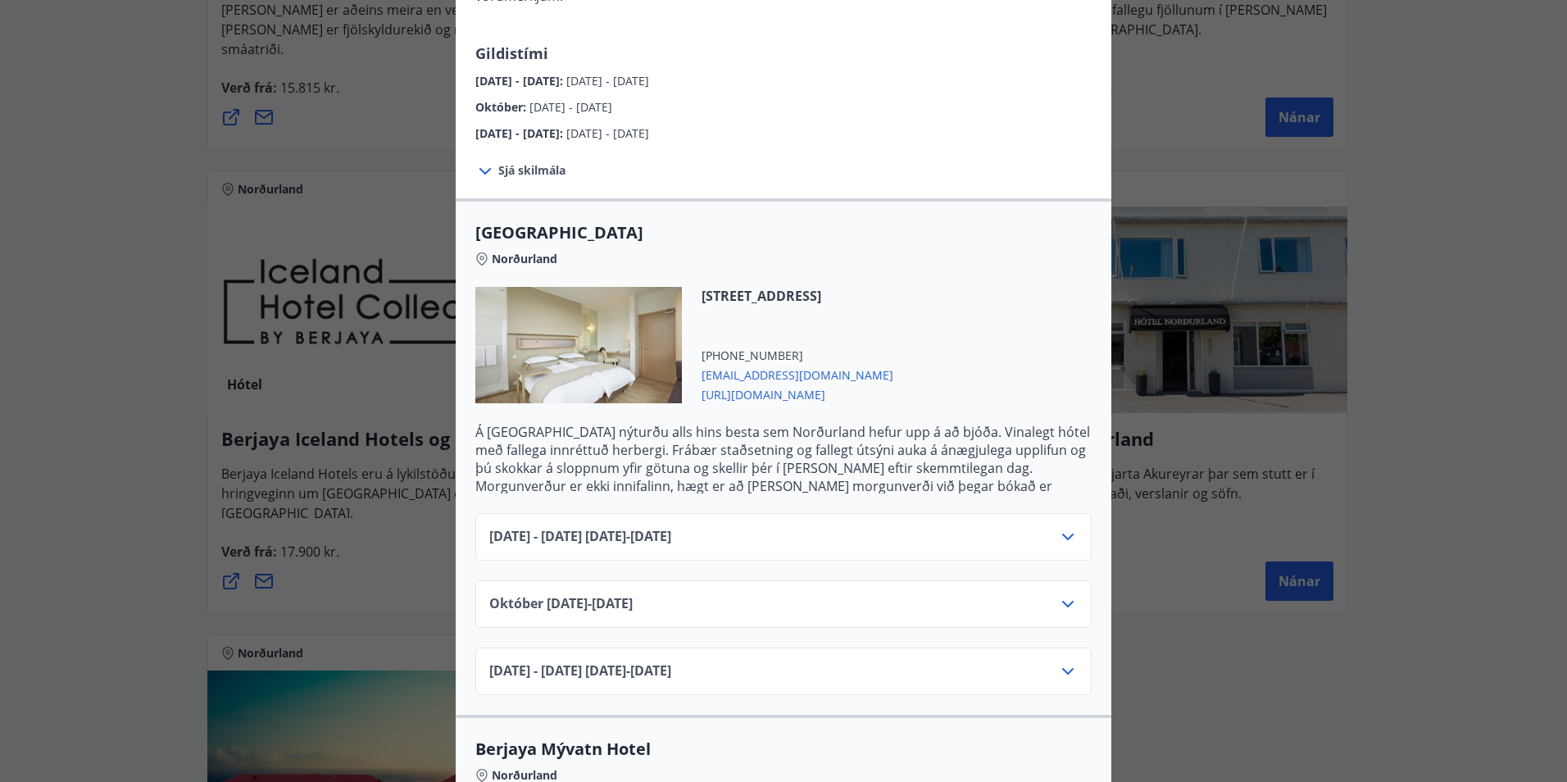
click at [1050, 594] on div "[DATE]10.25 - [DATE]" at bounding box center [783, 610] width 589 height 33
click at [1066, 594] on icon at bounding box center [1068, 604] width 20 height 20
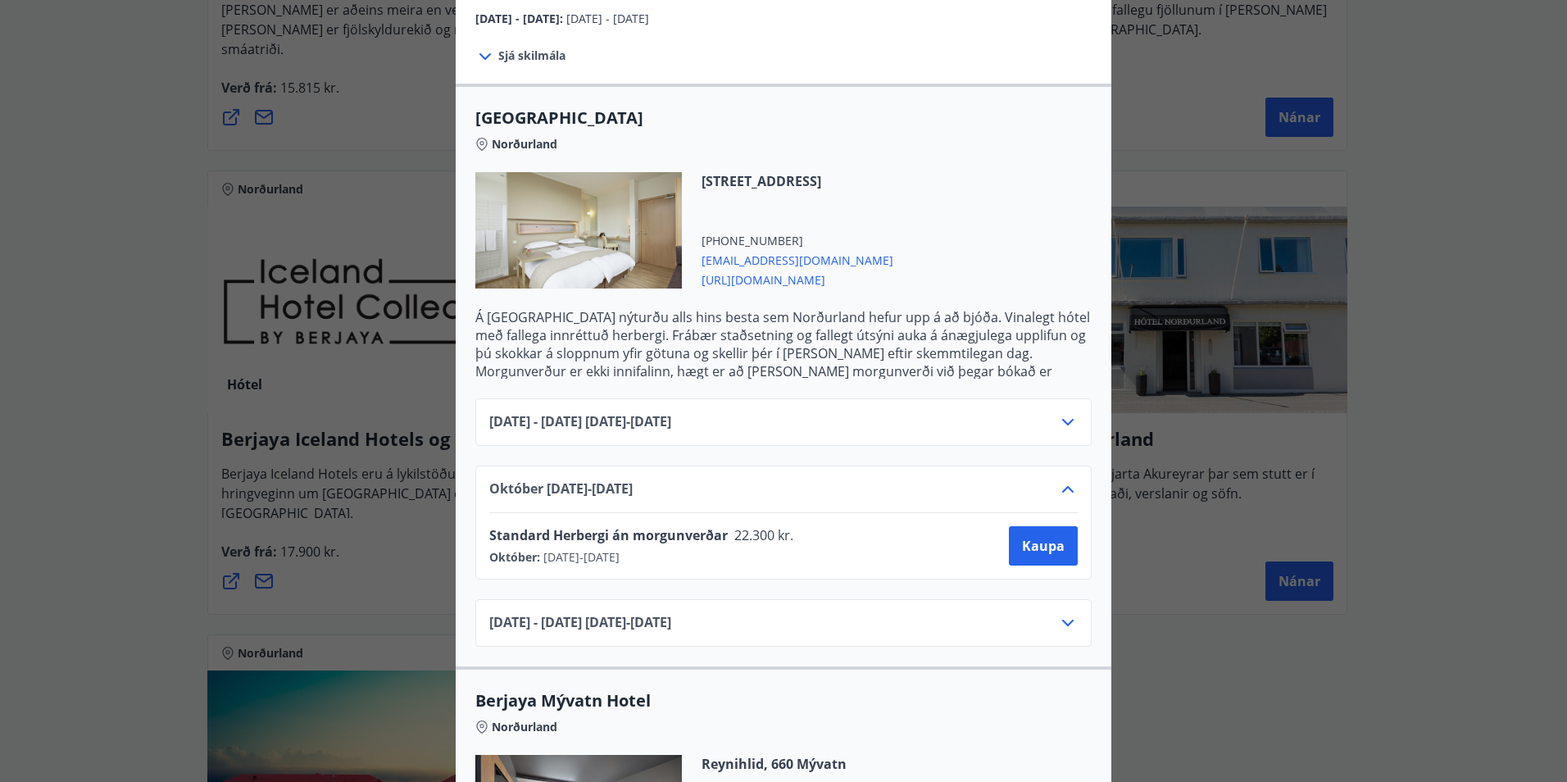
scroll to position [164, 0]
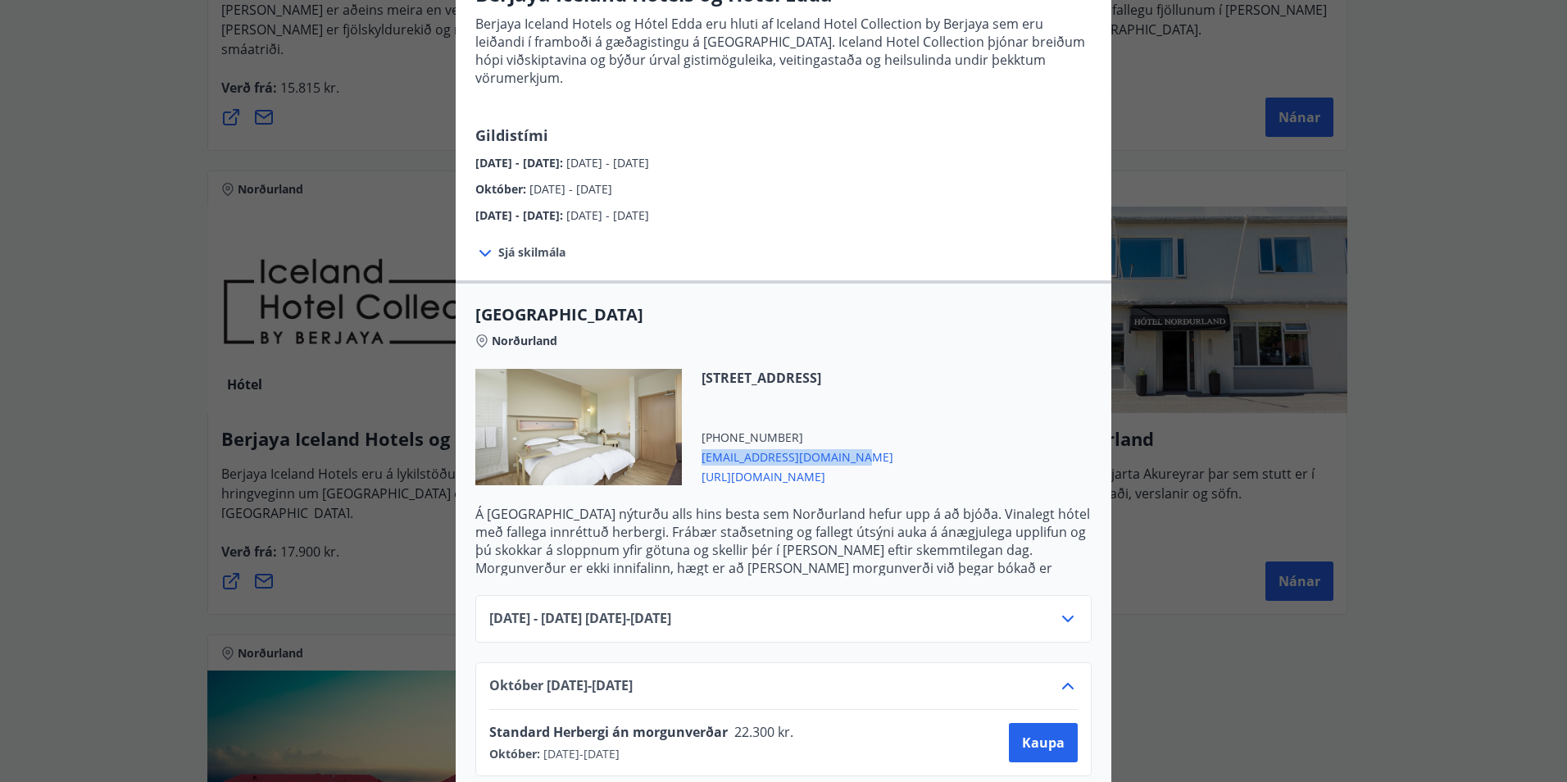
drag, startPoint x: 835, startPoint y: 438, endPoint x: 697, endPoint y: 439, distance: 137.7
click at [702, 446] on span "[EMAIL_ADDRESS][DOMAIN_NAME]" at bounding box center [798, 456] width 192 height 20
click at [1058, 225] on div "Sjá skilmála Bókunarskilmálar og verð sem tilgreint er við [PERSON_NAME] þegar …" at bounding box center [784, 253] width 656 height 56
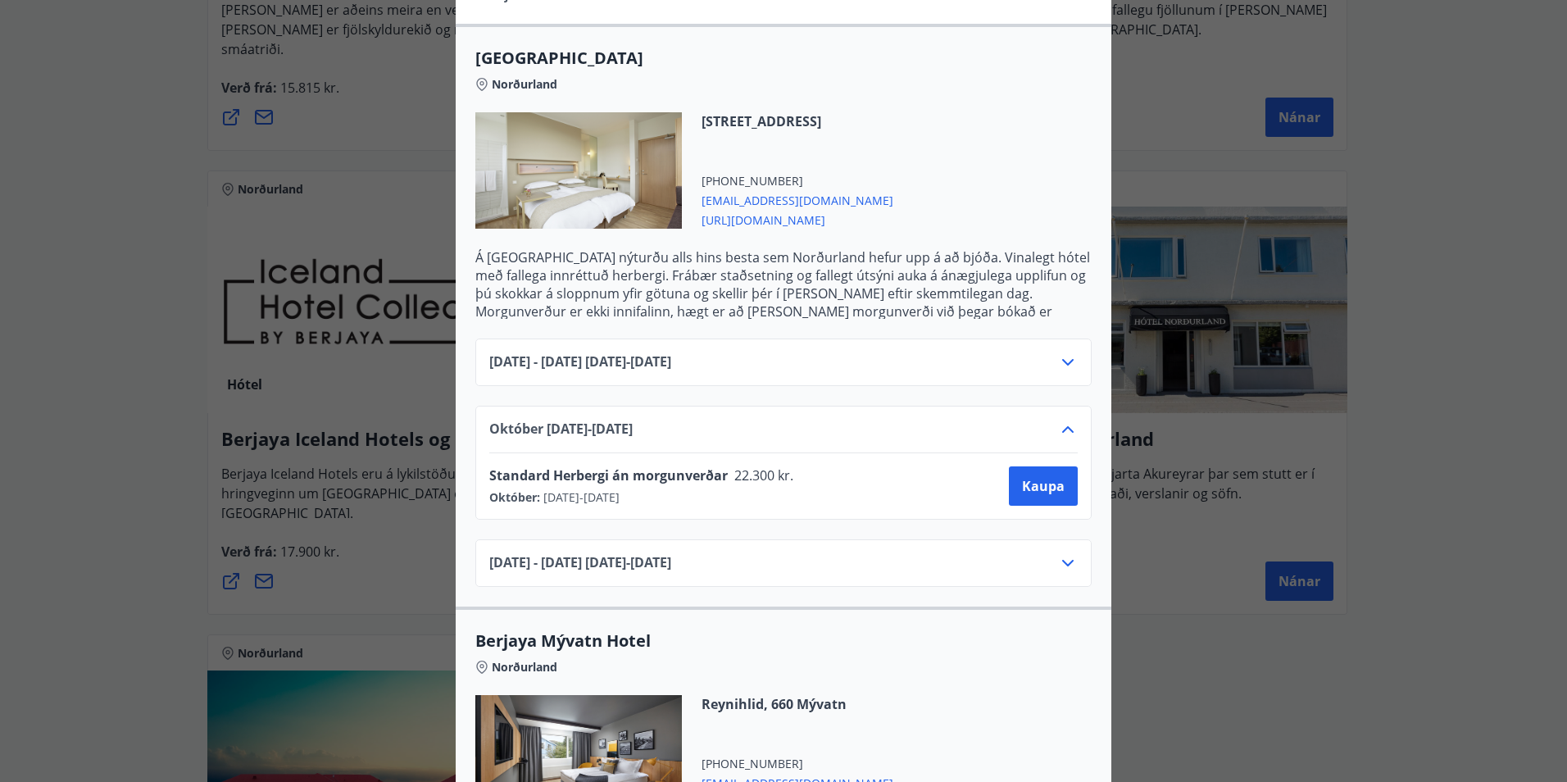
scroll to position [442, 0]
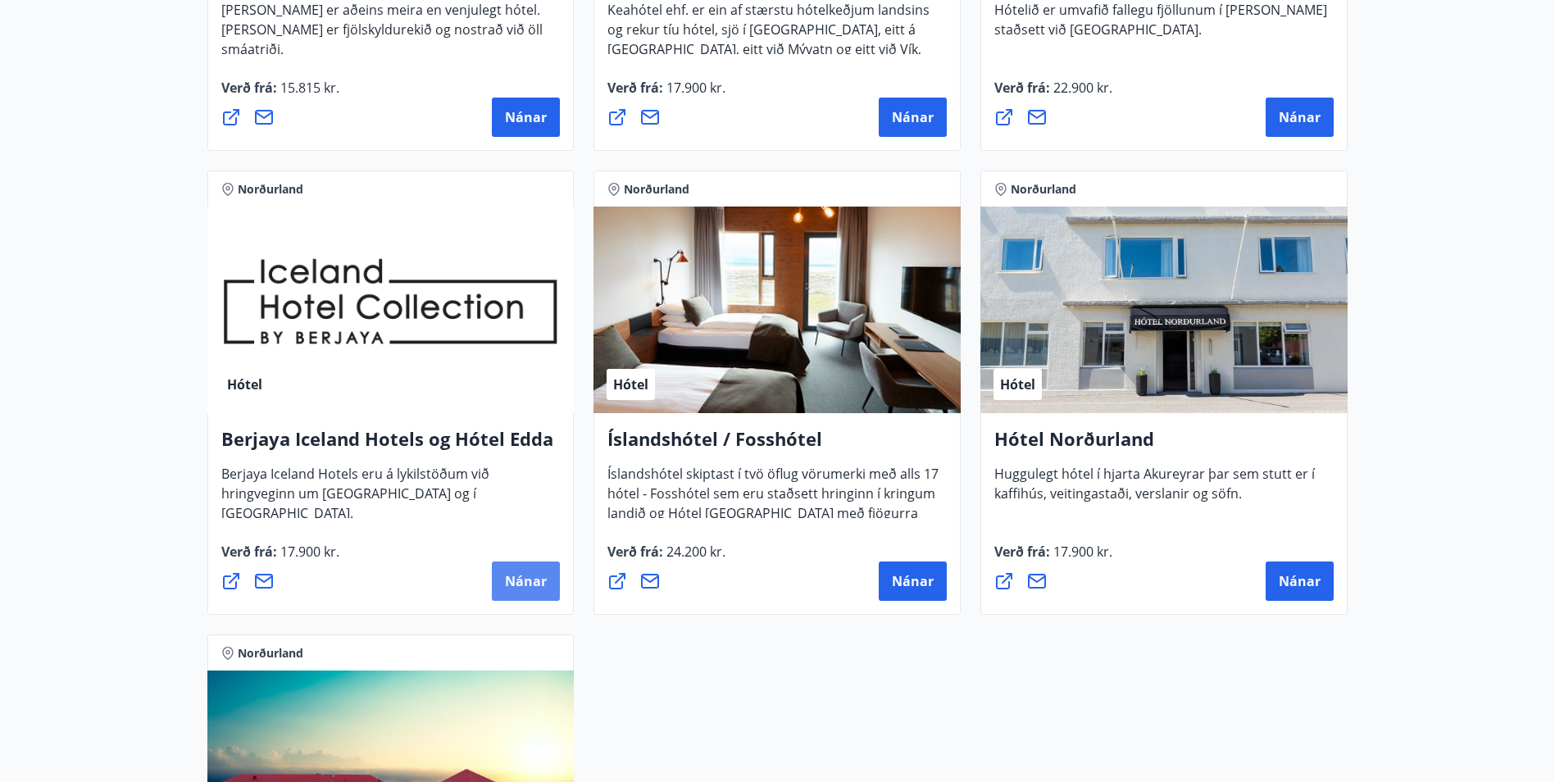
click at [516, 581] on span "Nánar" at bounding box center [526, 581] width 42 height 18
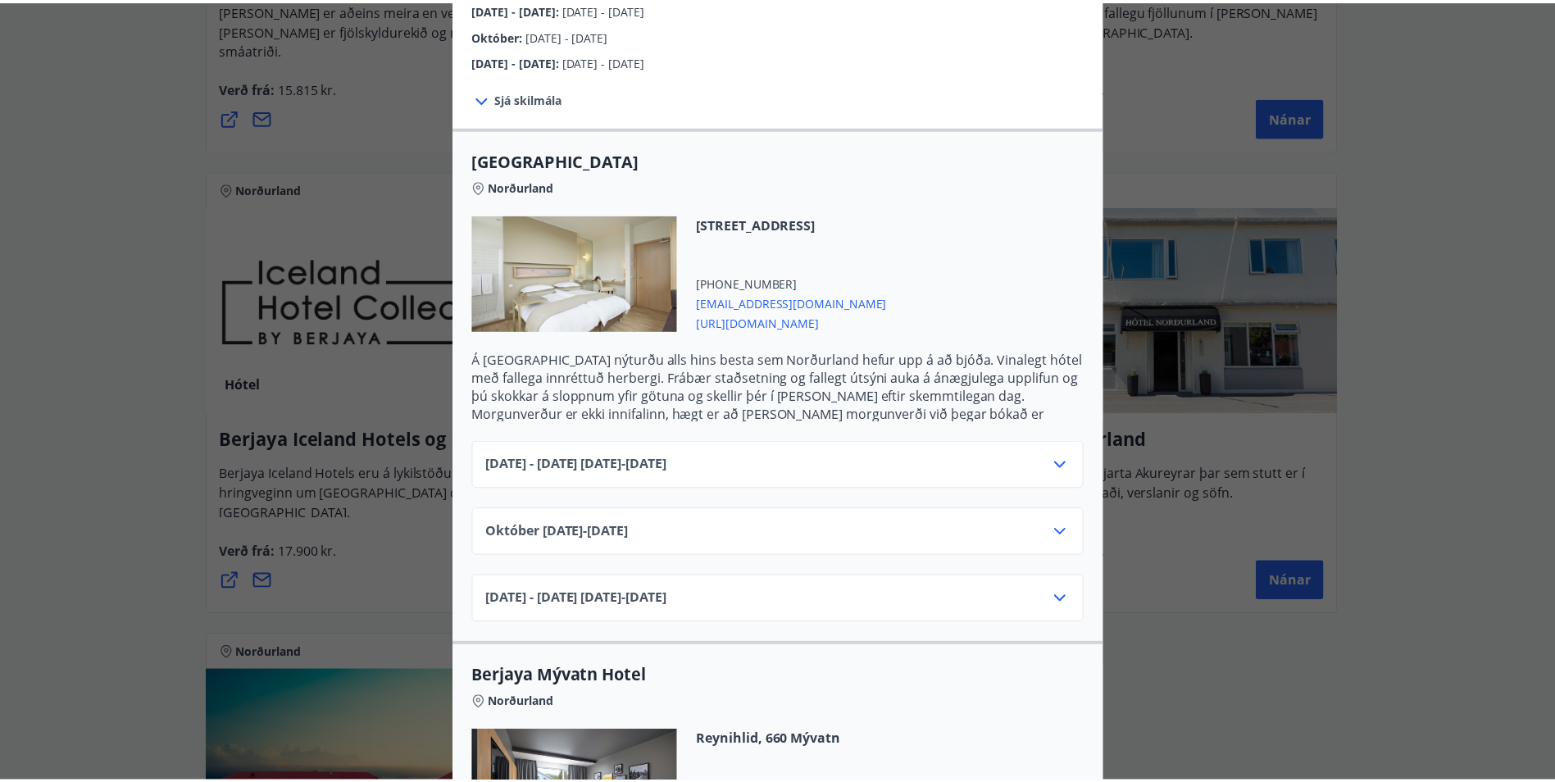
scroll to position [328, 0]
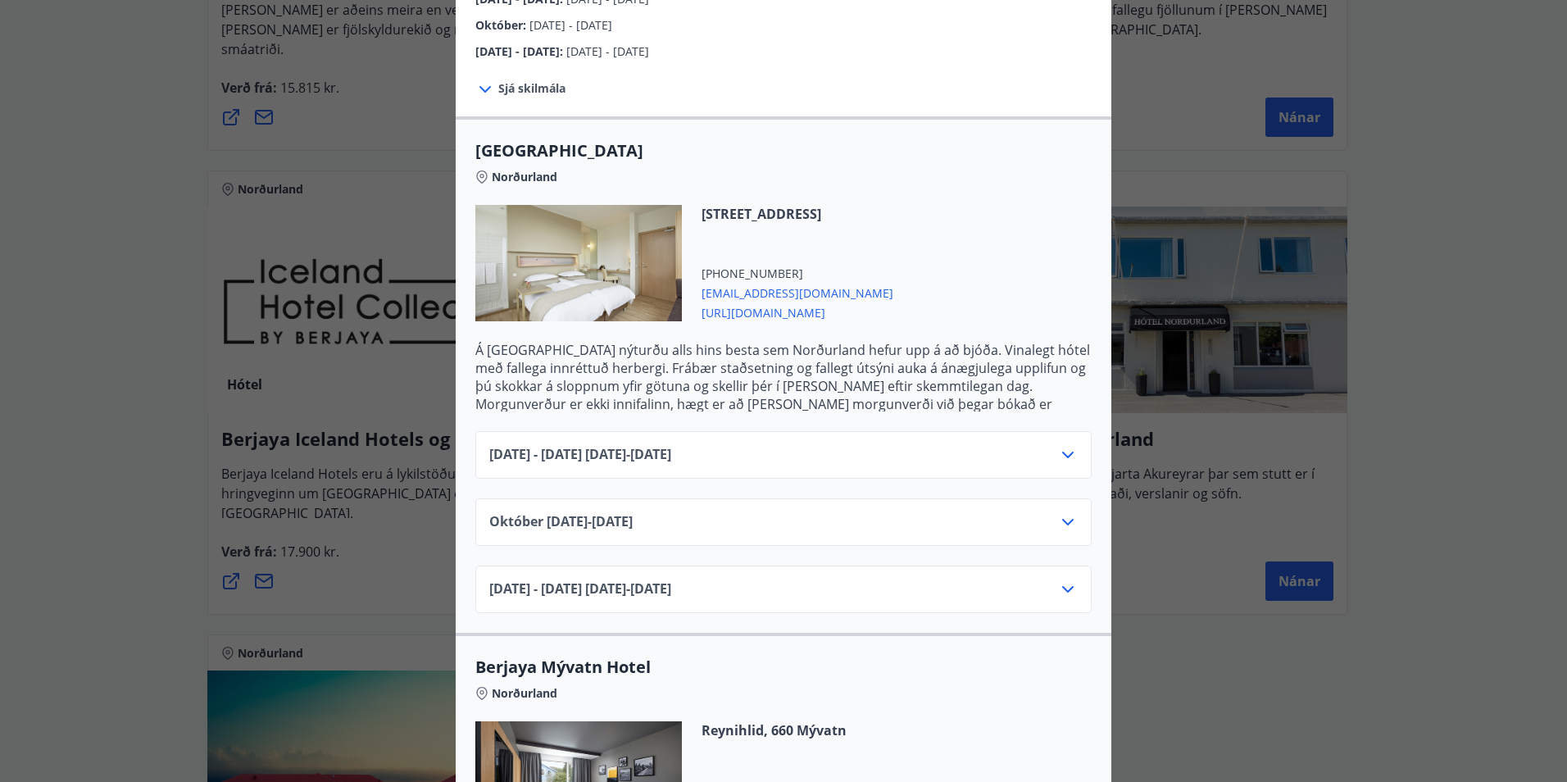
click at [1515, 136] on div "Berjaya Iceland Hotels og Hótel Edda Berjaya Iceland Hotels og Hótel Edda eru h…" at bounding box center [783, 63] width 1567 height 782
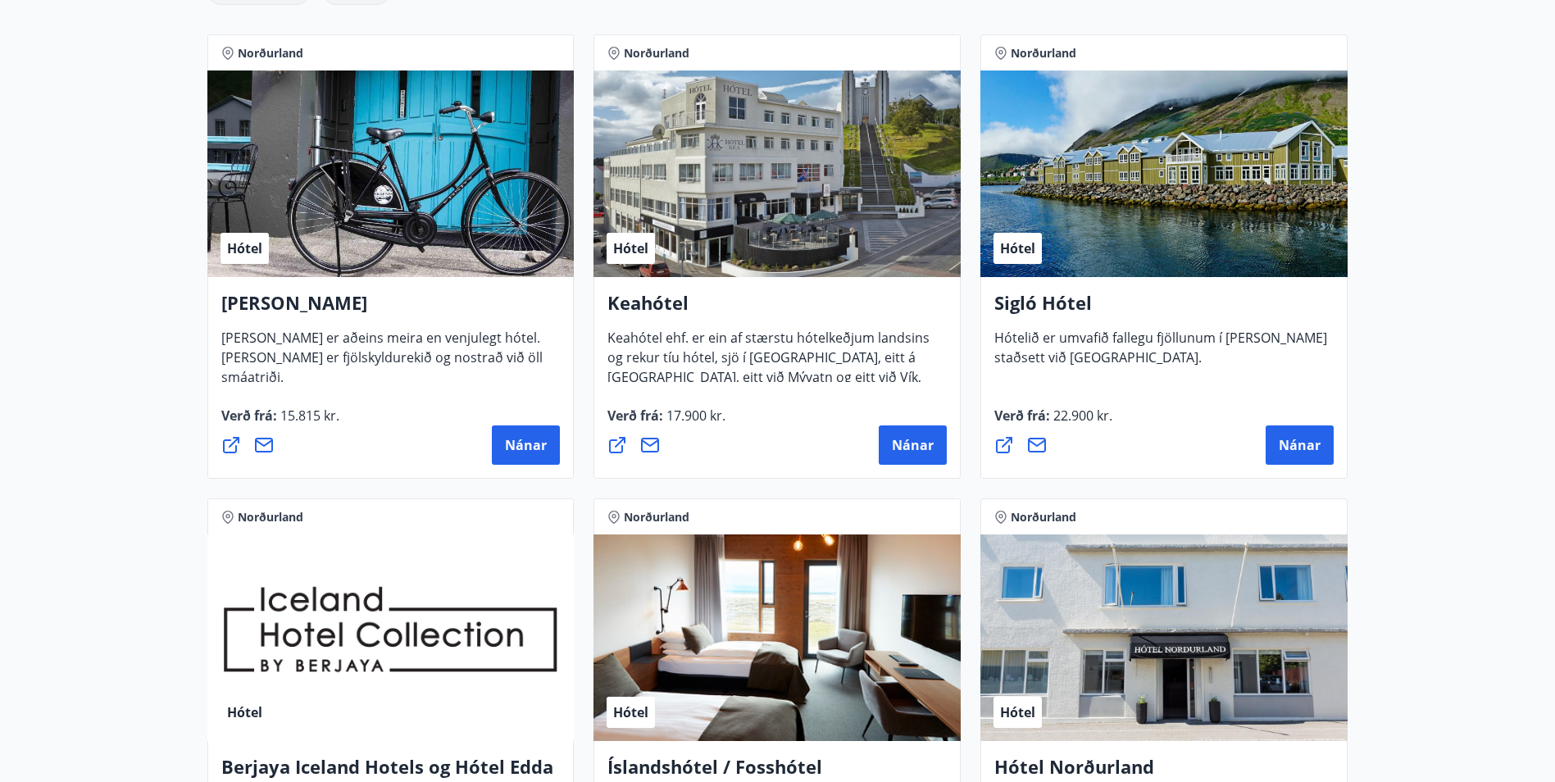
click at [412, 184] on div "Hótel" at bounding box center [390, 173] width 367 height 207
click at [540, 440] on span "Nánar" at bounding box center [526, 445] width 42 height 18
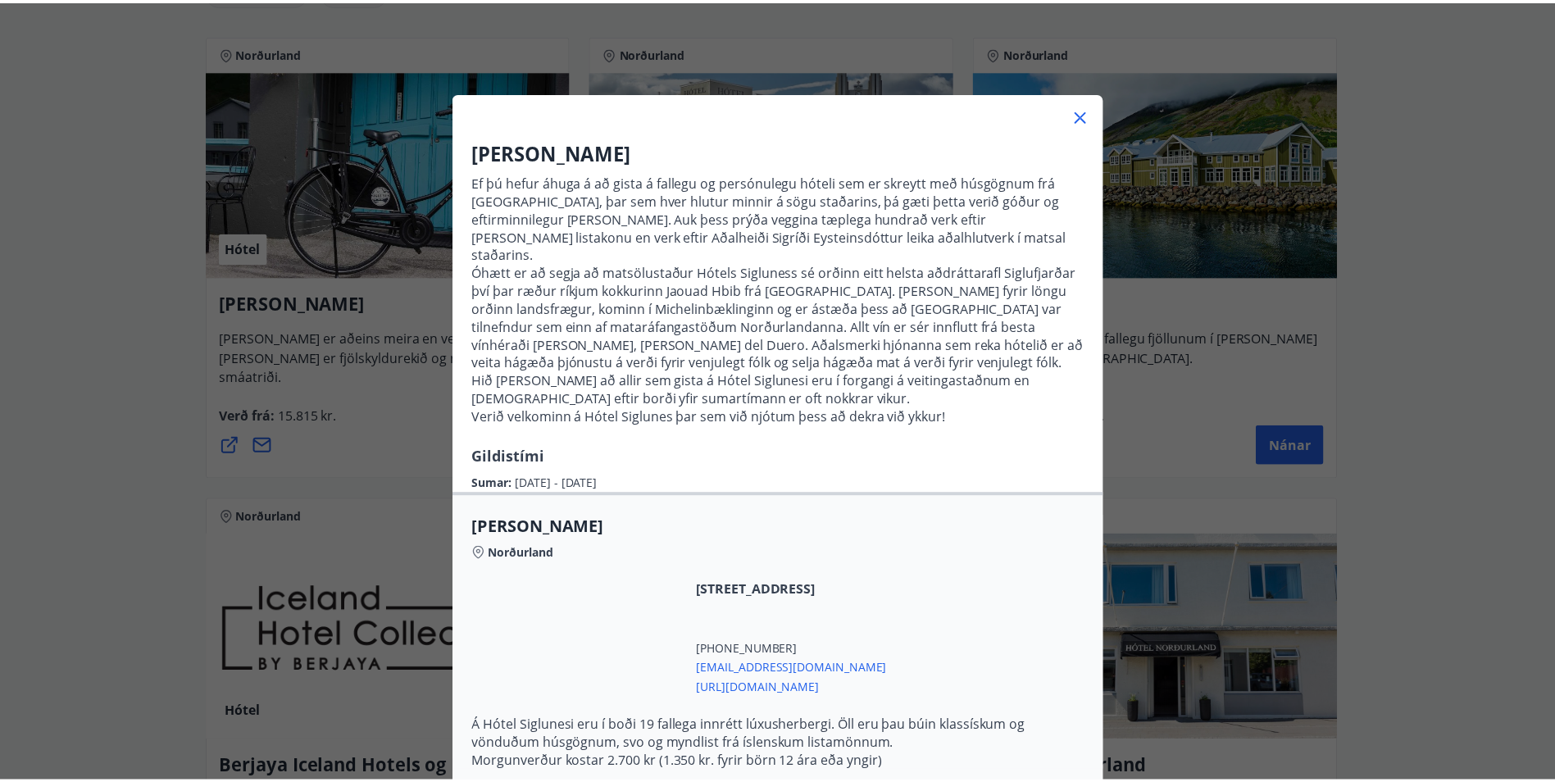
scroll to position [0, 0]
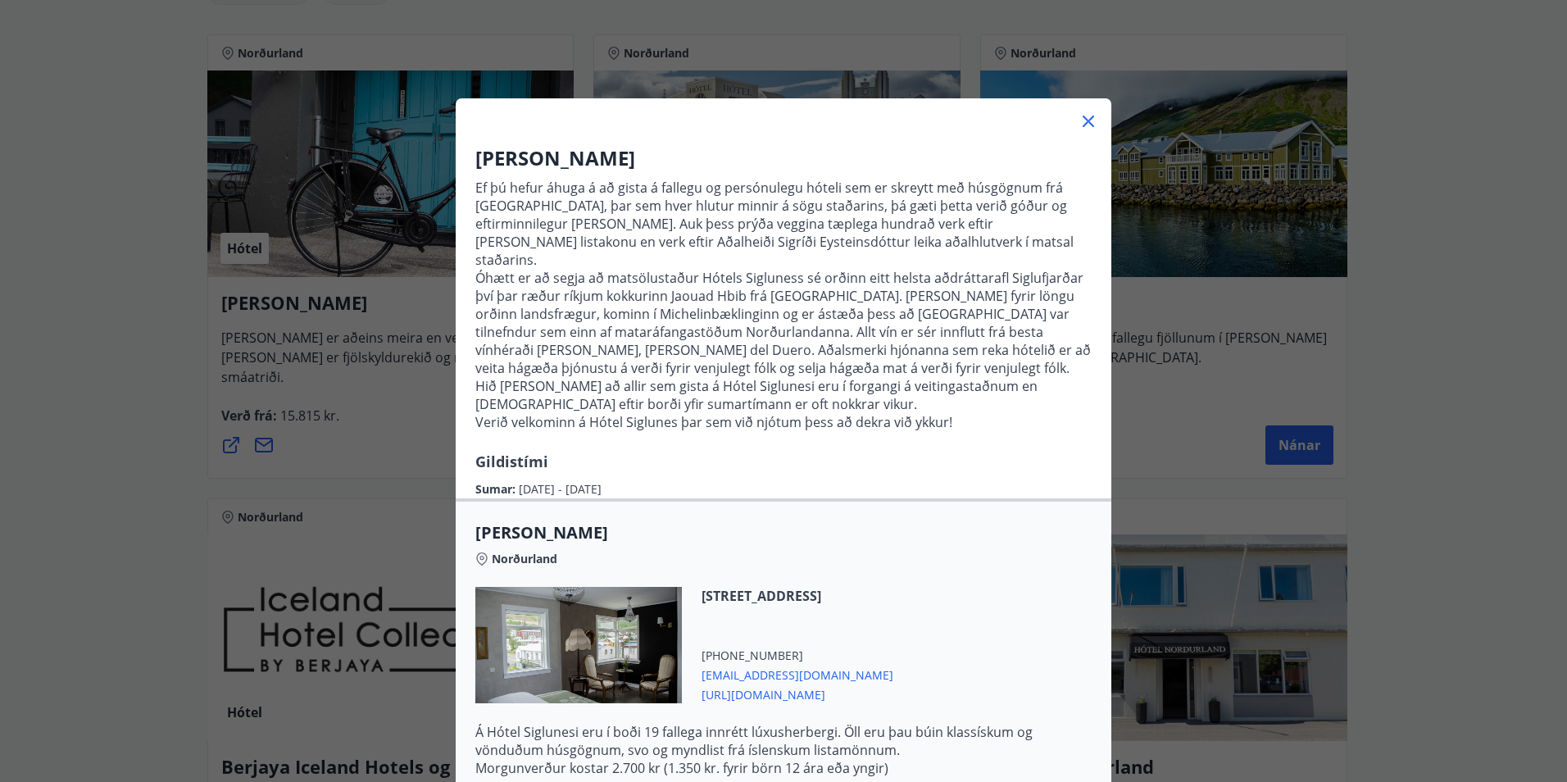
click at [127, 317] on div "Hótel Siglunes Ef þú hefur áhuga á að gista á fallegu og persónulegu hóteli sem…" at bounding box center [783, 391] width 1567 height 782
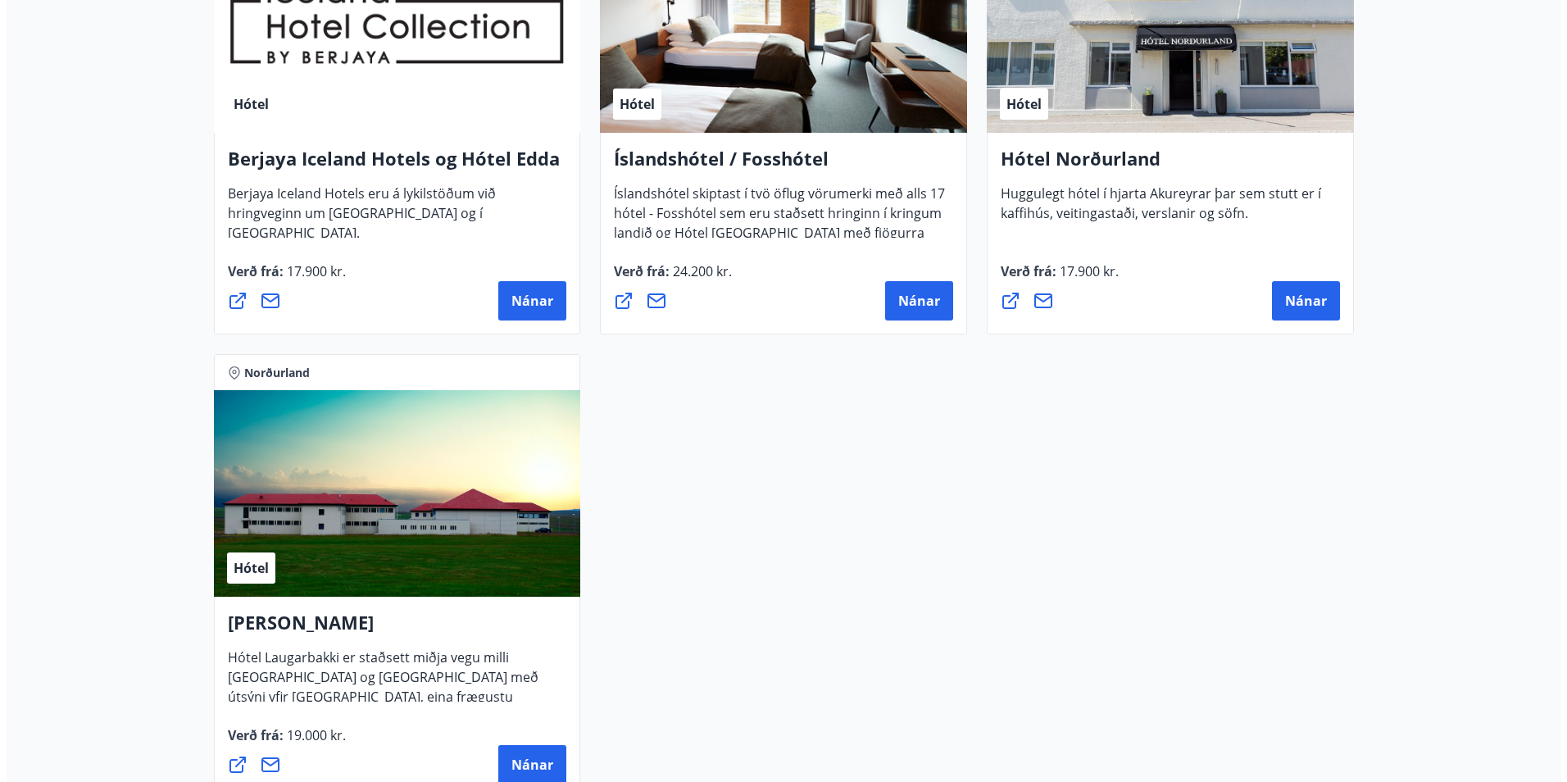
scroll to position [984, 0]
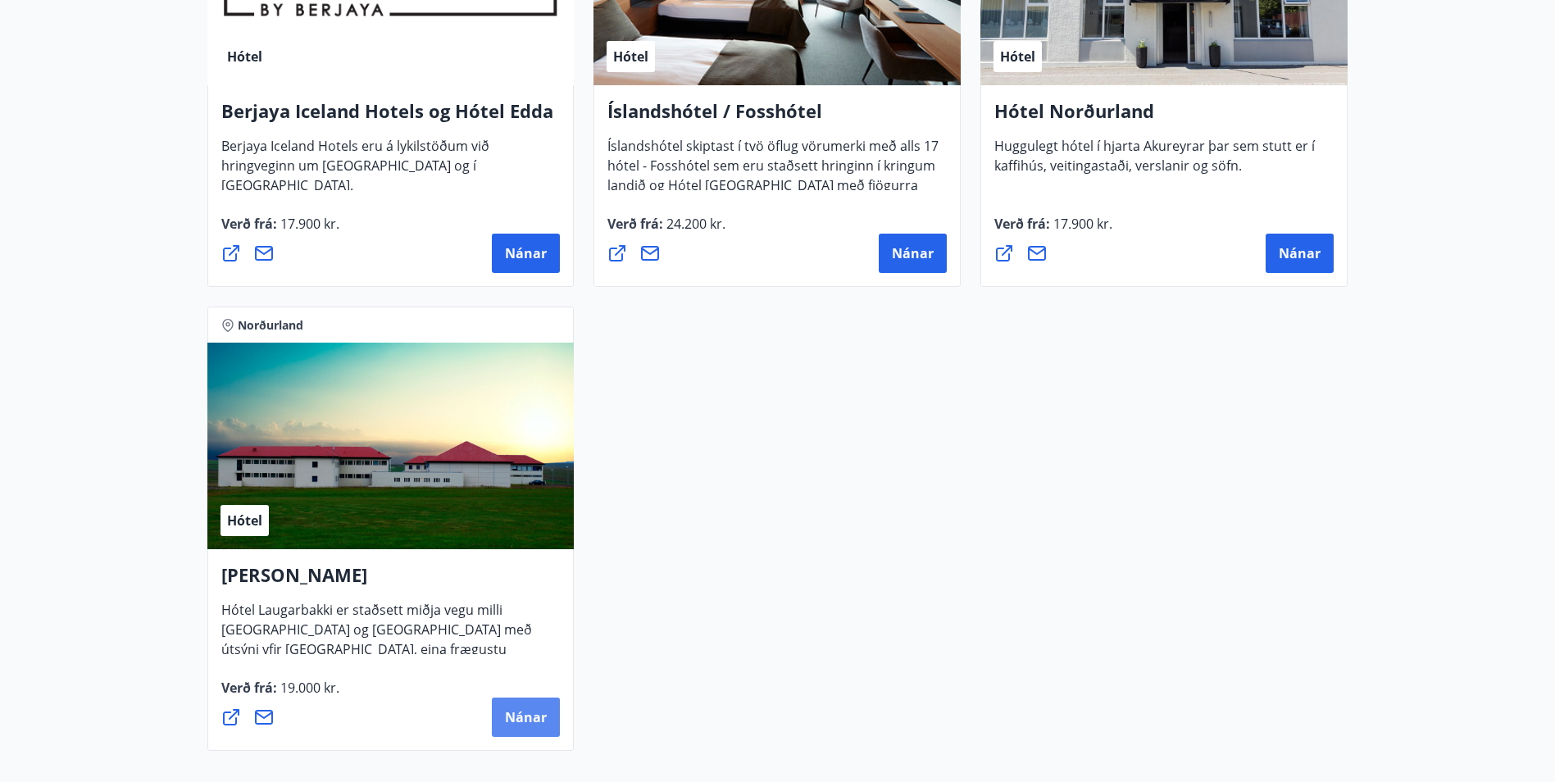
click at [534, 703] on button "Nánar" at bounding box center [526, 717] width 68 height 39
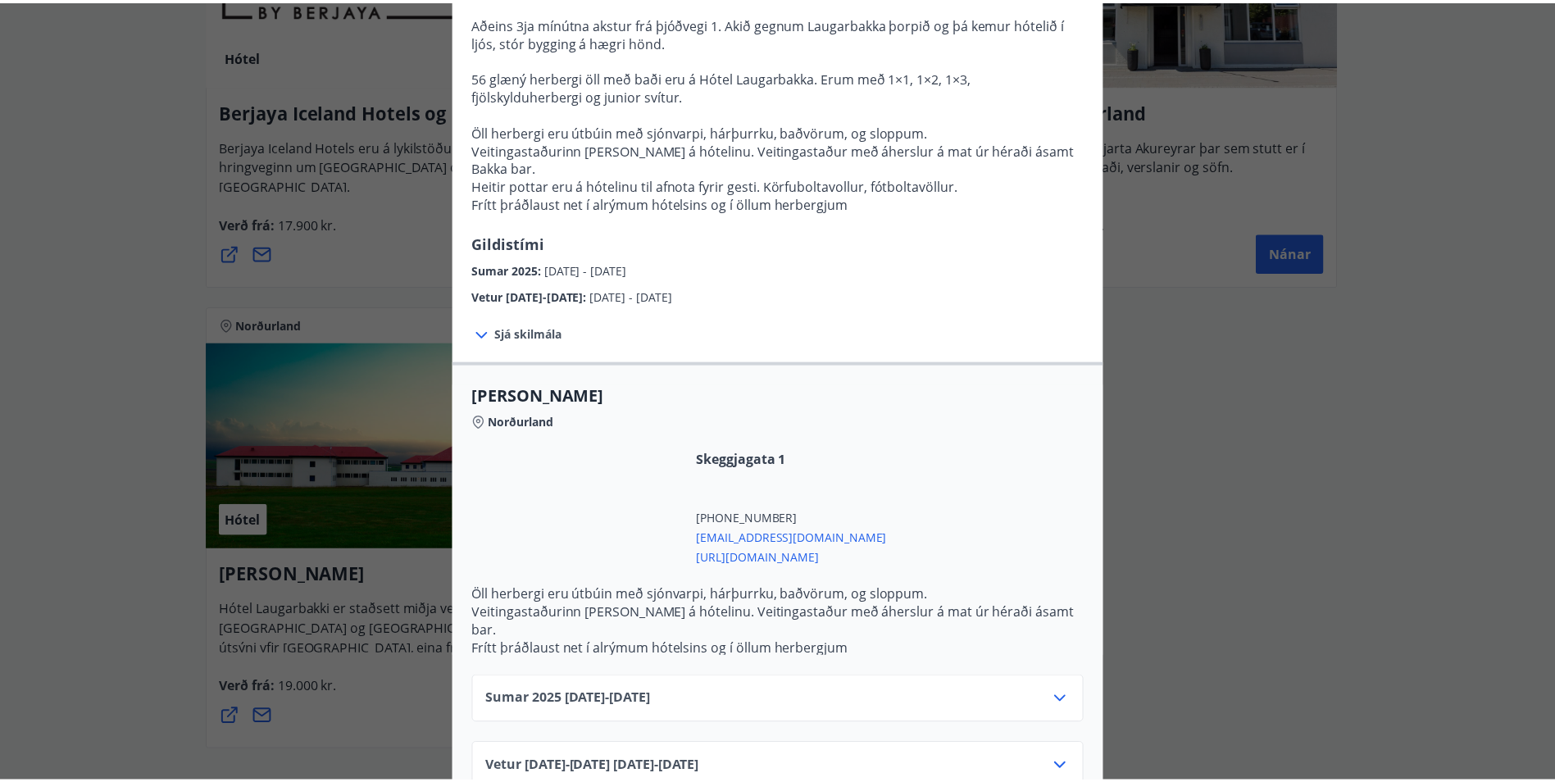
scroll to position [207, 0]
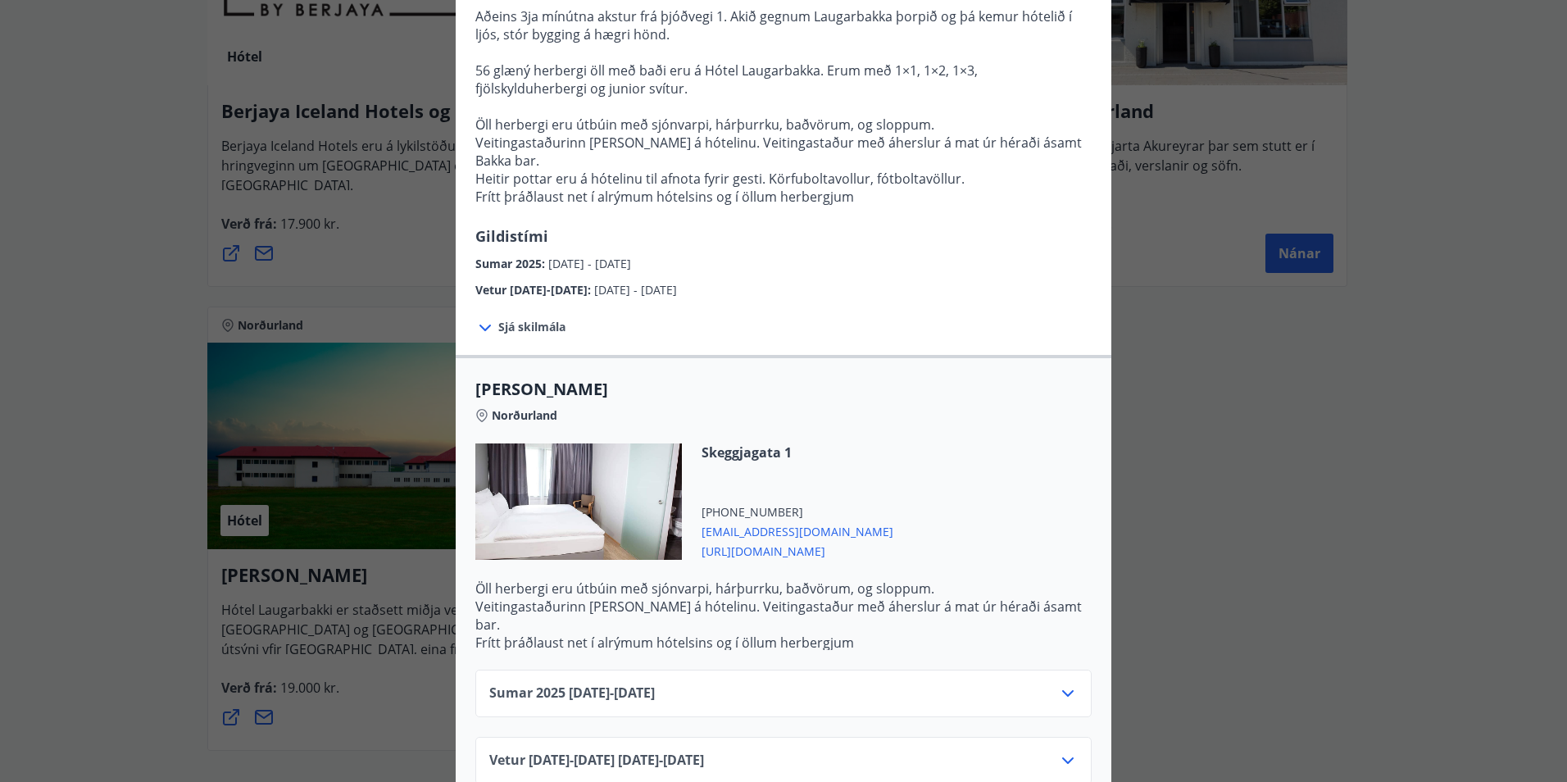
click at [116, 437] on div "Hótel Laugarbakki Hótel Laugarbakki er 3 stjörnu hótel á bökkum Miðfjarðarár í …" at bounding box center [783, 184] width 1567 height 782
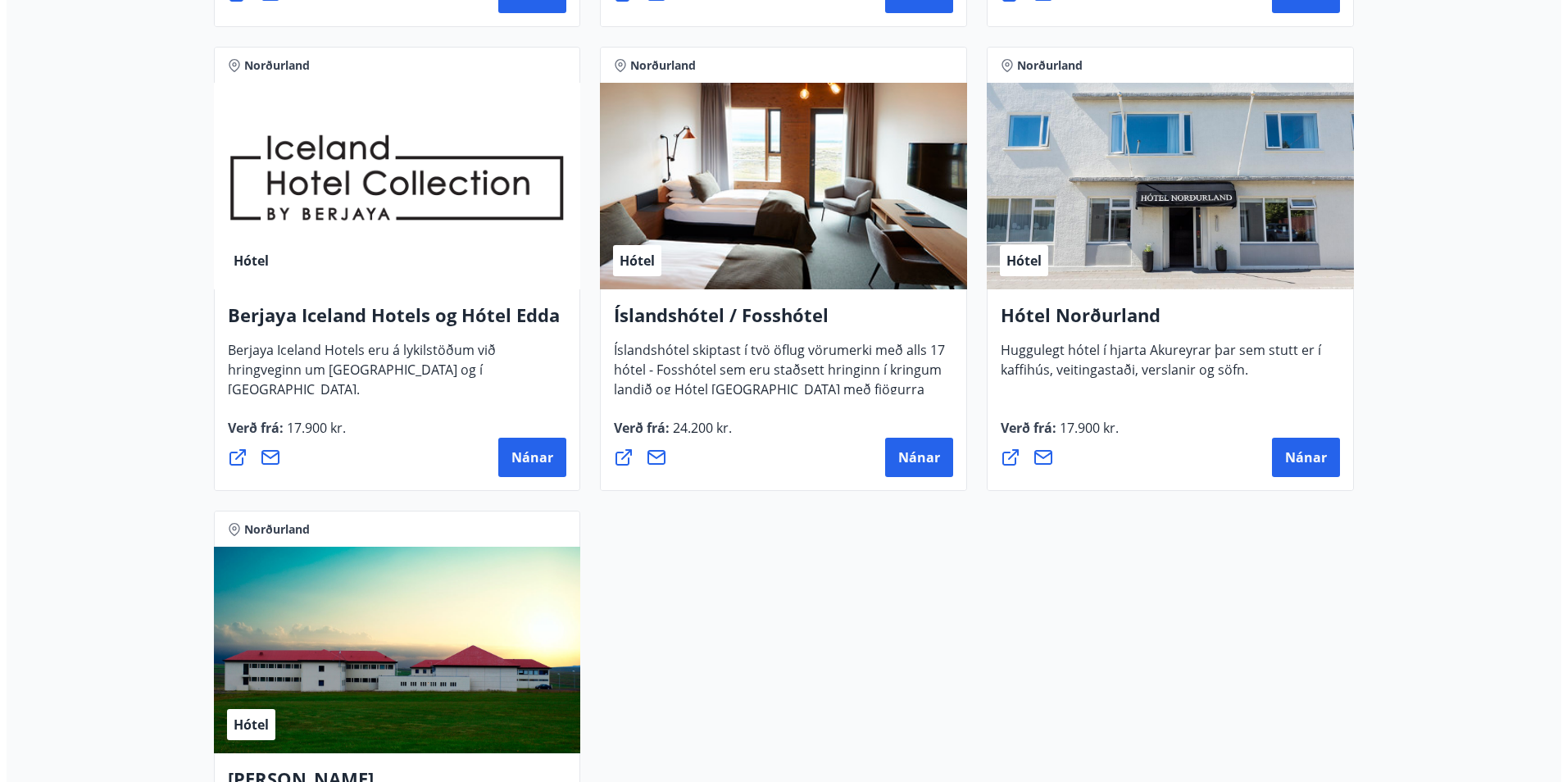
scroll to position [738, 0]
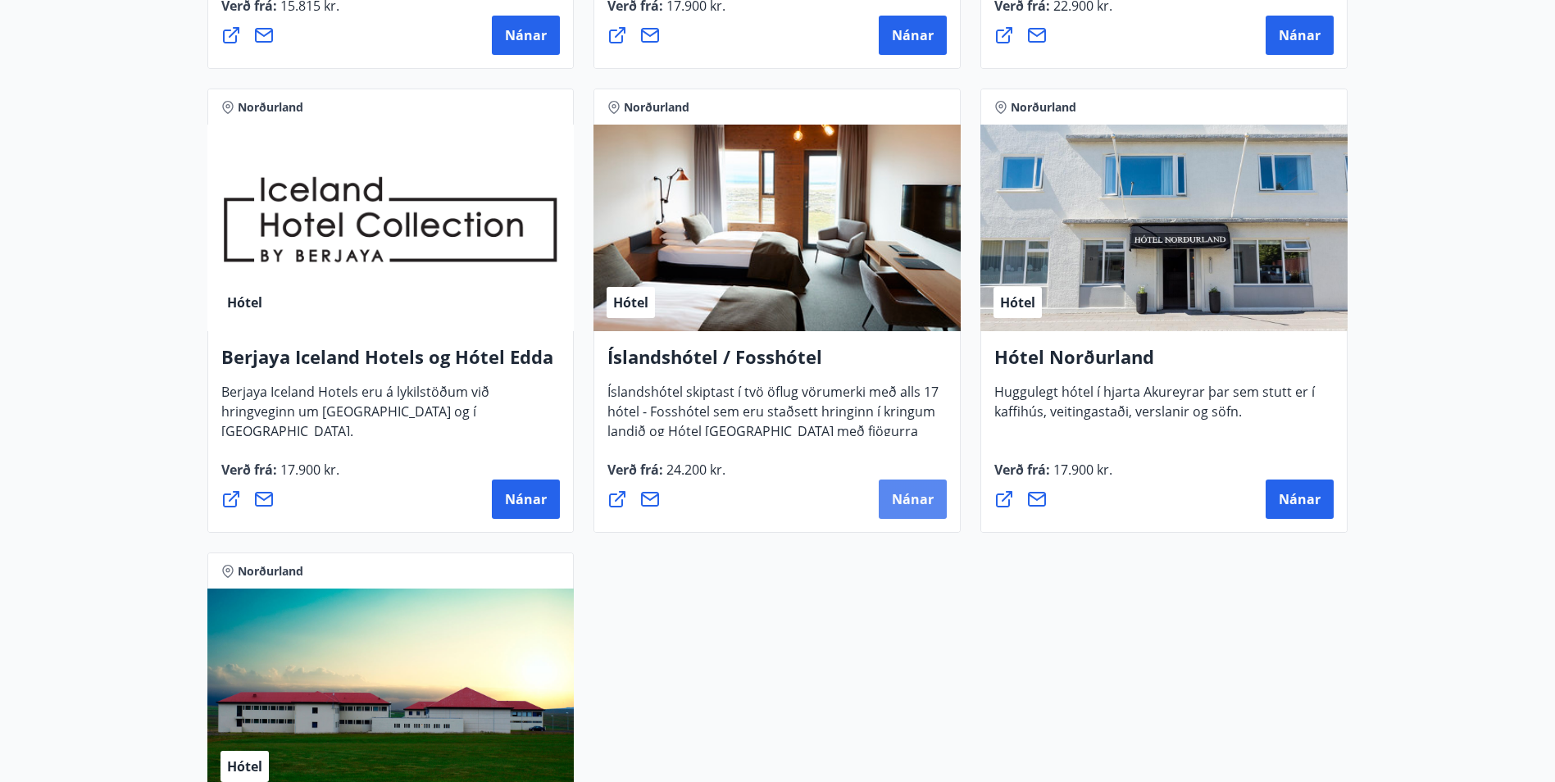
click at [916, 496] on span "Nánar" at bounding box center [913, 499] width 42 height 18
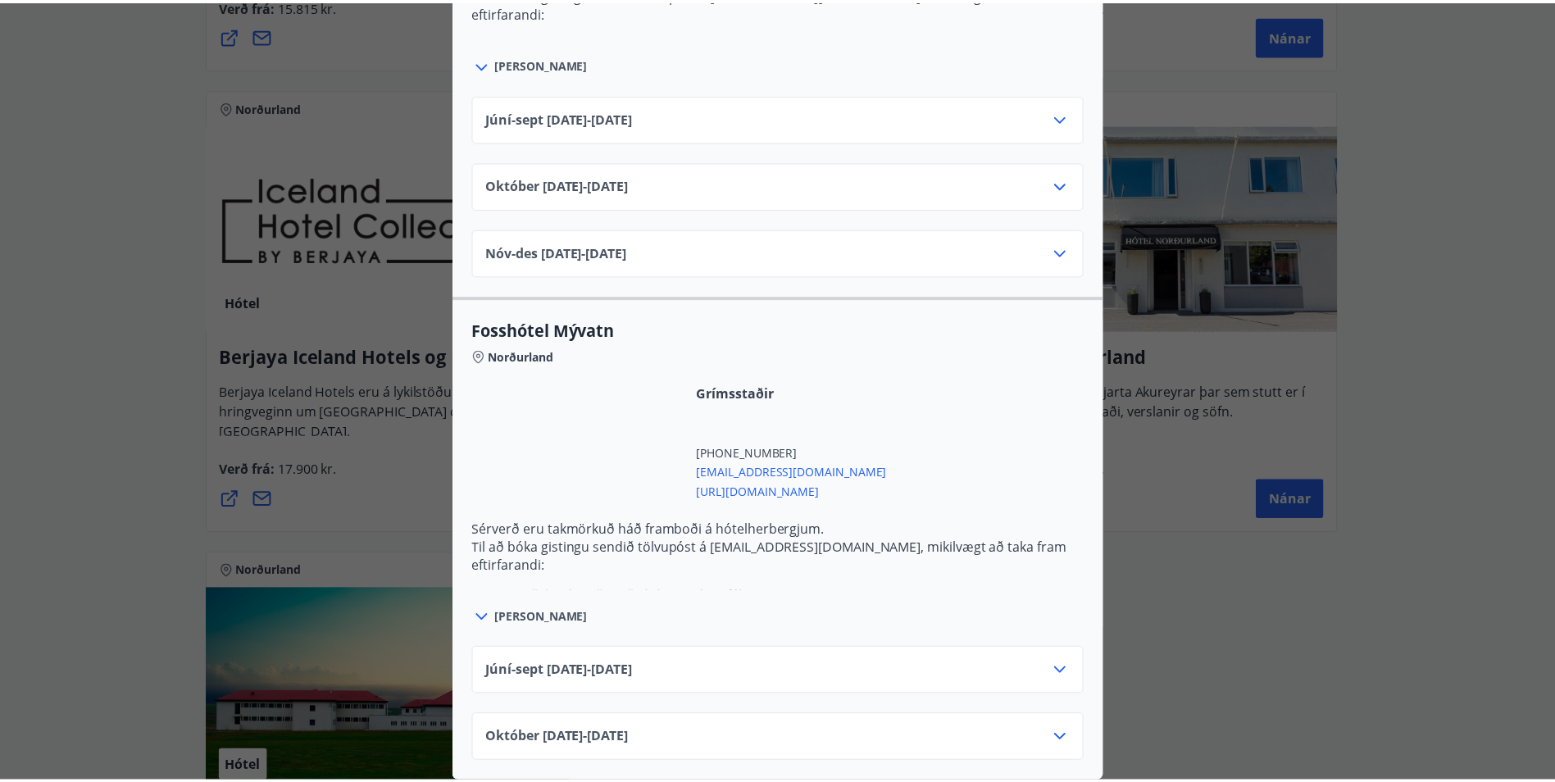
scroll to position [521, 0]
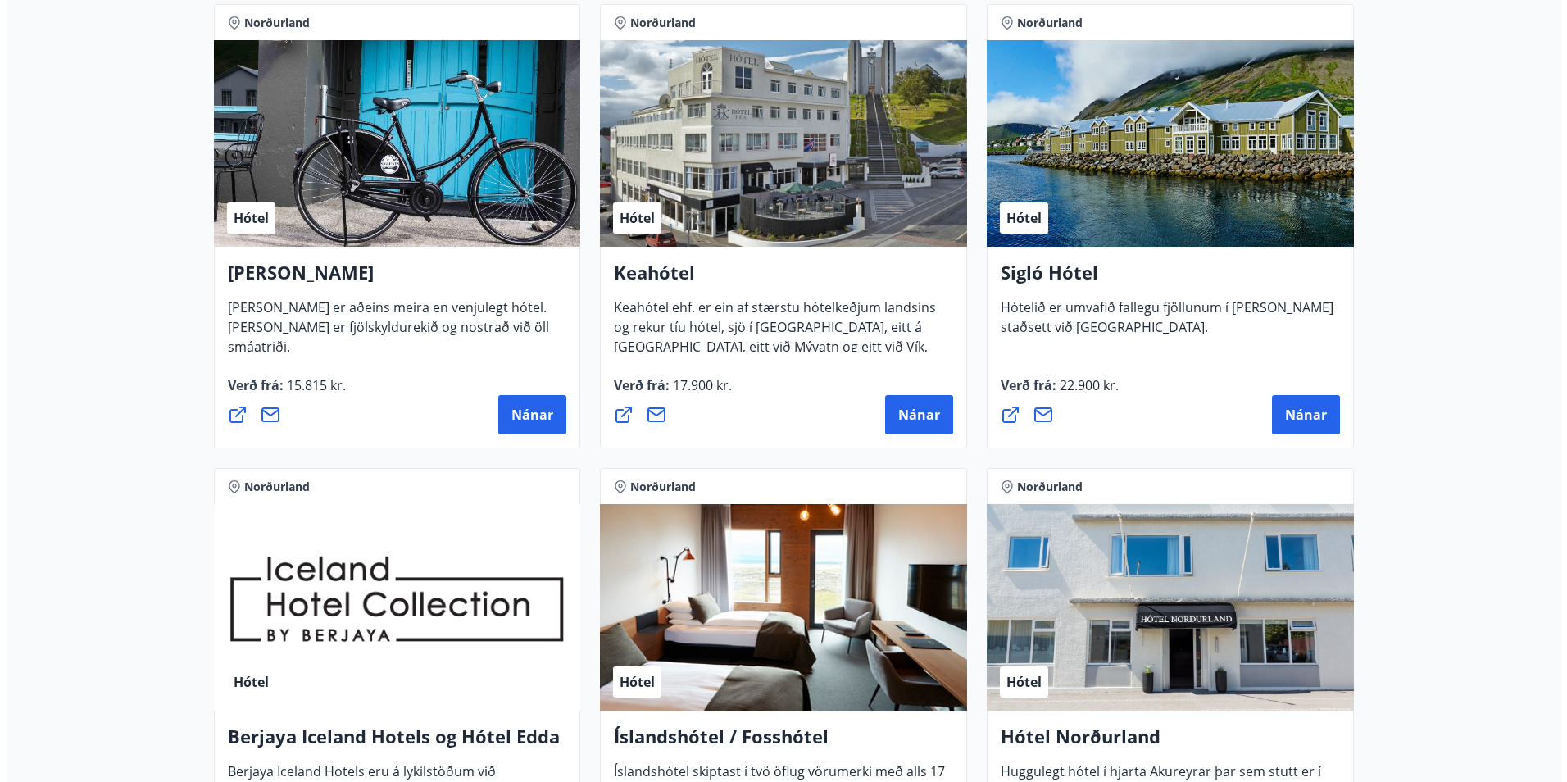
scroll to position [574, 0]
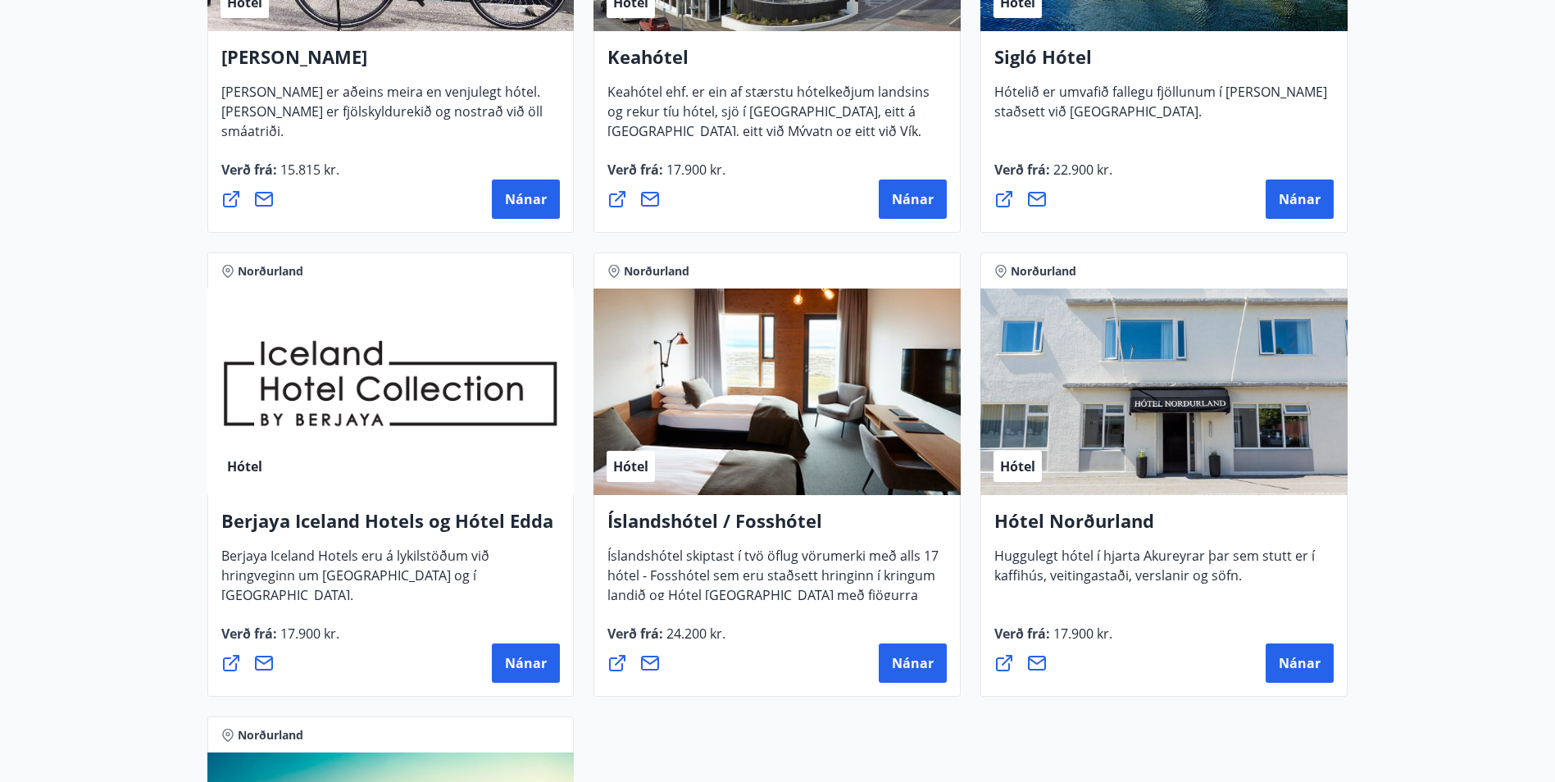
click at [107, 306] on main "7 Tilboð fundin Svæði Valið Tegund Valið Hreinsa síu [GEOGRAPHIC_DATA] [PERSON_…" at bounding box center [777, 332] width 1555 height 1678
click at [532, 667] on span "Nánar" at bounding box center [526, 663] width 42 height 18
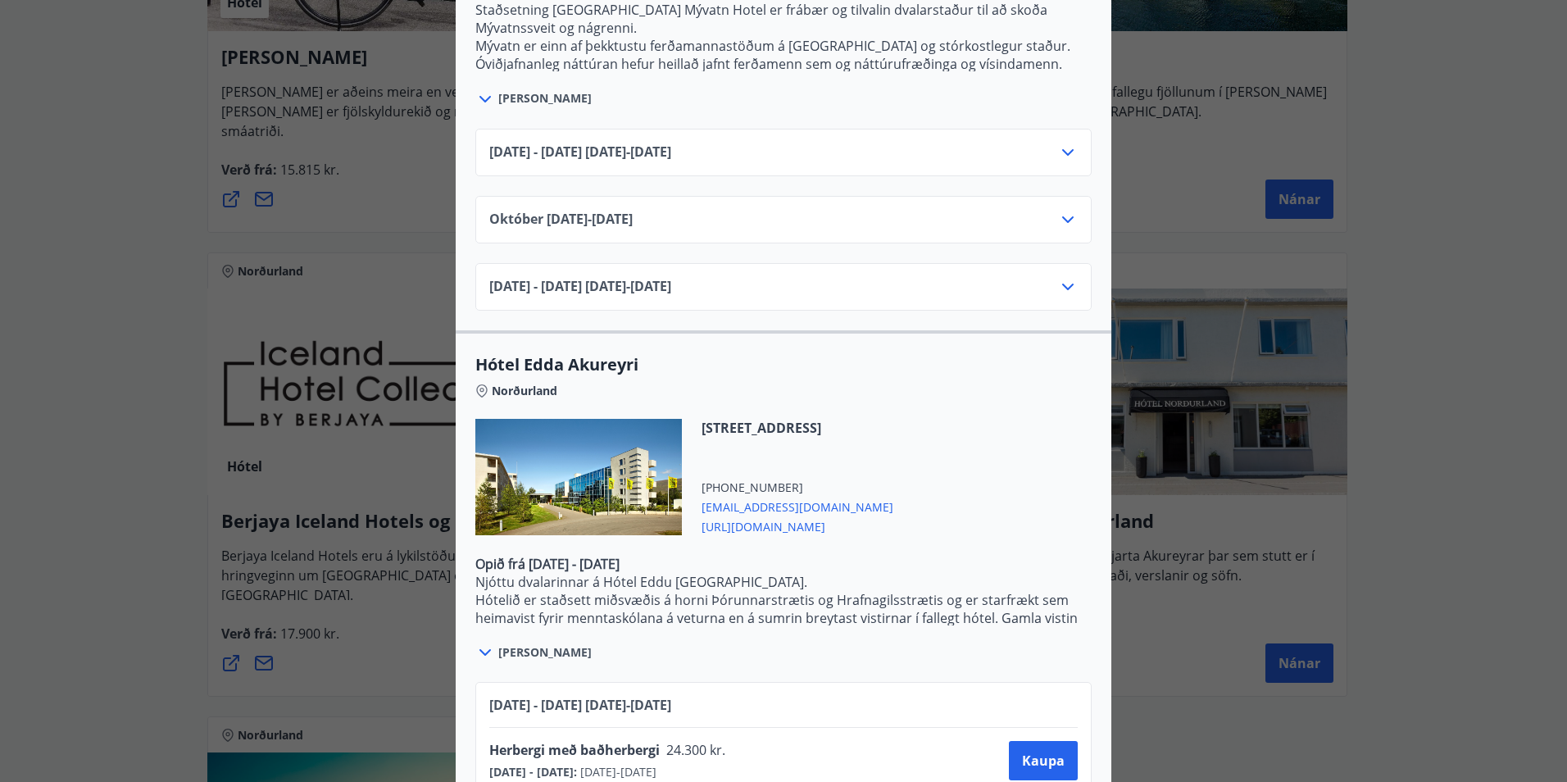
scroll to position [1277, 0]
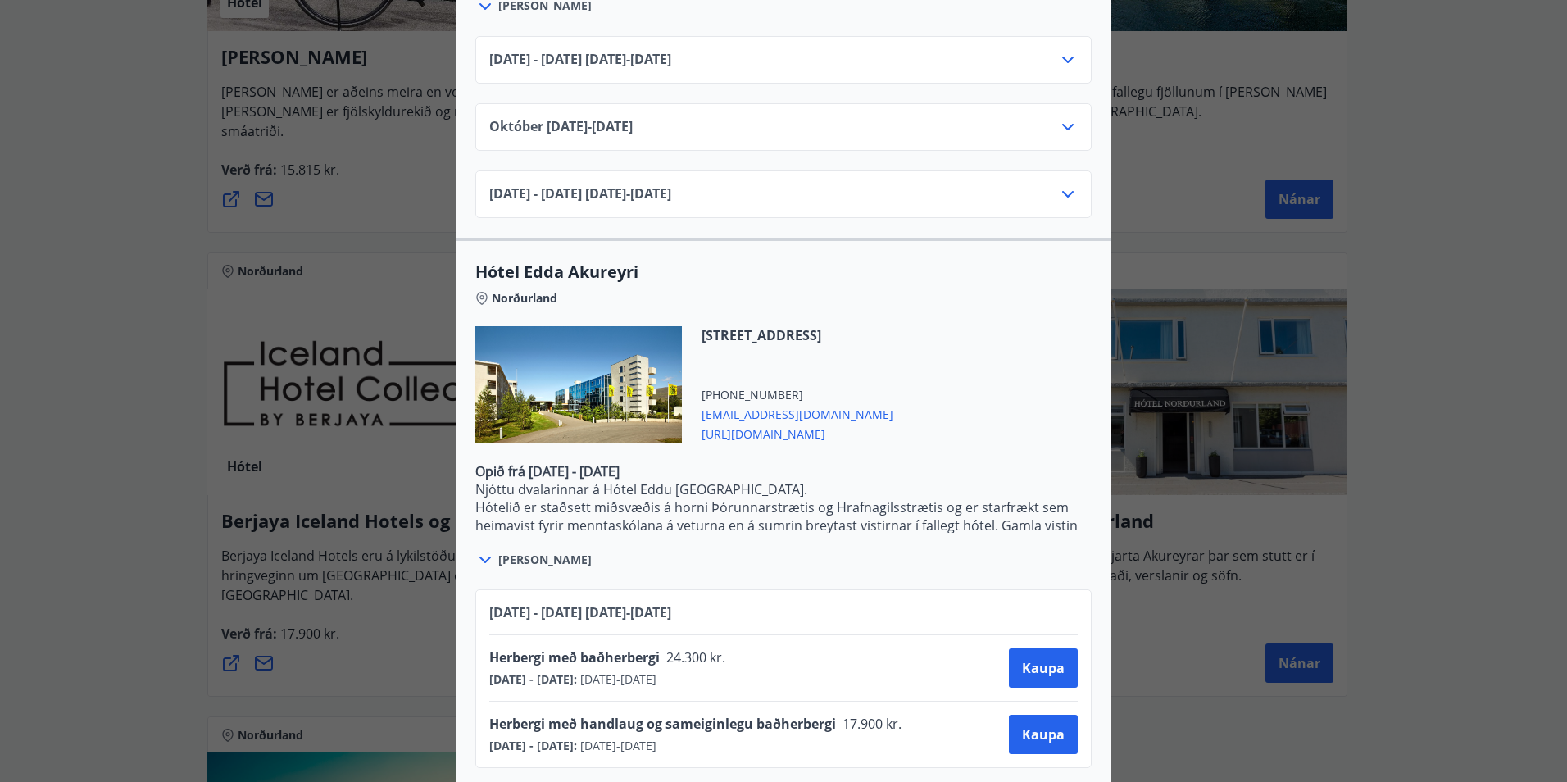
click at [765, 423] on span "[URL][DOMAIN_NAME]" at bounding box center [798, 433] width 192 height 20
click at [1509, 189] on div "Berjaya Iceland Hotels og Hótel Edda Berjaya Iceland Hotels og Hótel Edda eru h…" at bounding box center [783, 391] width 1567 height 782
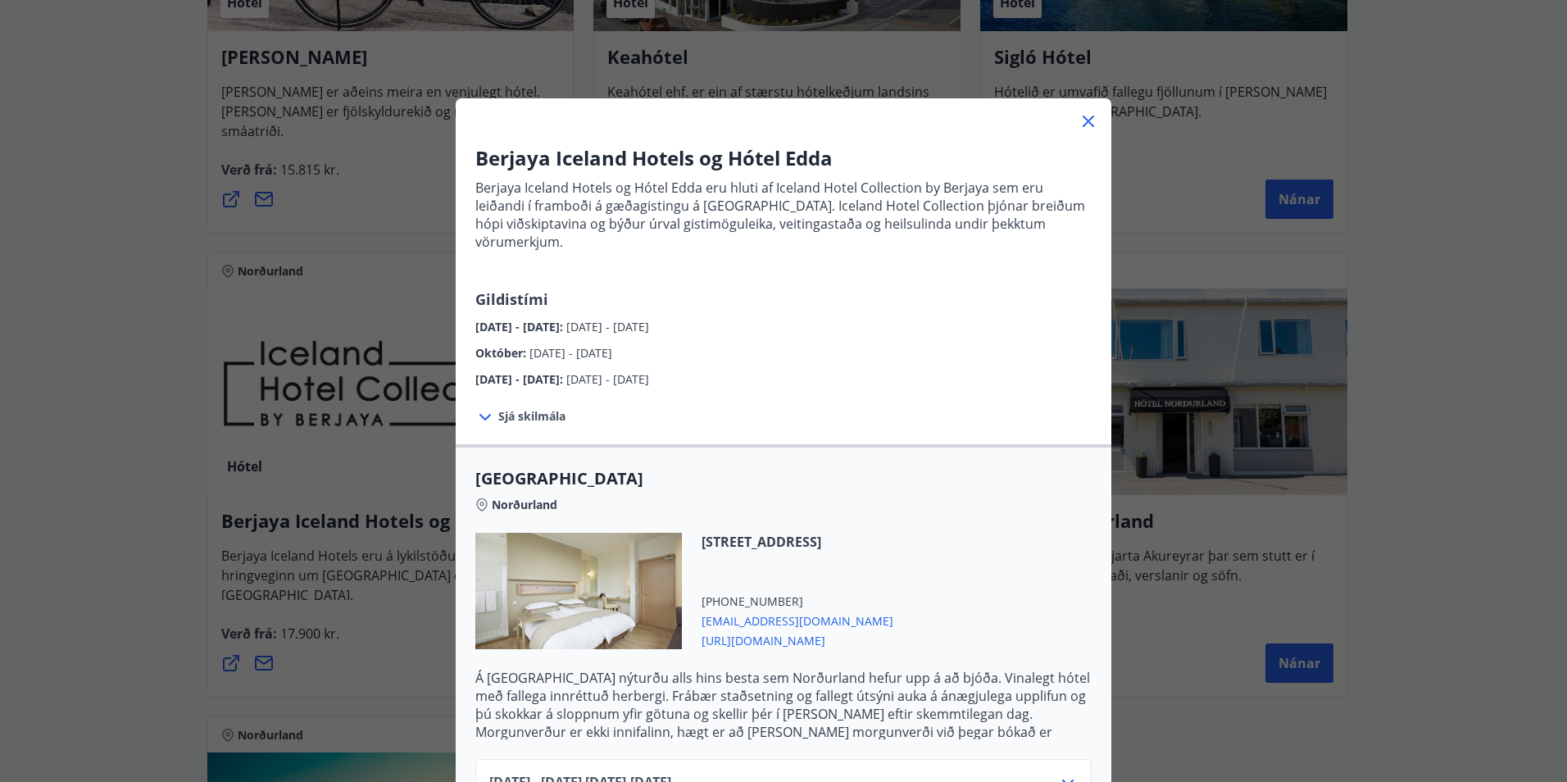
click at [1086, 116] on icon at bounding box center [1089, 121] width 20 height 20
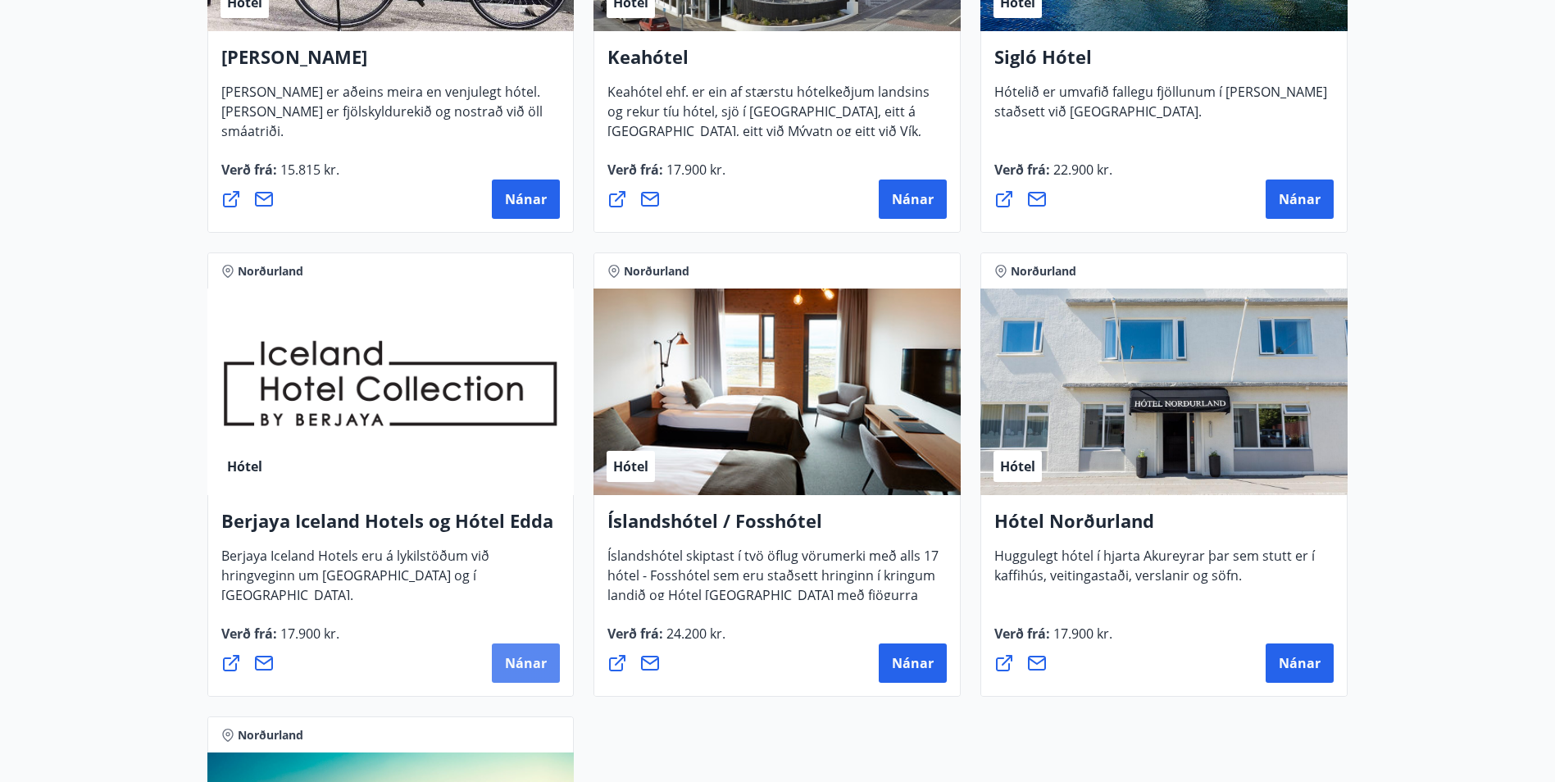
click at [534, 662] on span "Nánar" at bounding box center [526, 663] width 42 height 18
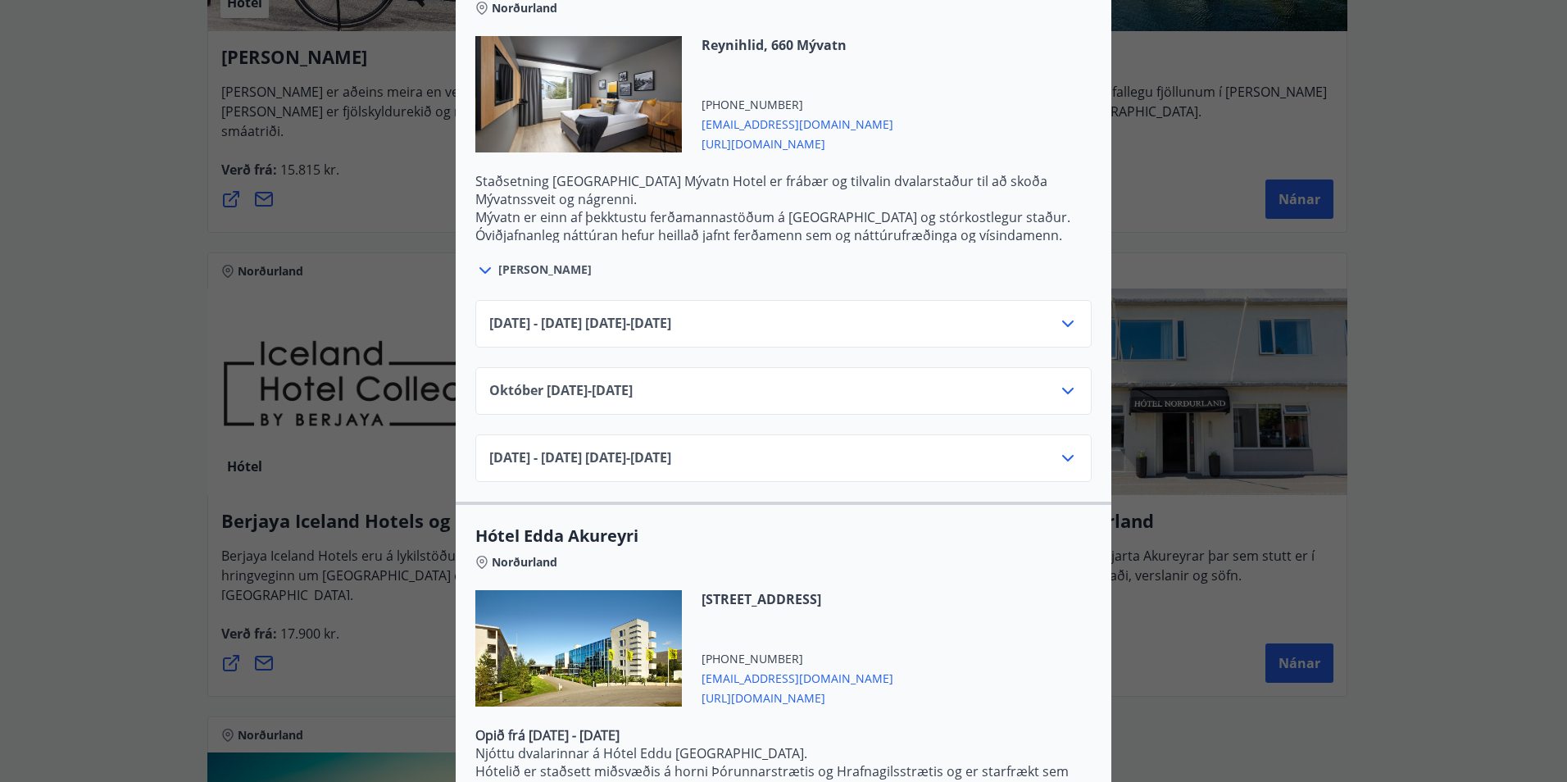
scroll to position [1277, 0]
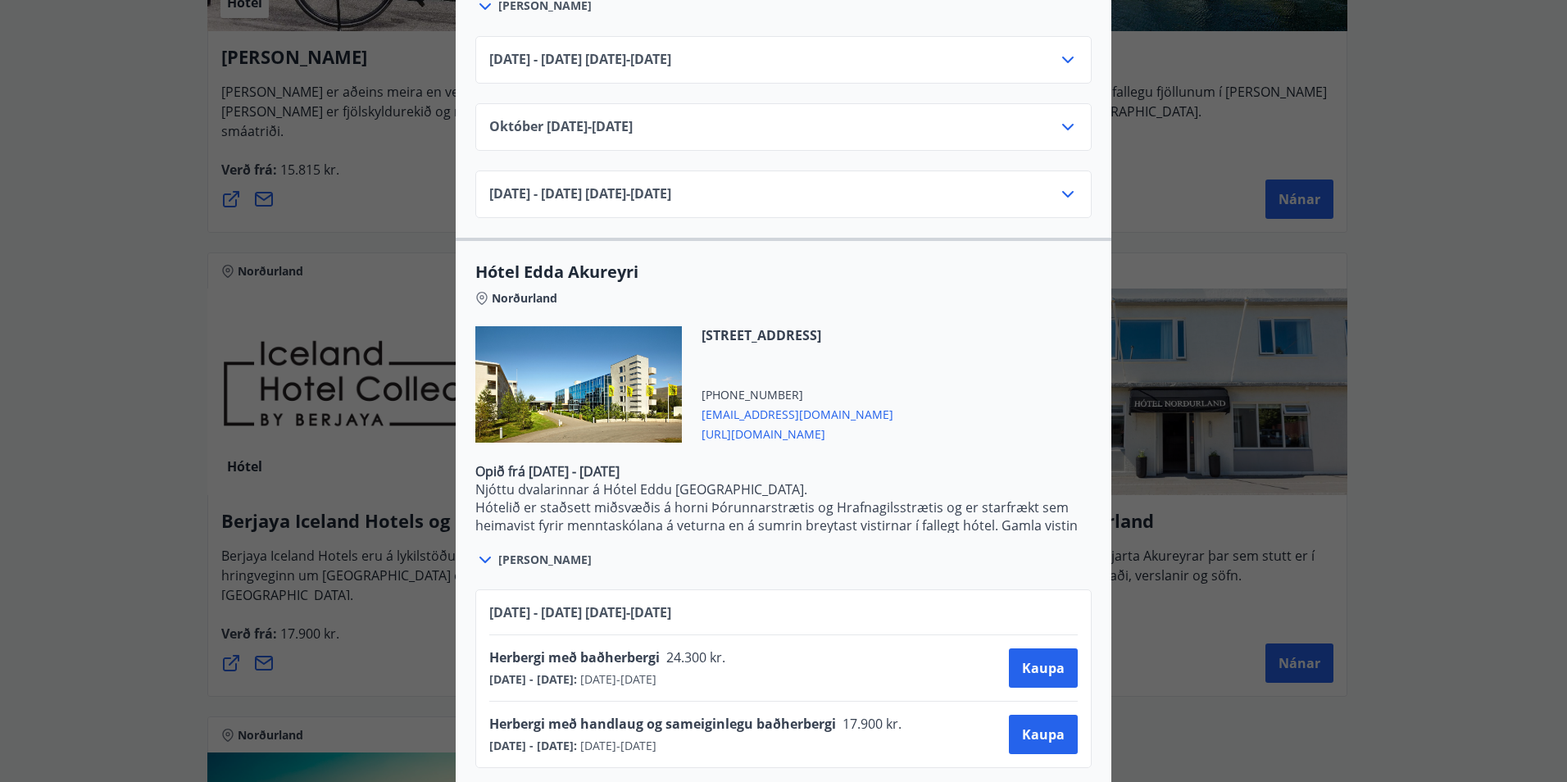
click at [1404, 146] on div "Berjaya Iceland Hotels og Hótel Edda Berjaya Iceland Hotels og Hótel Edda eru h…" at bounding box center [783, 391] width 1567 height 782
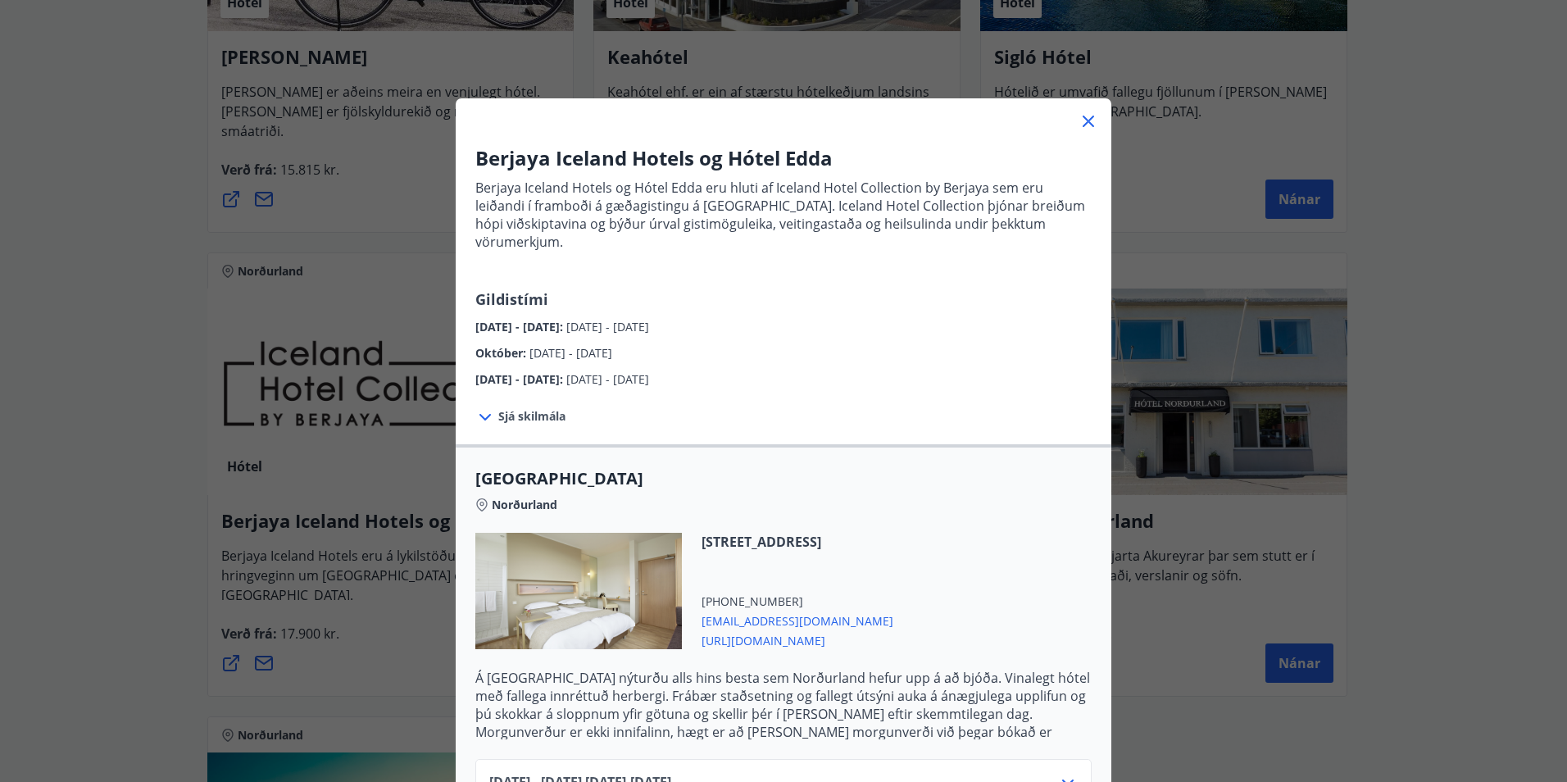
click at [111, 134] on div "Berjaya Iceland Hotels og Hótel Edda Berjaya Iceland Hotels og Hótel Edda eru h…" at bounding box center [783, 391] width 1567 height 782
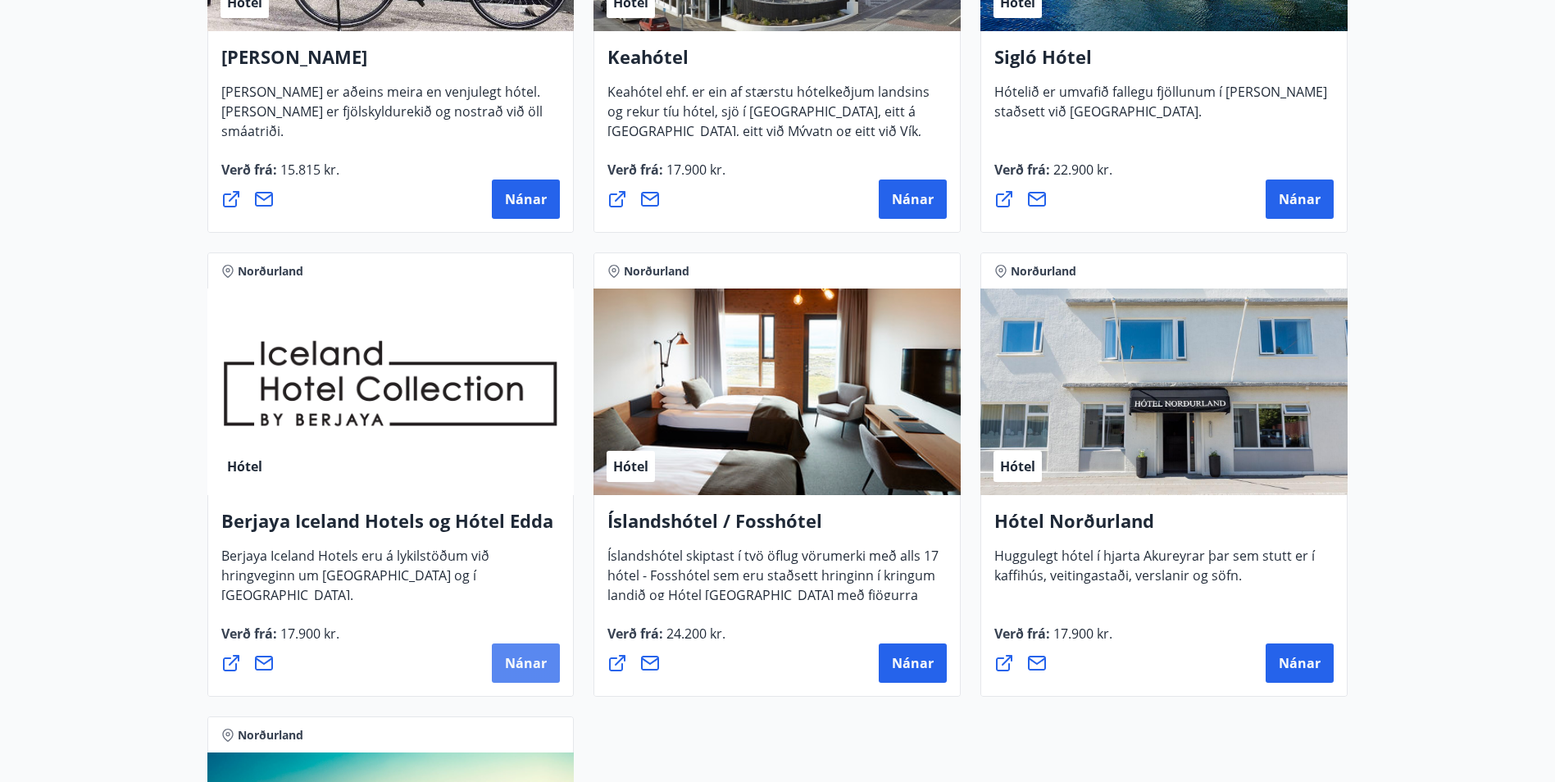
click at [547, 657] on span "Nánar" at bounding box center [526, 663] width 42 height 18
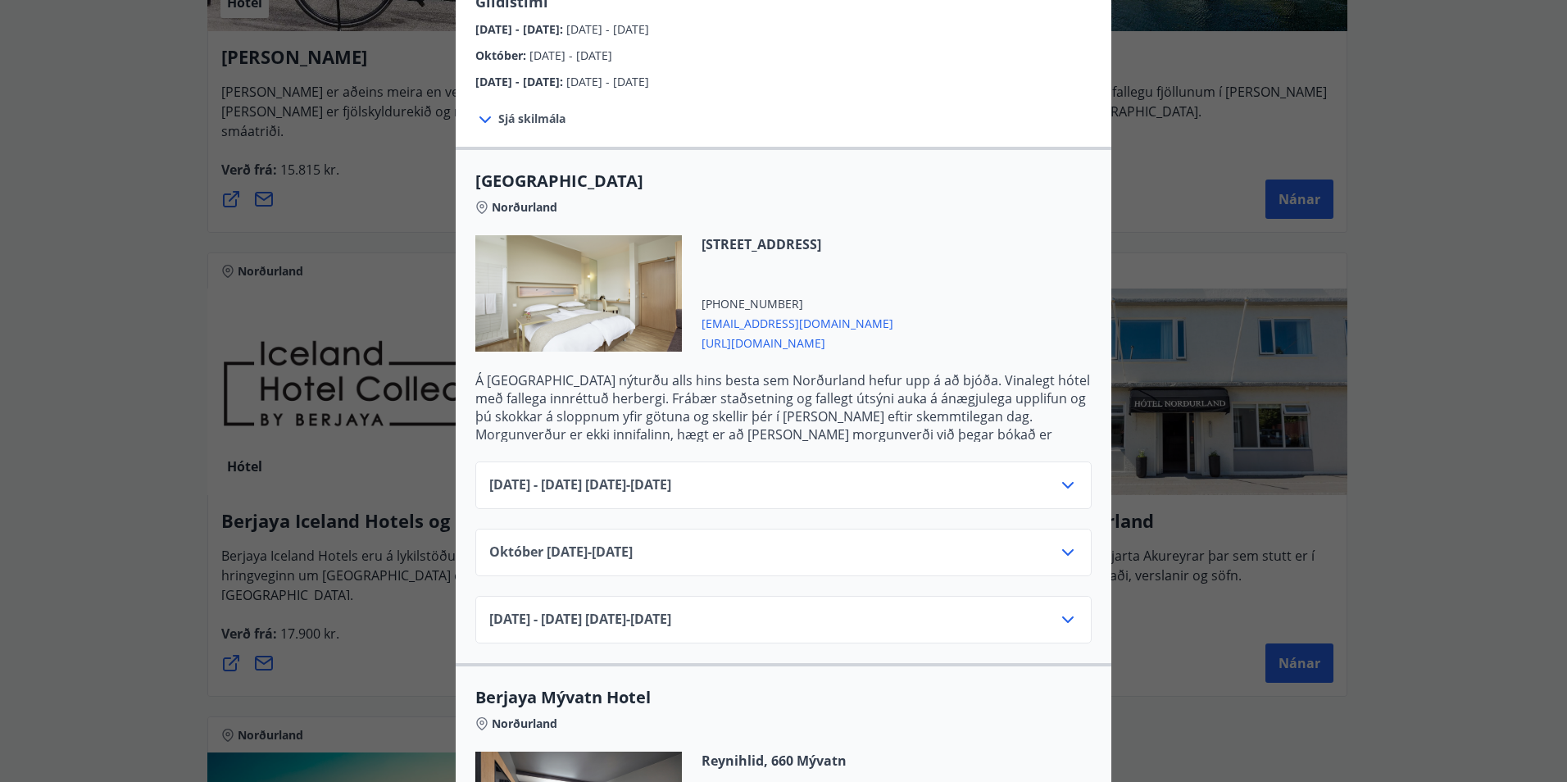
scroll to position [328, 0]
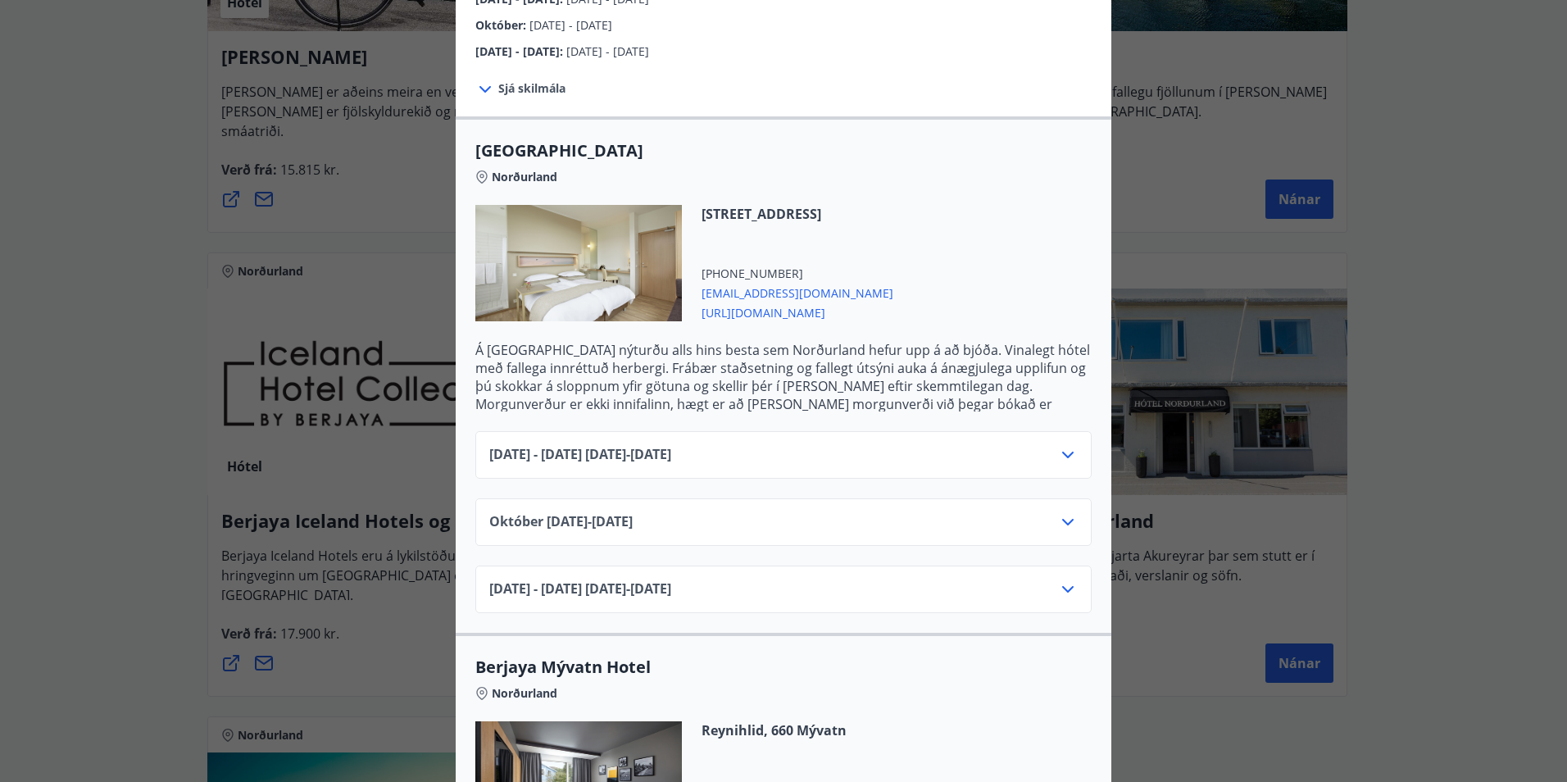
click at [1068, 512] on icon at bounding box center [1068, 522] width 20 height 20
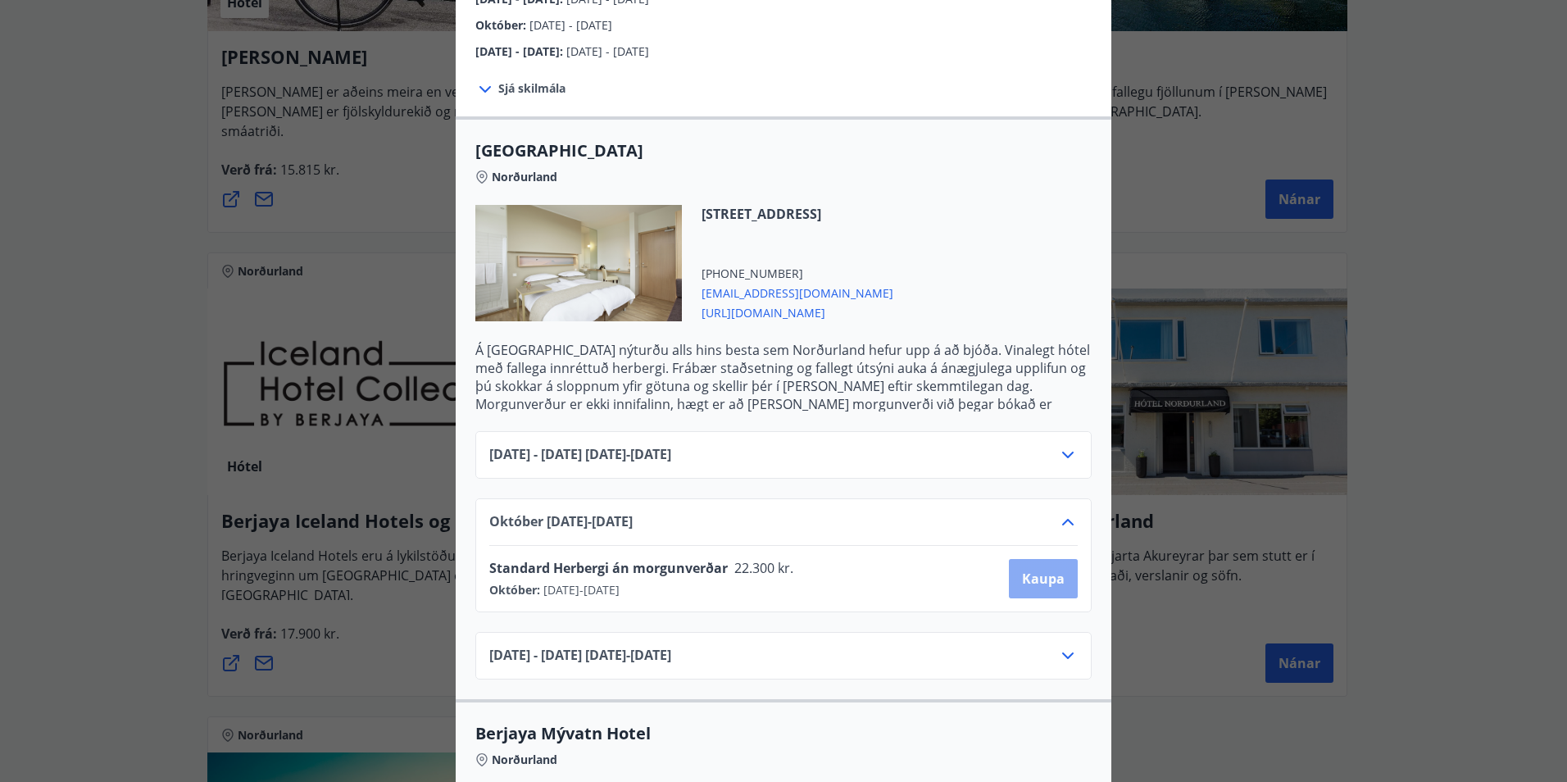
click at [1039, 570] on span "Kaupa" at bounding box center [1043, 579] width 43 height 18
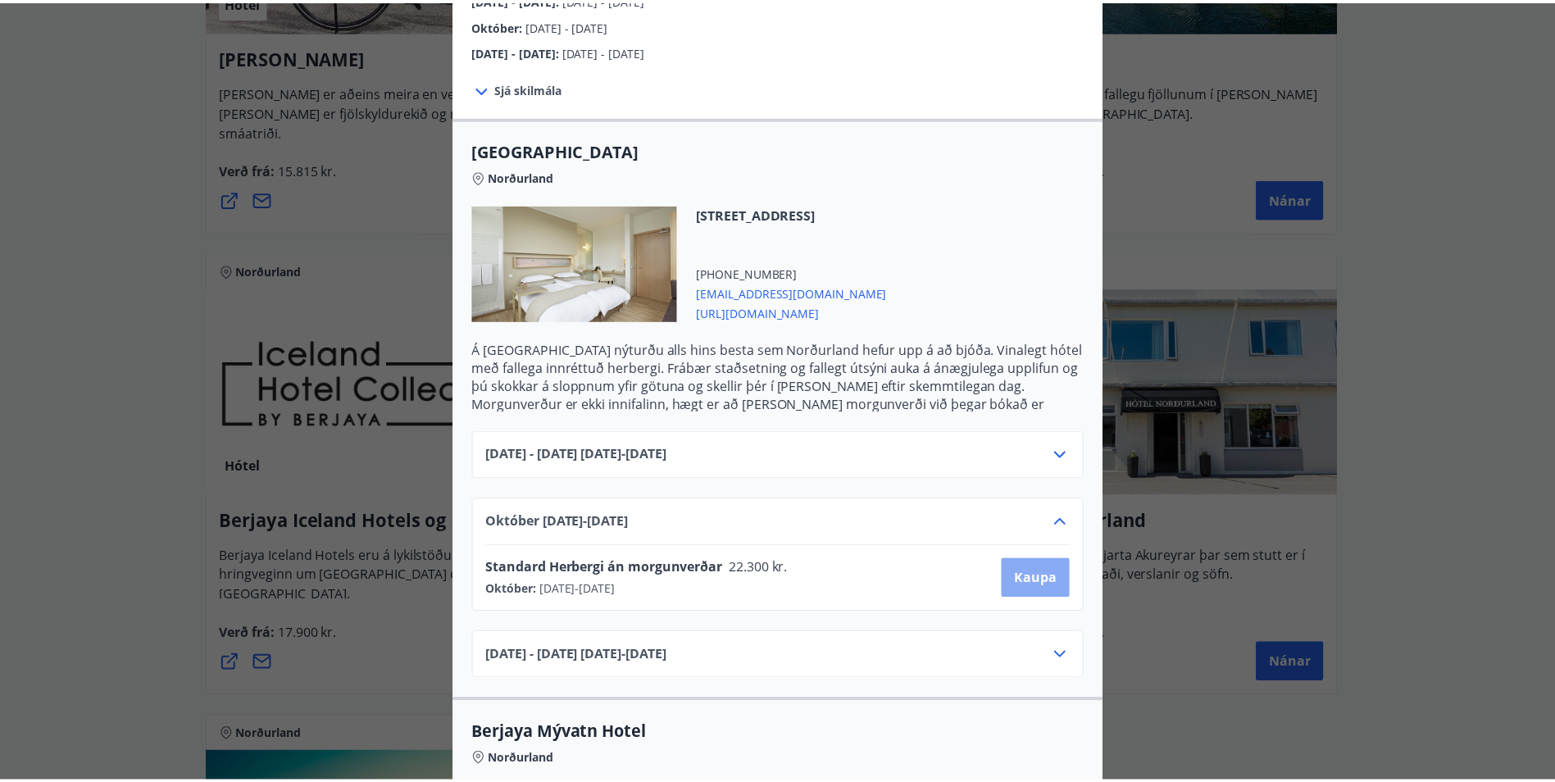
scroll to position [2, 0]
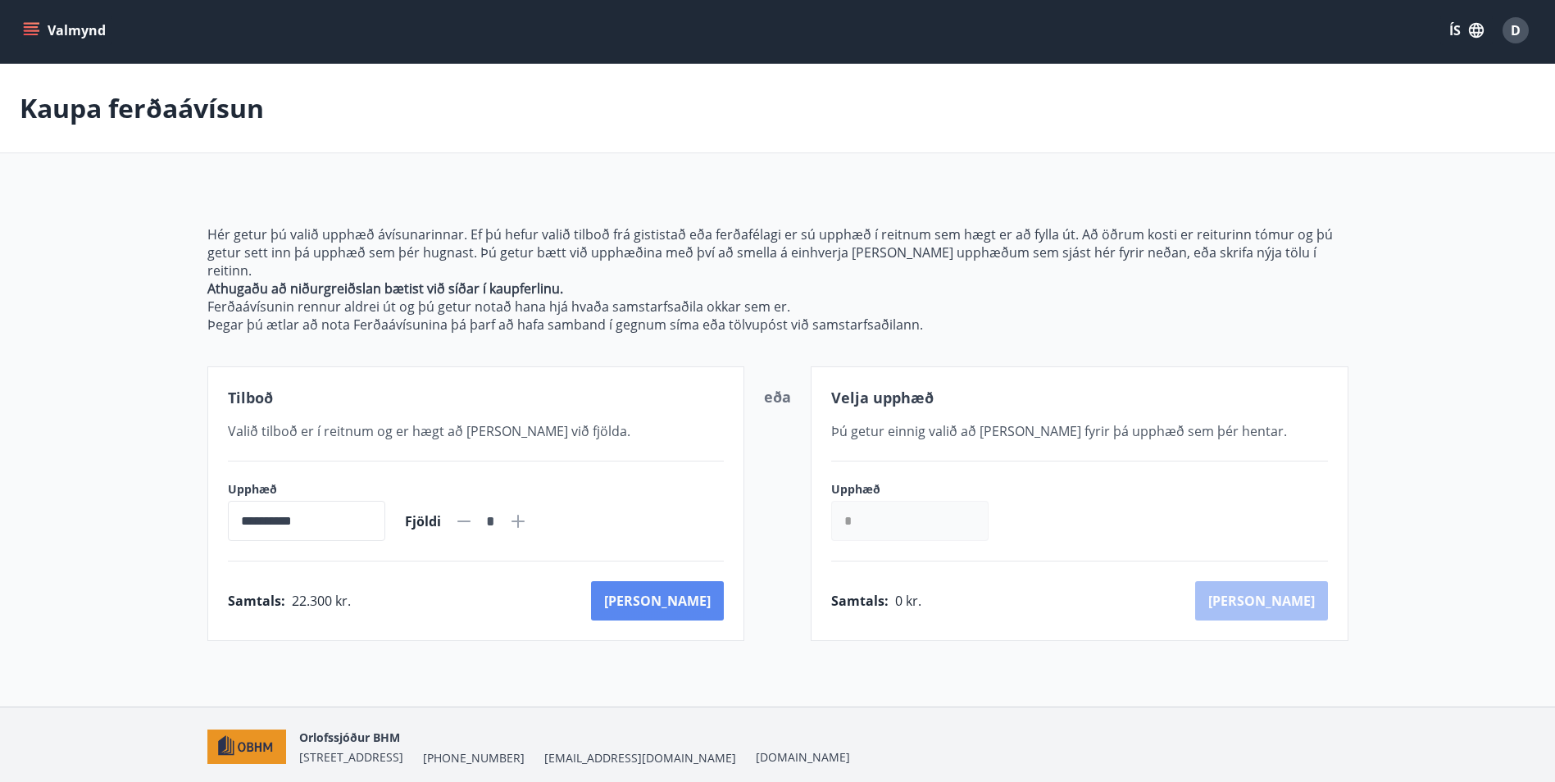
click at [694, 593] on button "[PERSON_NAME]" at bounding box center [657, 600] width 133 height 39
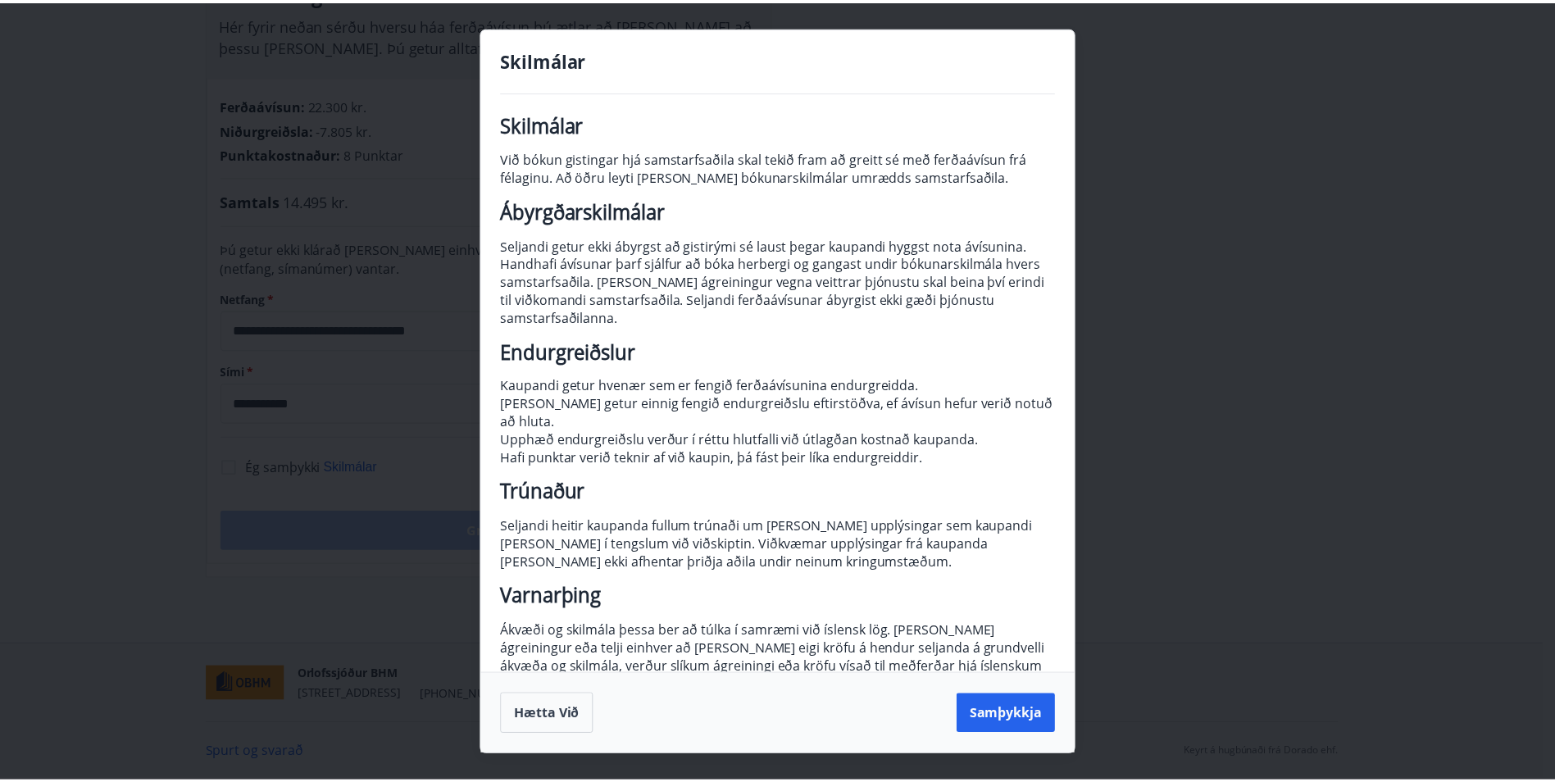
scroll to position [17, 0]
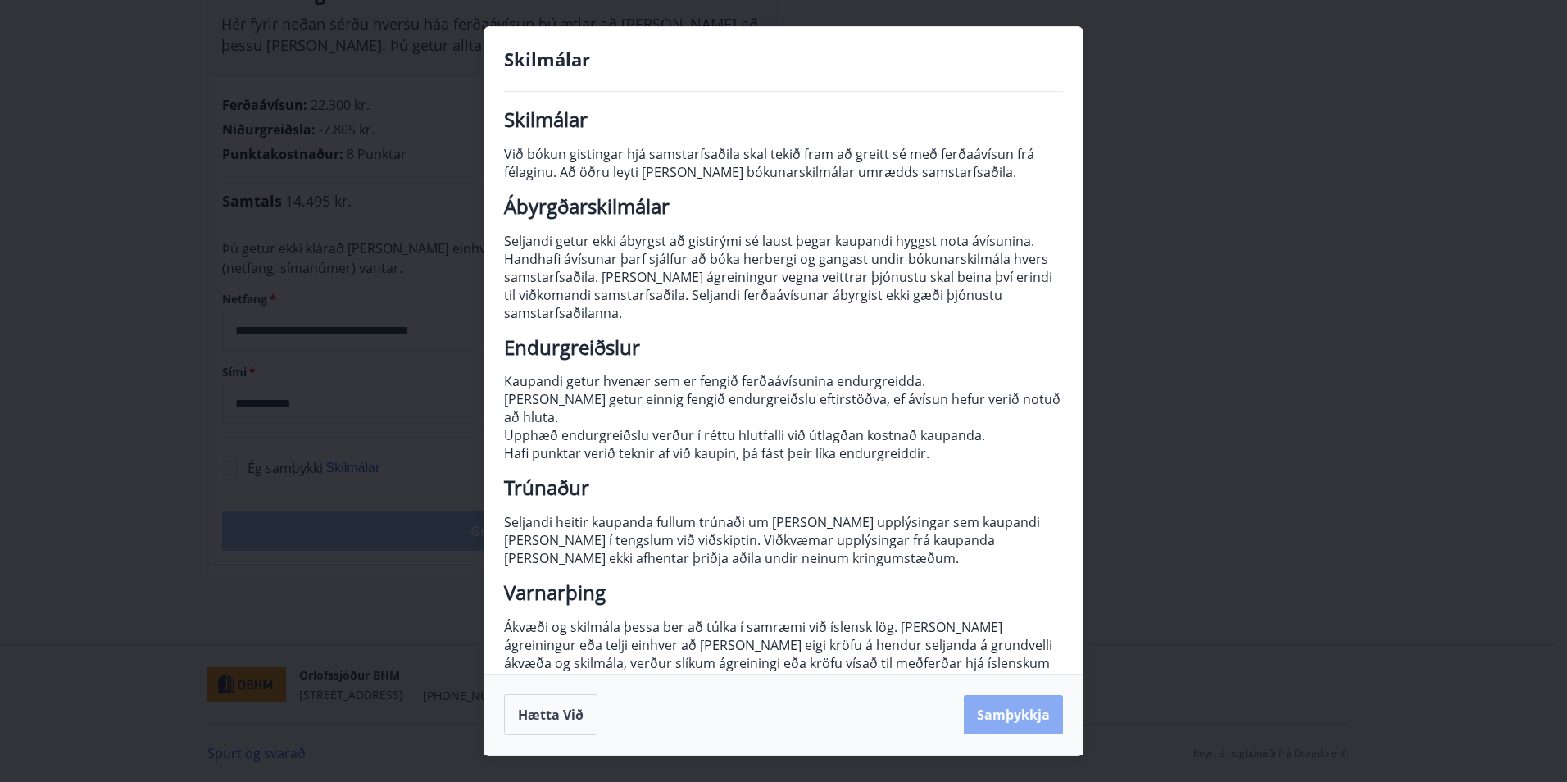
click at [1014, 725] on button "Samþykkja" at bounding box center [1013, 714] width 99 height 39
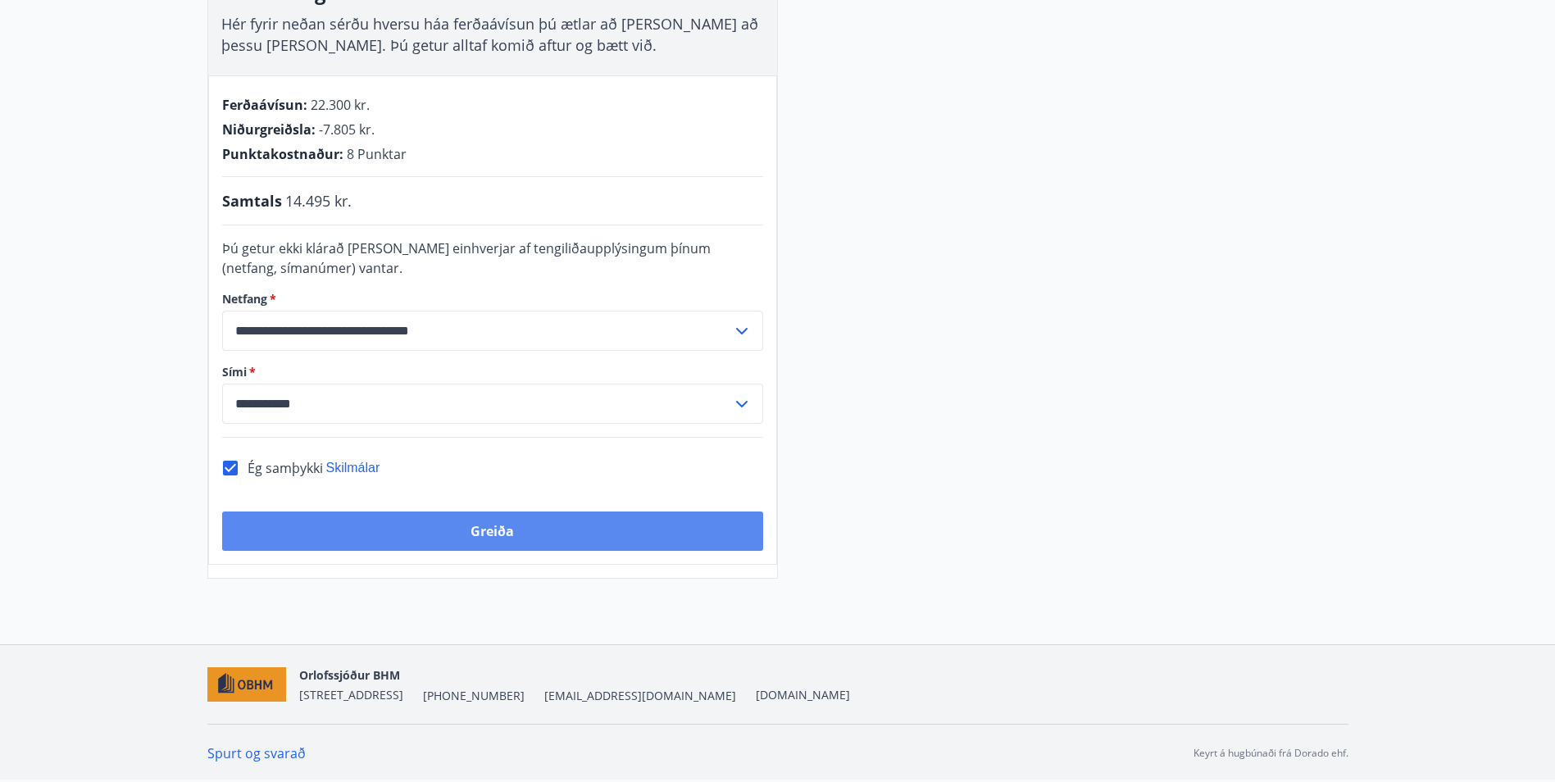
click at [493, 531] on button "Greiða" at bounding box center [492, 531] width 541 height 39
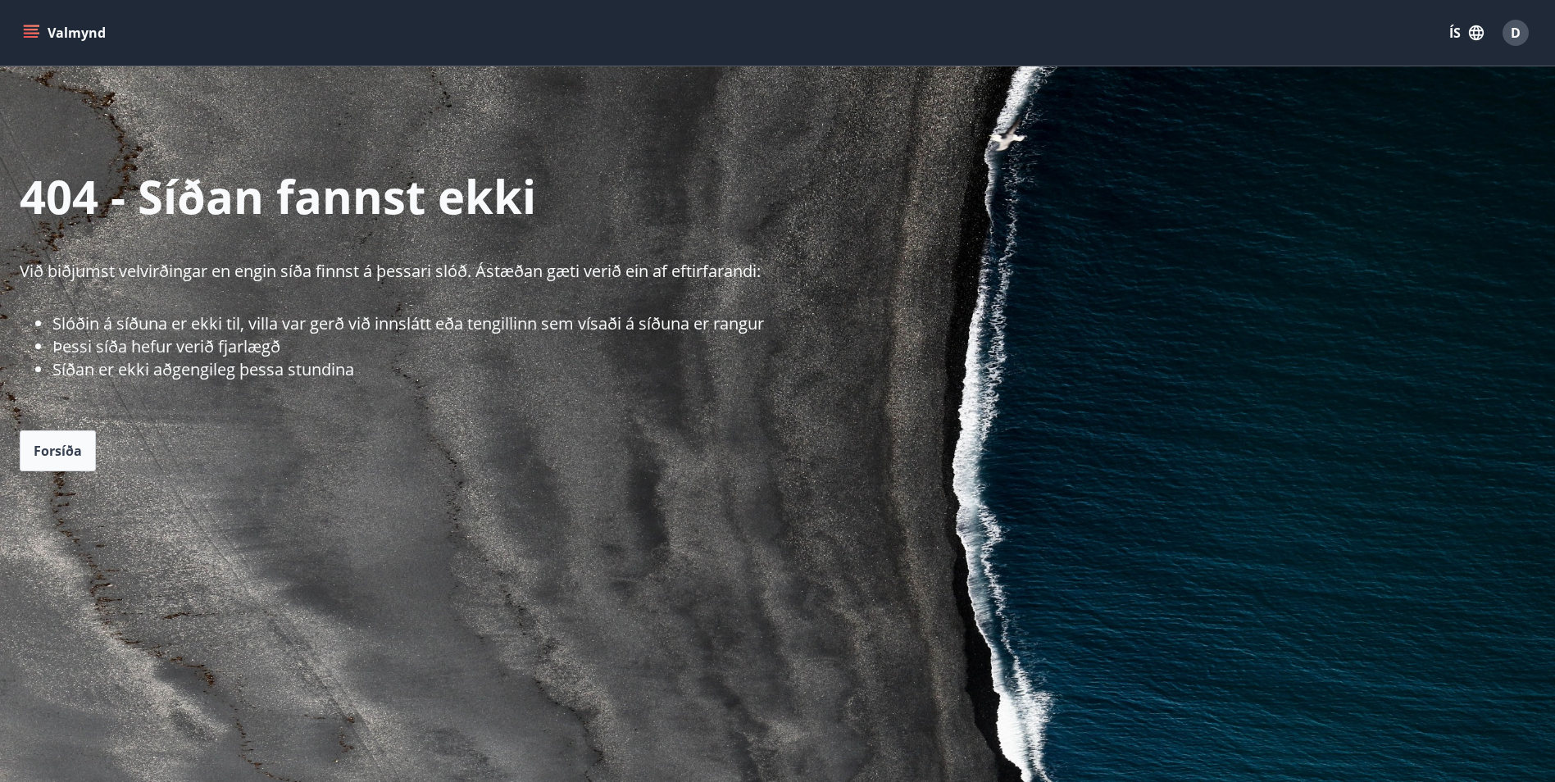
click at [66, 30] on button "Valmynd" at bounding box center [66, 33] width 93 height 30
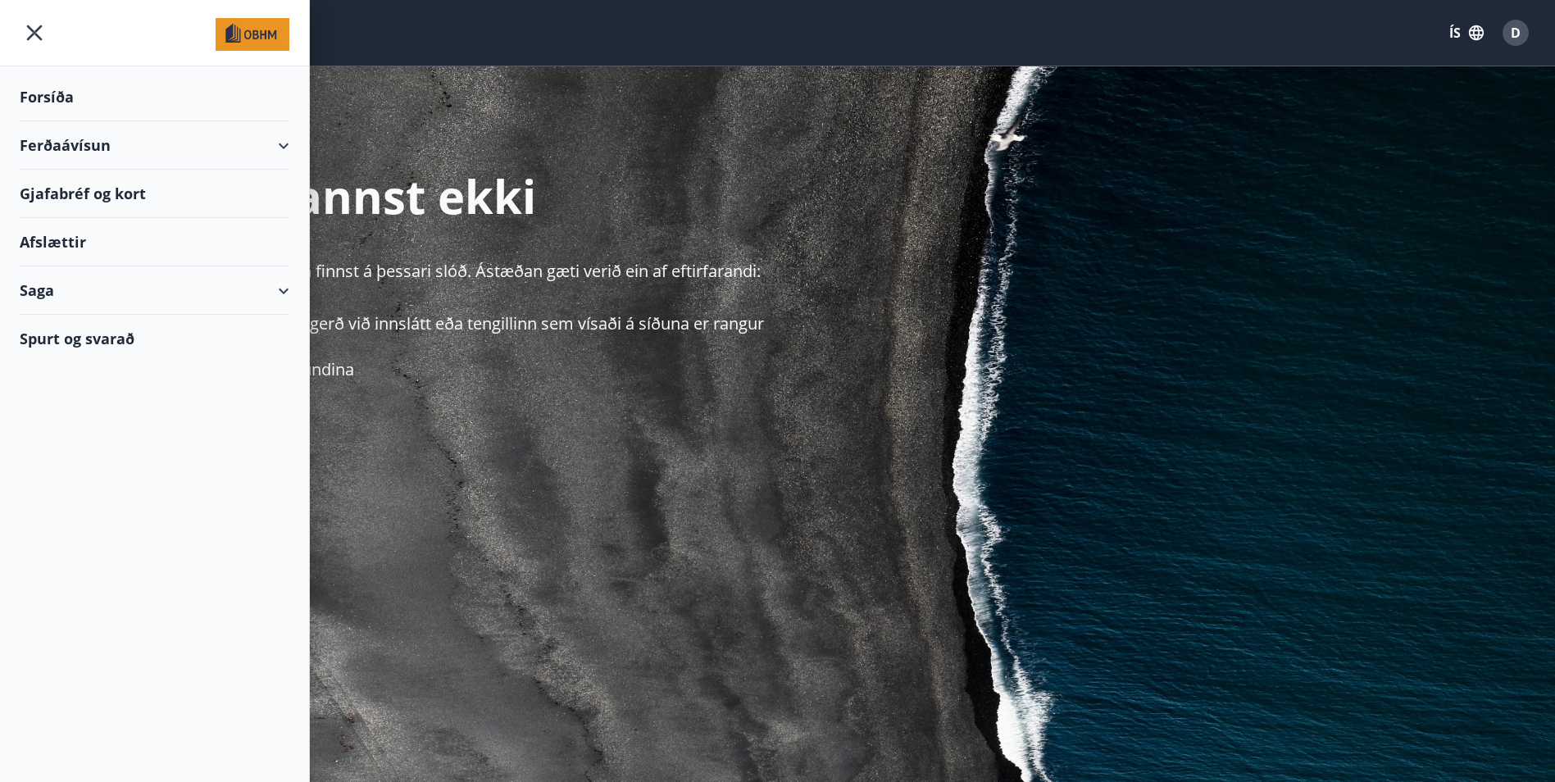
click at [59, 146] on div "Ferðaávísun" at bounding box center [155, 145] width 270 height 48
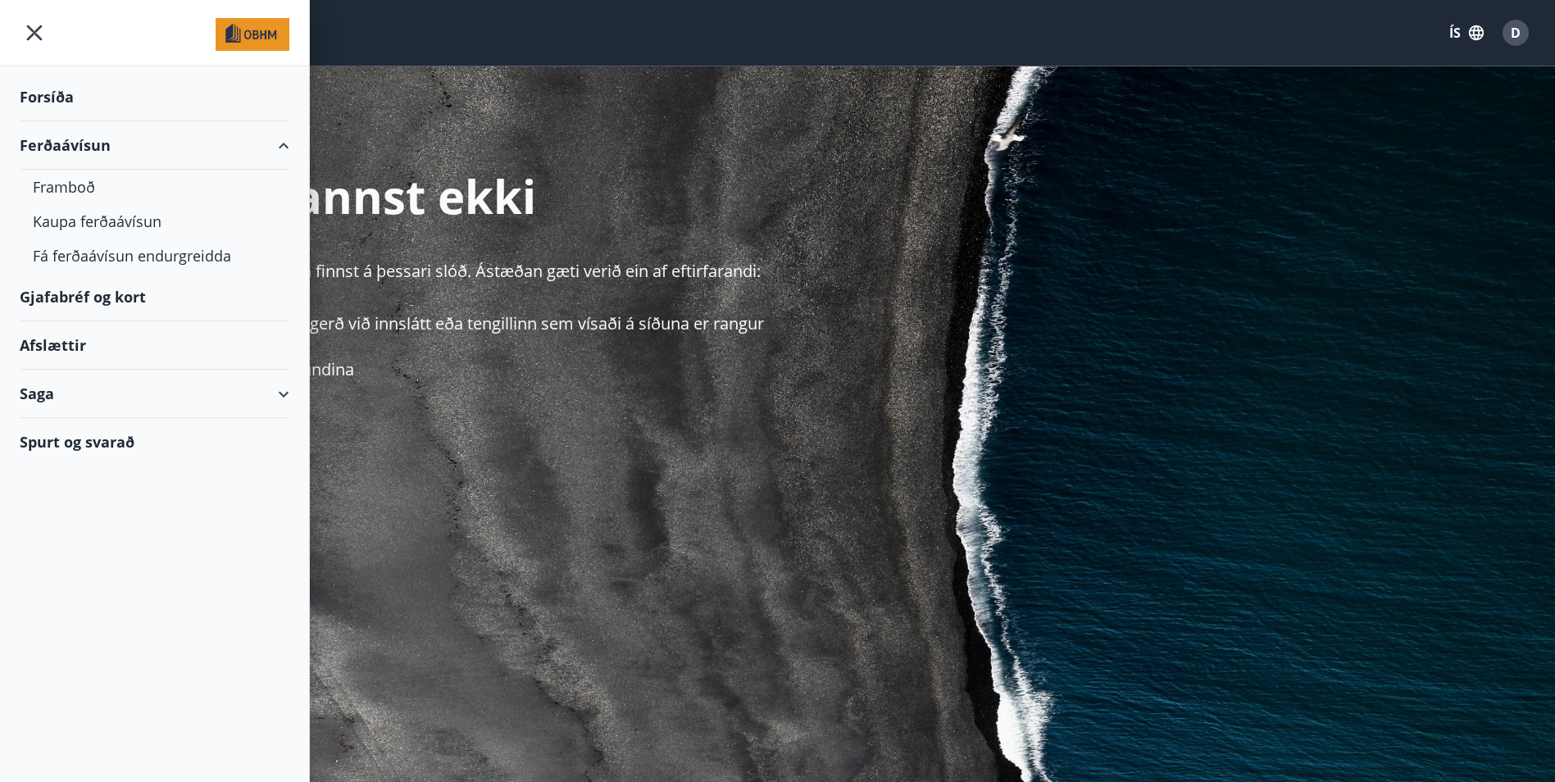
click at [52, 93] on div "Forsíða" at bounding box center [155, 97] width 270 height 48
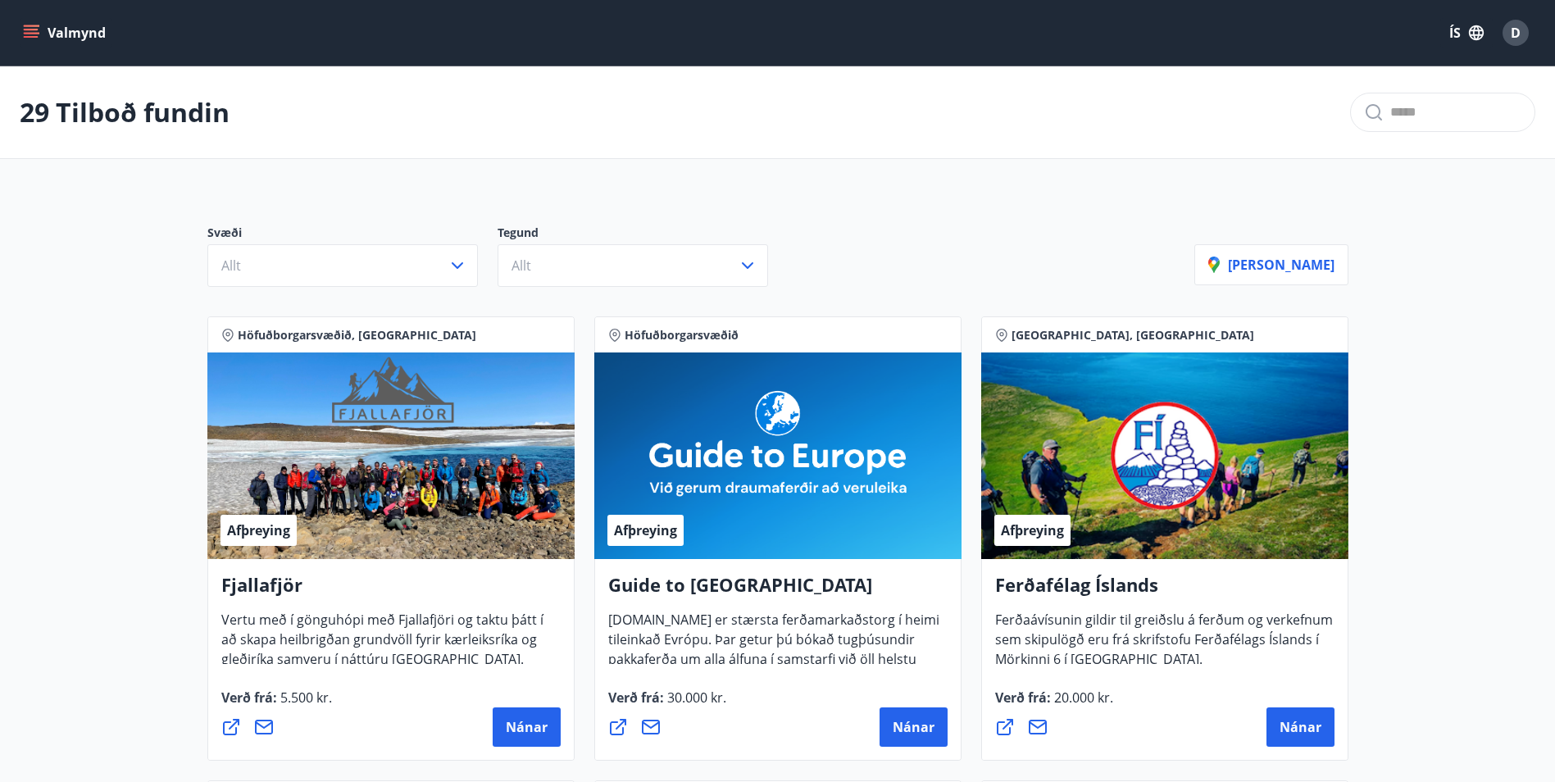
click at [1522, 32] on div "D" at bounding box center [1516, 33] width 26 height 26
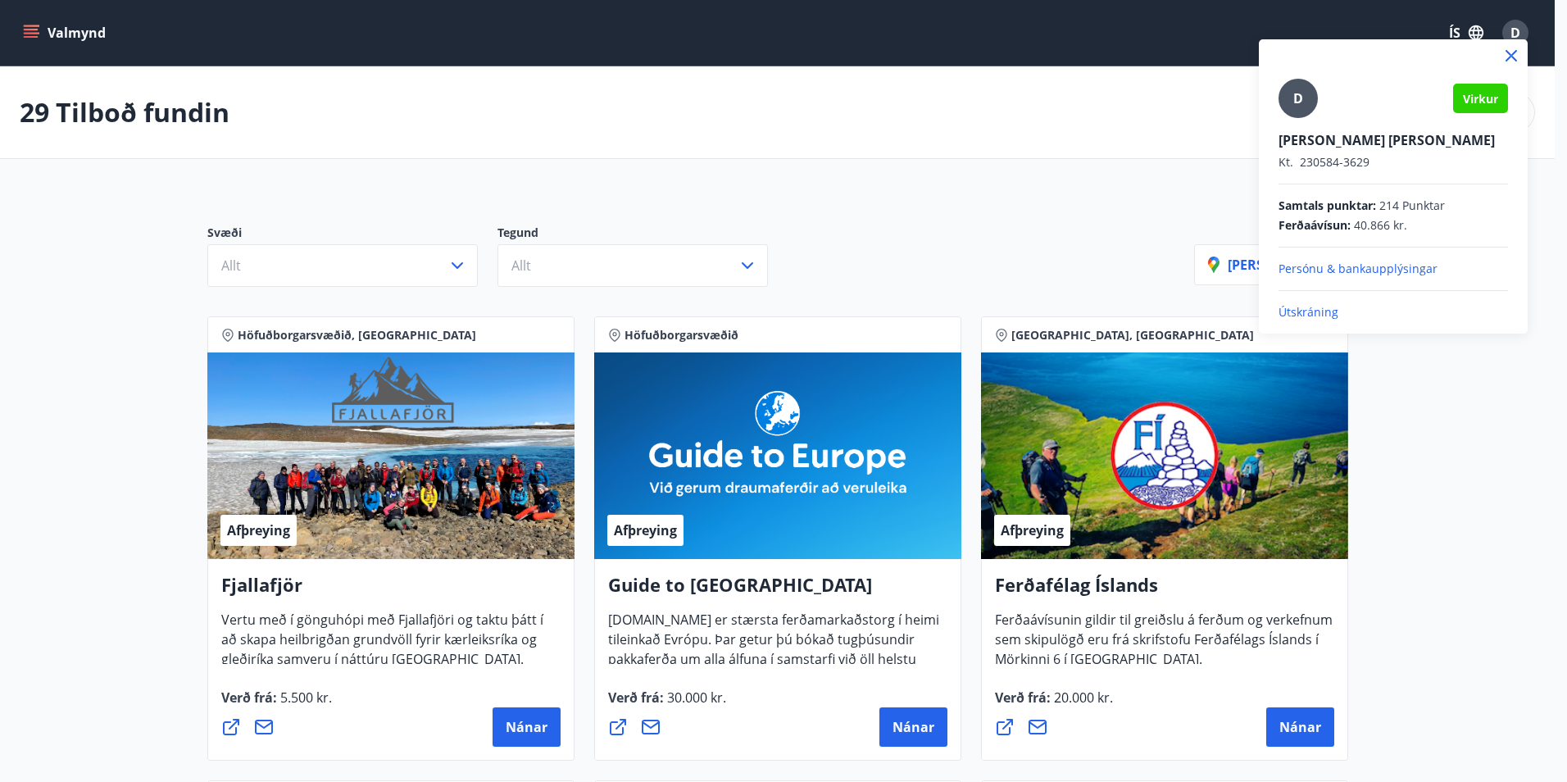
click at [956, 221] on div at bounding box center [783, 391] width 1567 height 782
